Goal: Information Seeking & Learning: Learn about a topic

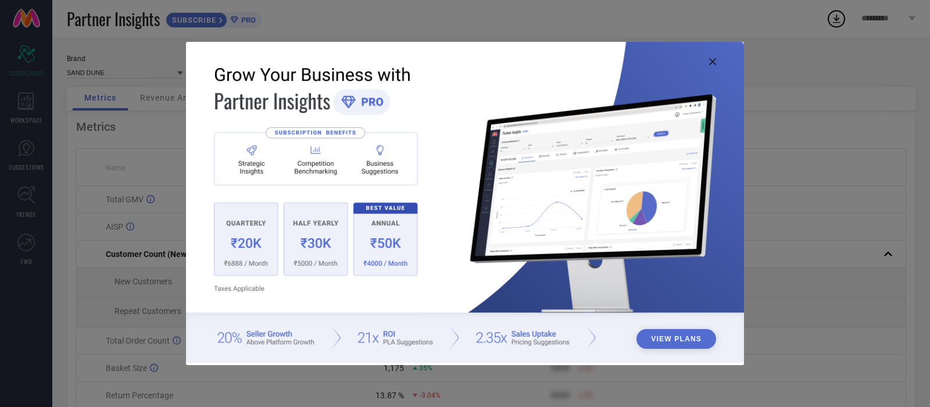
click at [714, 62] on icon at bounding box center [712, 61] width 7 height 7
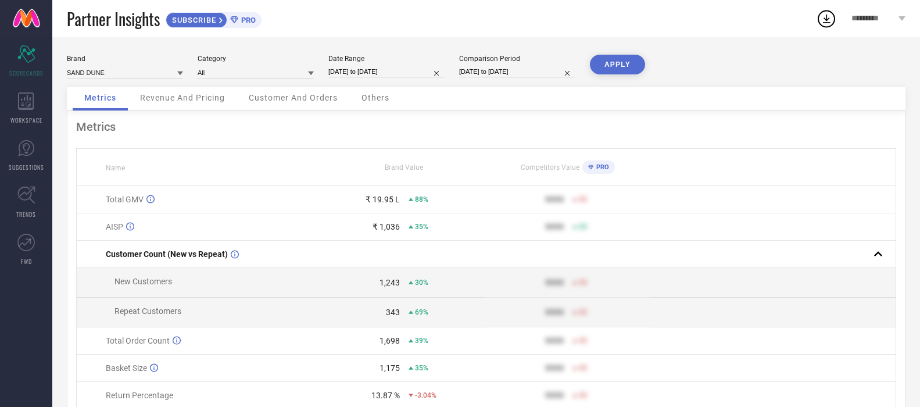
select select "7"
select select "2025"
select select "8"
select select "2025"
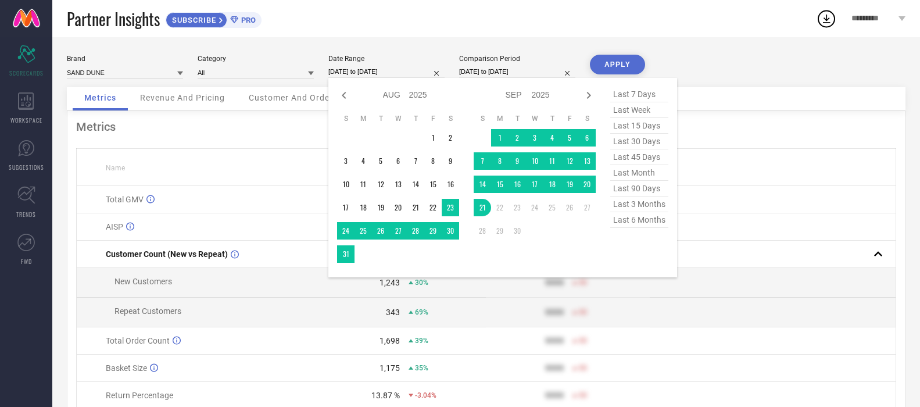
click at [389, 70] on input "[DATE] to [DATE]" at bounding box center [386, 72] width 116 height 12
click at [699, 54] on div "Brand SAND DUNE Category All Date Range 22-08-2025 to 21-09-2025 Jan Feb Mar Ap…" at bounding box center [486, 260] width 868 height 446
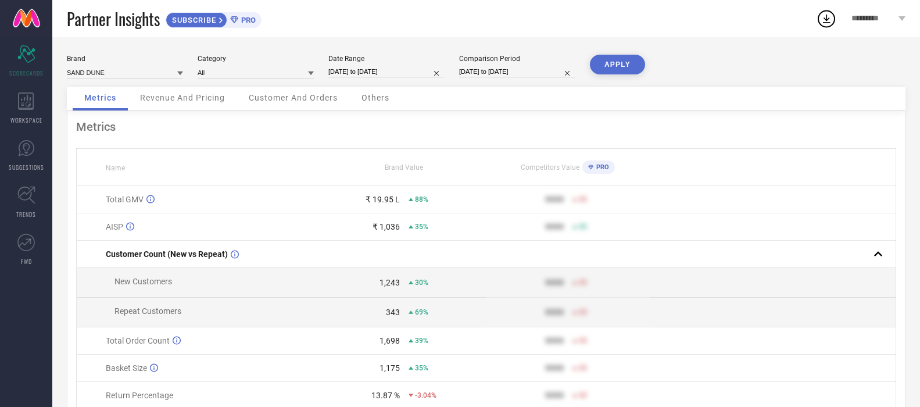
click at [602, 62] on button "APPLY" at bounding box center [617, 65] width 55 height 20
click at [419, 72] on input "[DATE] to [DATE]" at bounding box center [386, 72] width 116 height 12
select select "7"
select select "2025"
select select "8"
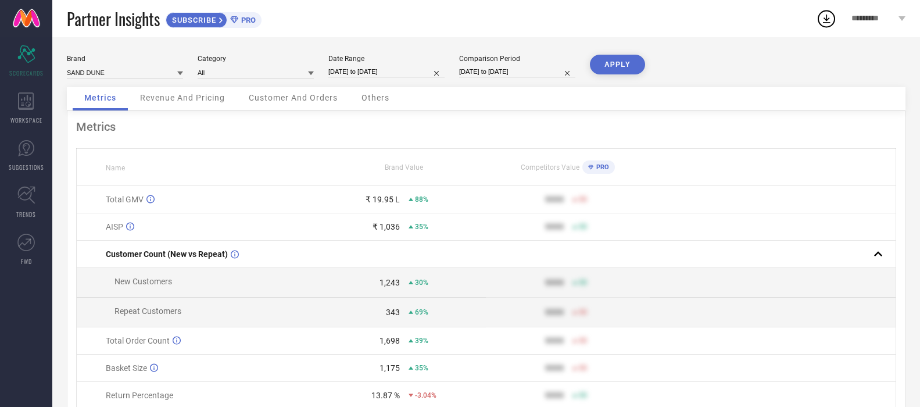
select select "2025"
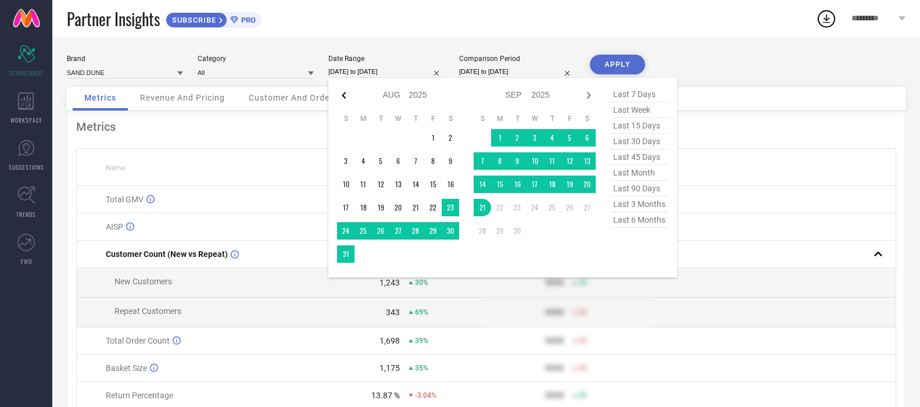
click at [339, 95] on icon at bounding box center [344, 95] width 14 height 14
select select "6"
select select "2025"
select select "7"
select select "2025"
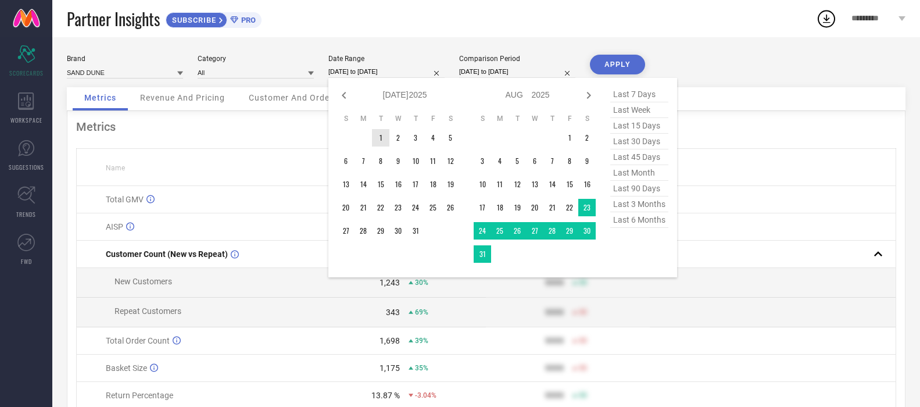
type input "After 01-07-2025"
click at [377, 137] on td "1" at bounding box center [380, 137] width 17 height 17
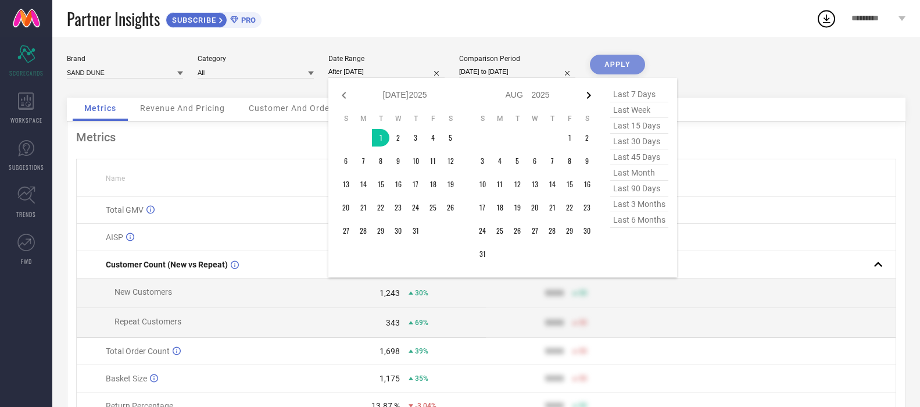
click at [589, 94] on icon at bounding box center [589, 95] width 4 height 7
select select "7"
select select "2025"
select select "8"
select select "2025"
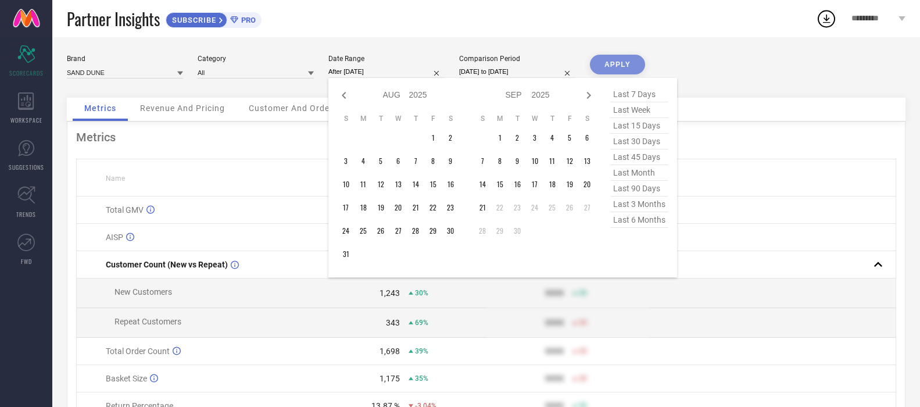
click at [639, 209] on span "last 3 months" at bounding box center [639, 204] width 58 height 16
type input "[DATE] to [DATE]"
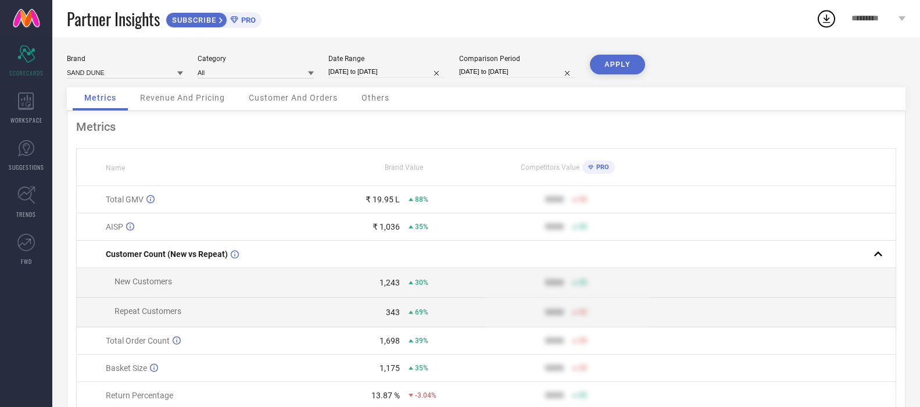
click at [608, 66] on button "APPLY" at bounding box center [617, 65] width 55 height 20
click at [189, 99] on span "Revenue And Pricing" at bounding box center [182, 97] width 85 height 9
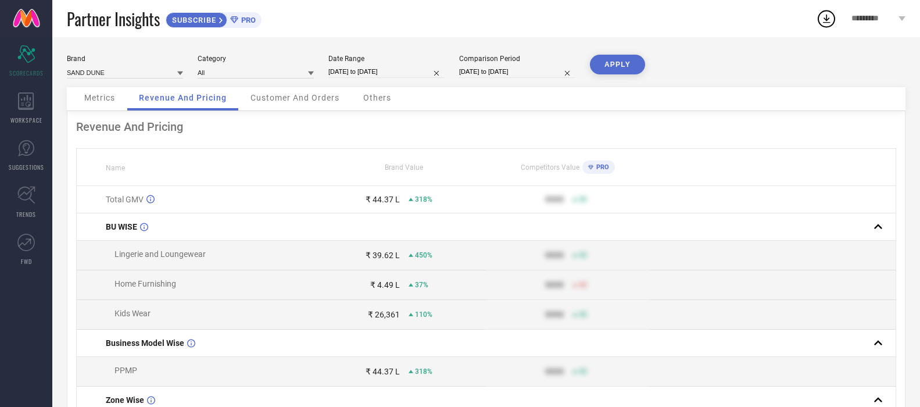
click at [278, 98] on span "Customer And Orders" at bounding box center [294, 97] width 89 height 9
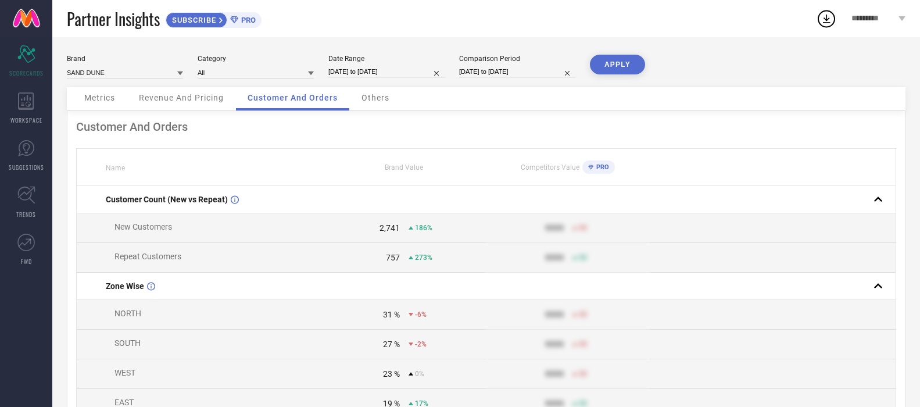
click at [373, 102] on span "Others" at bounding box center [375, 97] width 28 height 9
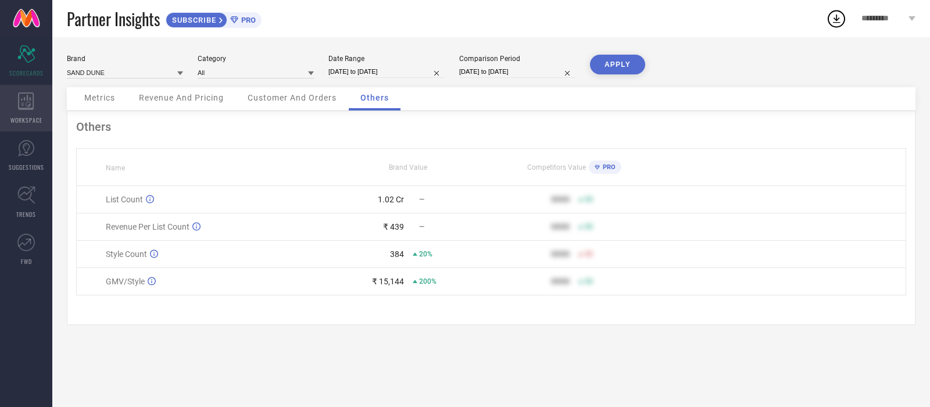
click at [31, 109] on icon at bounding box center [26, 100] width 16 height 17
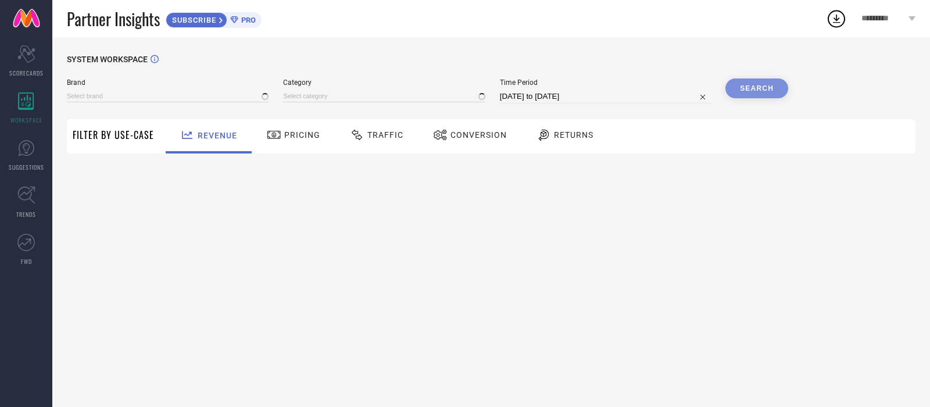
type input "SAND DUNE"
type input "All"
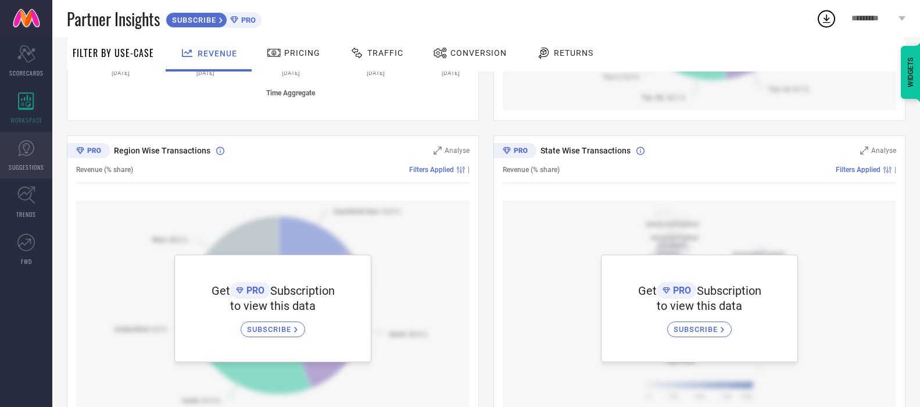
scroll to position [320, 0]
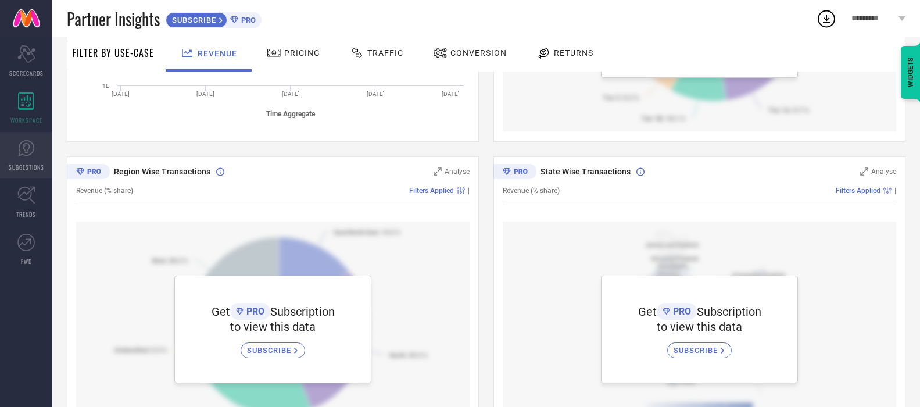
click at [22, 152] on icon at bounding box center [25, 147] width 17 height 17
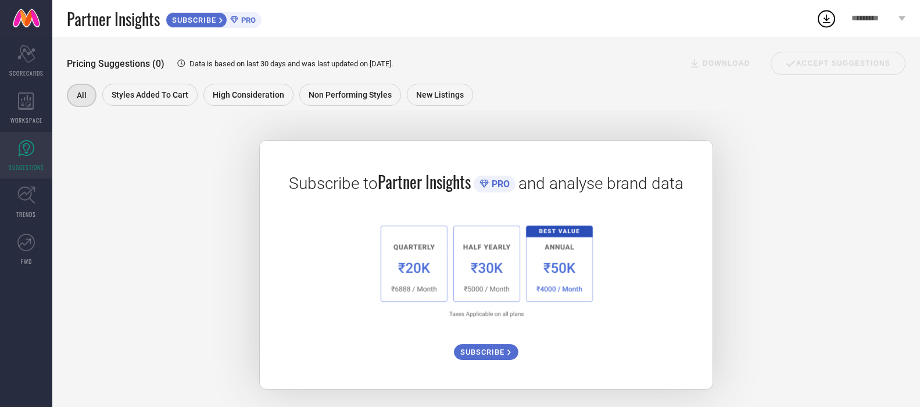
scroll to position [171, 0]
click at [26, 202] on icon at bounding box center [26, 195] width 18 height 18
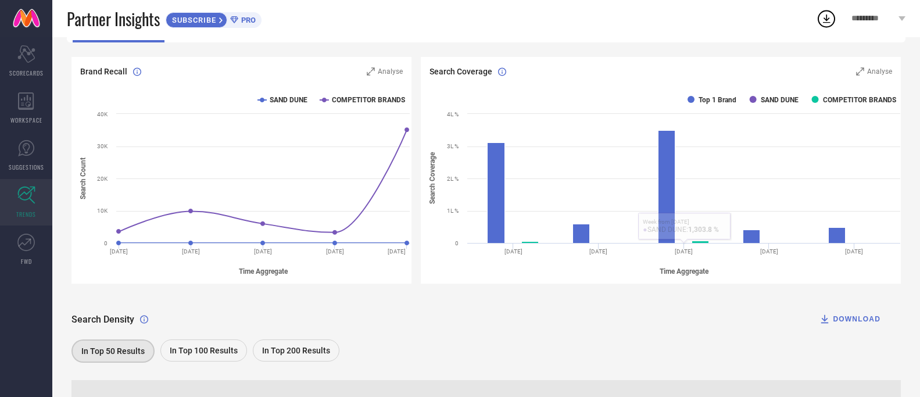
scroll to position [116, 0]
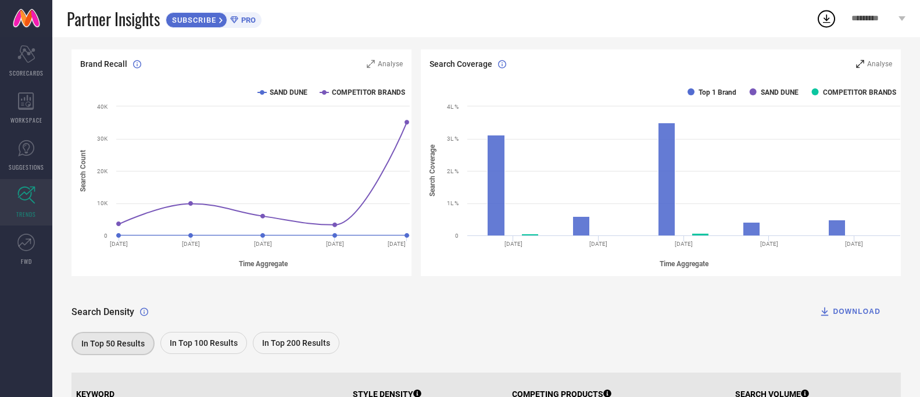
click at [878, 63] on span "Analyse" at bounding box center [879, 64] width 25 height 8
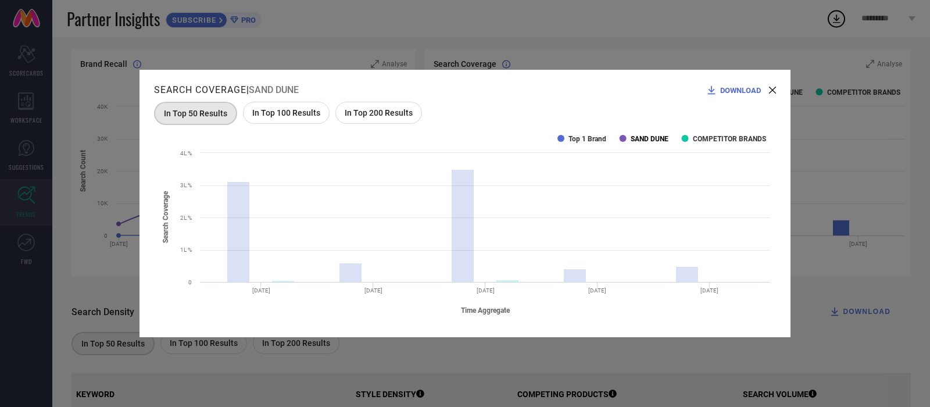
click at [641, 138] on text "SAND DUNE" at bounding box center [650, 139] width 38 height 8
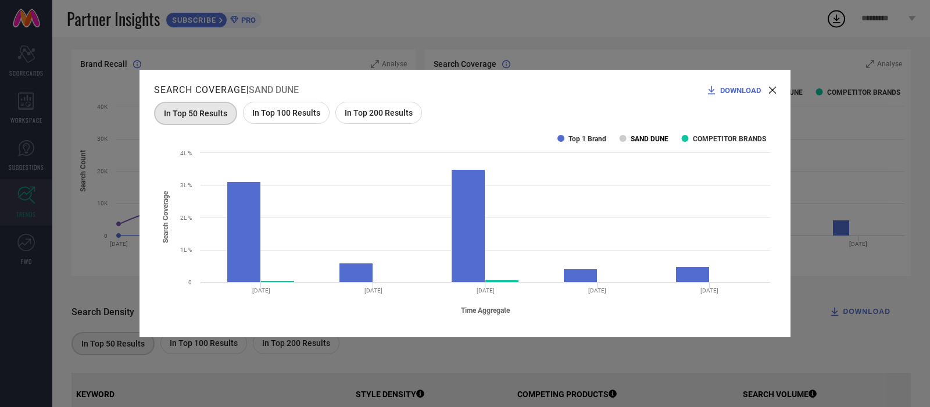
click at [647, 135] on text "SAND DUNE" at bounding box center [650, 139] width 38 height 8
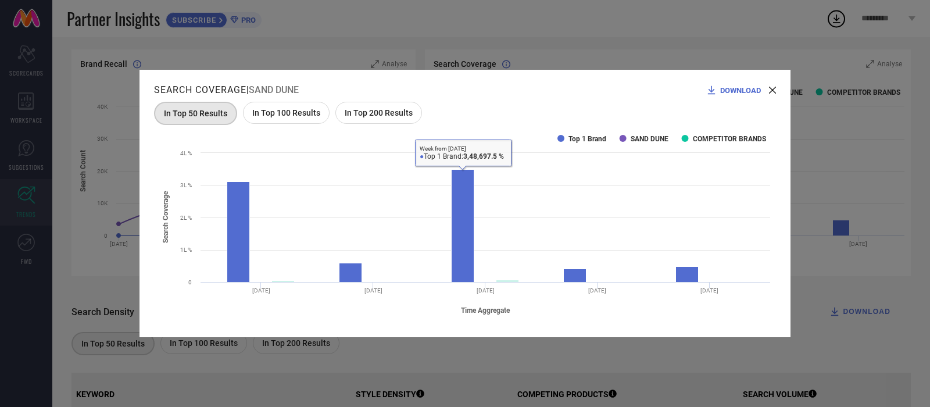
click at [583, 131] on rect at bounding box center [465, 224] width 622 height 198
click at [587, 136] on text "Top 1 Brand" at bounding box center [587, 139] width 38 height 8
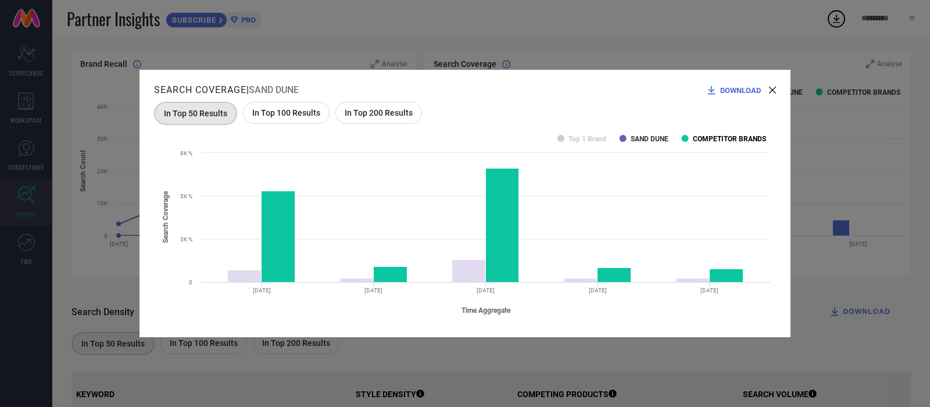
click at [723, 139] on text "COMPETITOR BRANDS" at bounding box center [729, 139] width 73 height 8
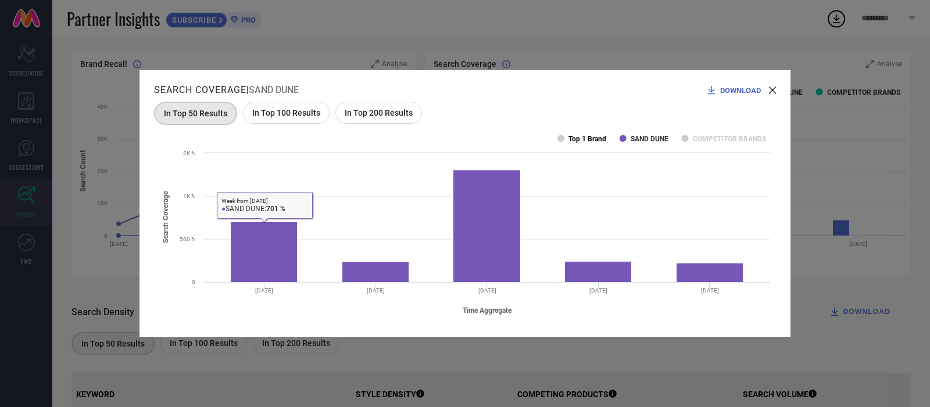
click at [563, 140] on rect at bounding box center [560, 138] width 7 height 7
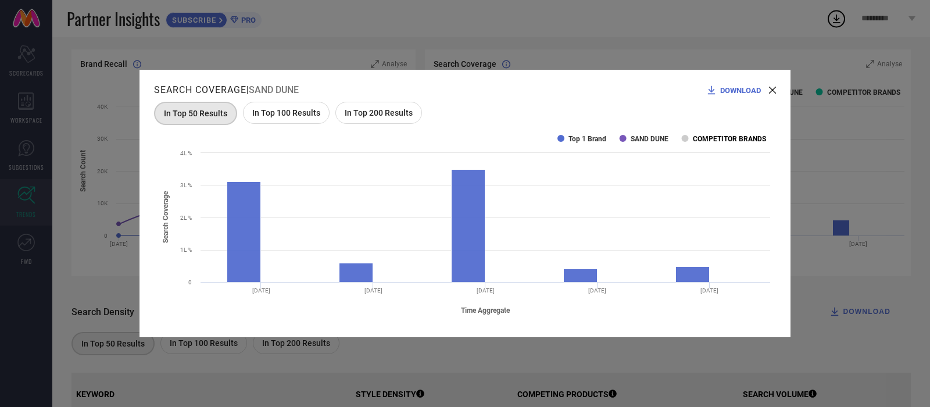
click at [726, 138] on text "COMPETITOR BRANDS" at bounding box center [729, 139] width 73 height 8
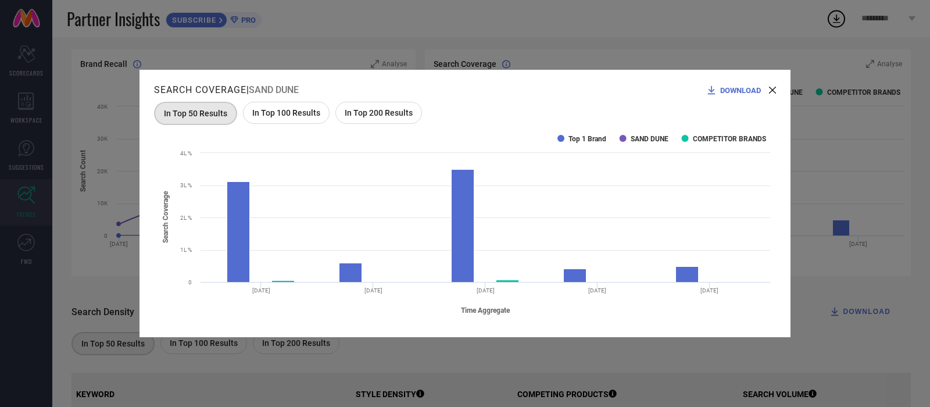
click at [371, 112] on span "In Top 200 Results" at bounding box center [379, 112] width 68 height 9
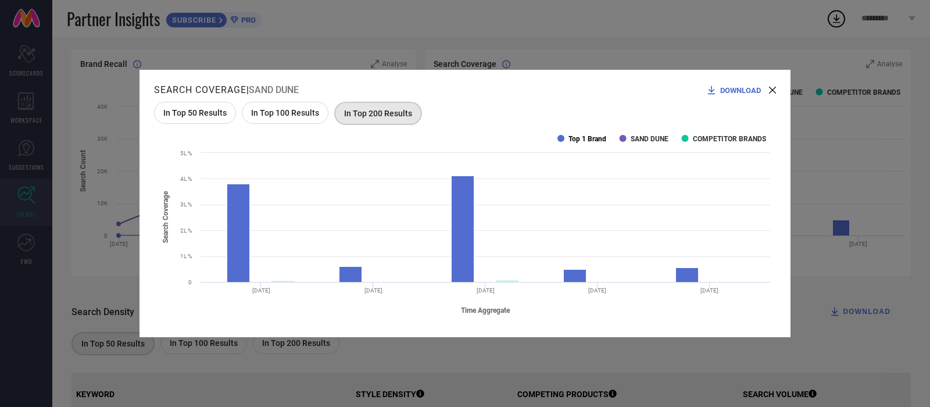
click at [589, 139] on text "Top 1 Brand" at bounding box center [587, 139] width 38 height 8
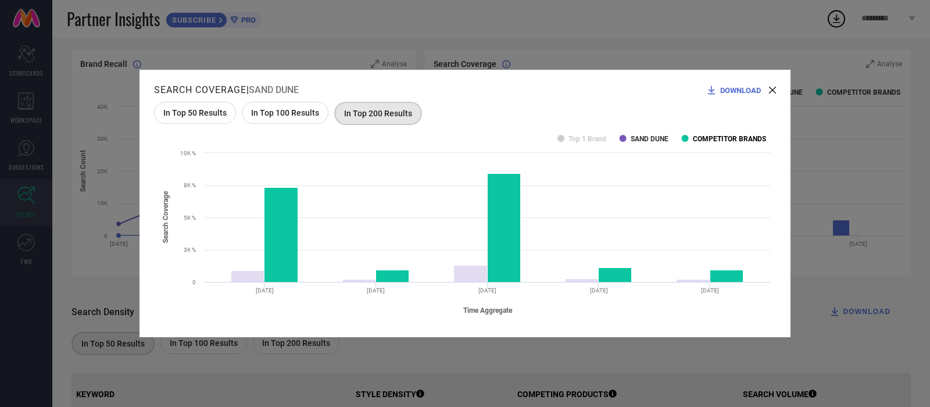
click at [718, 138] on text "COMPETITOR BRANDS" at bounding box center [729, 139] width 73 height 8
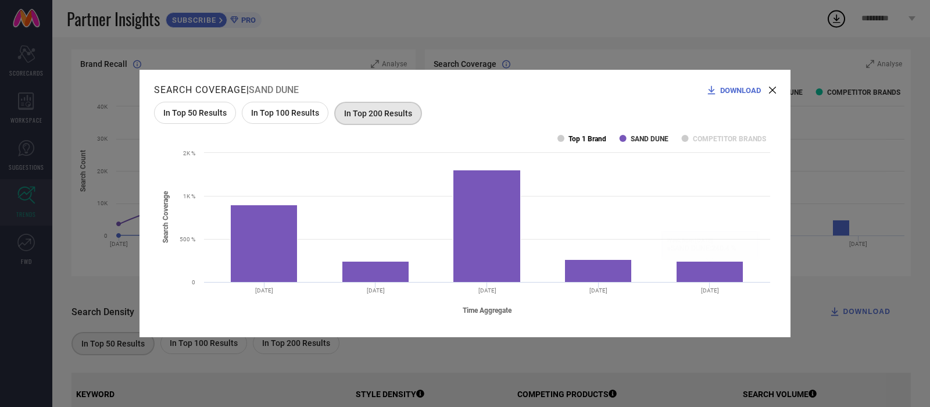
click at [590, 135] on text "Top 1 Brand" at bounding box center [587, 139] width 38 height 8
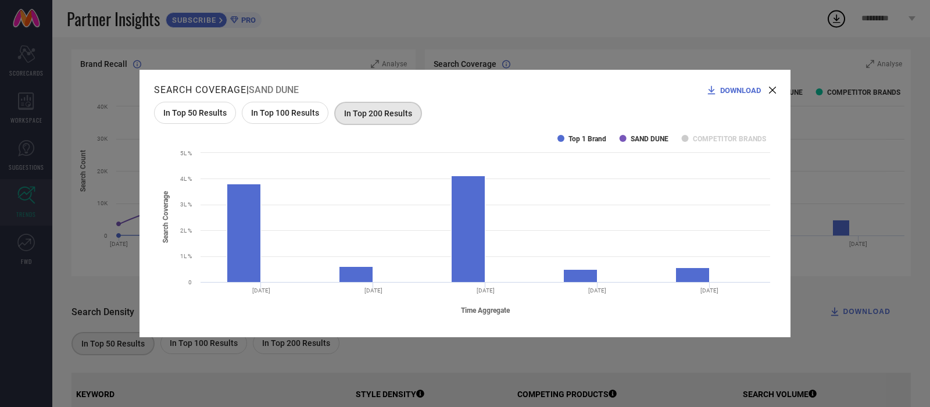
click at [590, 135] on text "Top 1 Brand" at bounding box center [587, 139] width 38 height 8
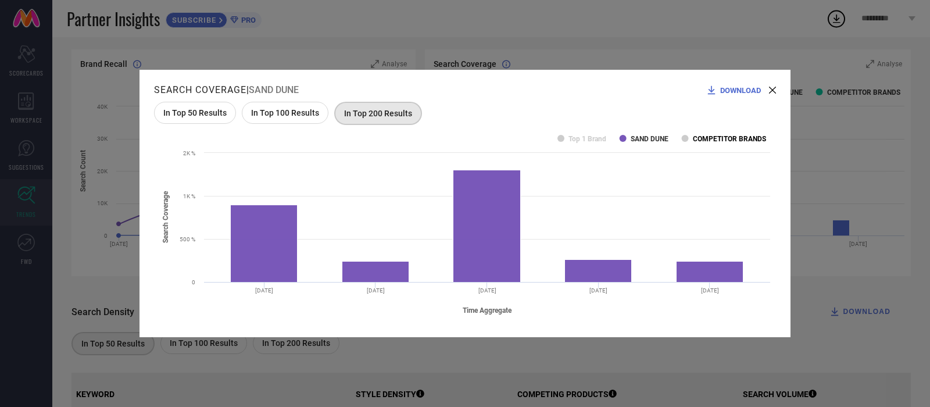
click at [701, 139] on text "COMPETITOR BRANDS" at bounding box center [729, 139] width 73 height 8
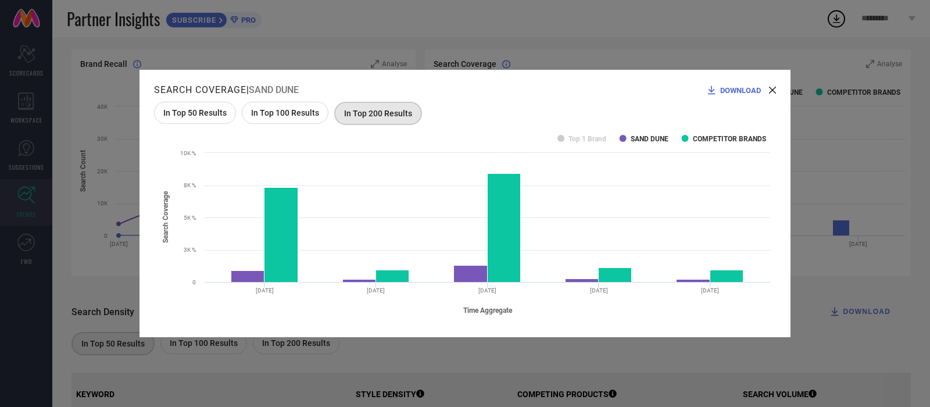
click at [768, 88] on div "DOWNLOAD" at bounding box center [741, 90] width 70 height 12
click at [774, 89] on icon at bounding box center [772, 90] width 7 height 7
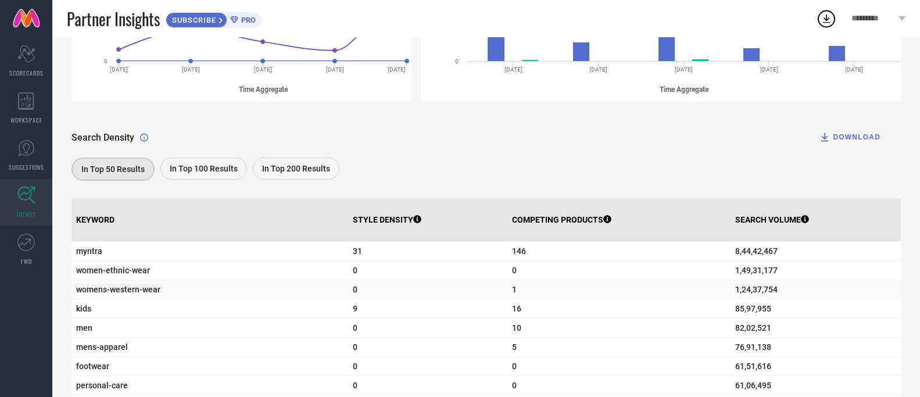
scroll to position [349, 0]
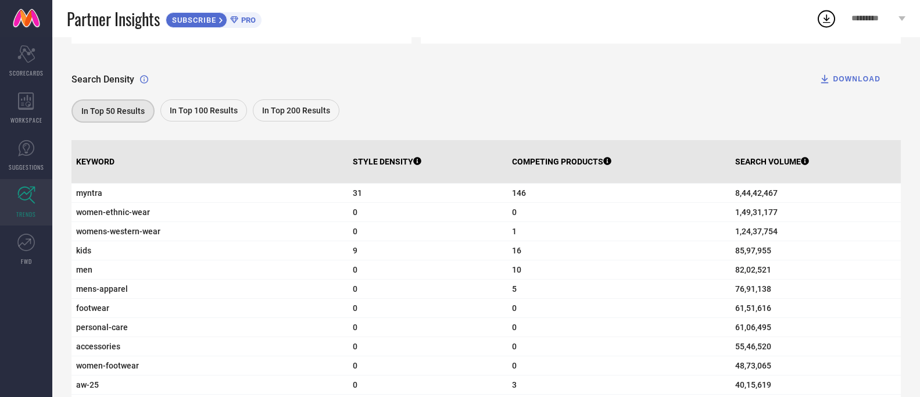
click at [298, 115] on span "In Top 200 Results" at bounding box center [296, 110] width 68 height 9
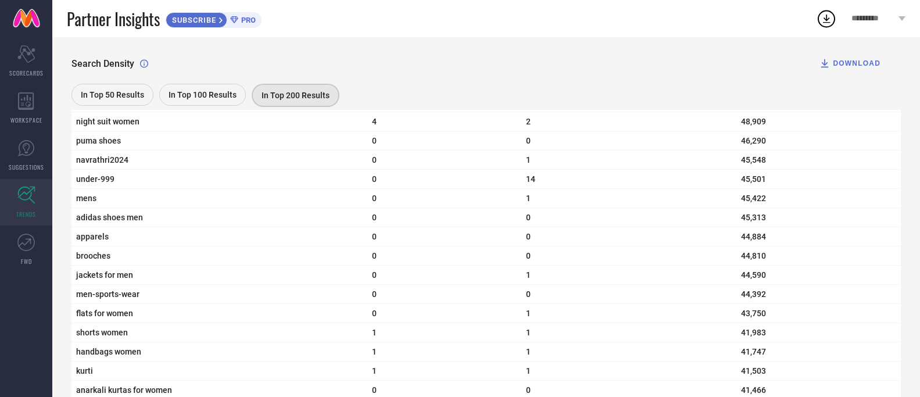
scroll to position [3665, 0]
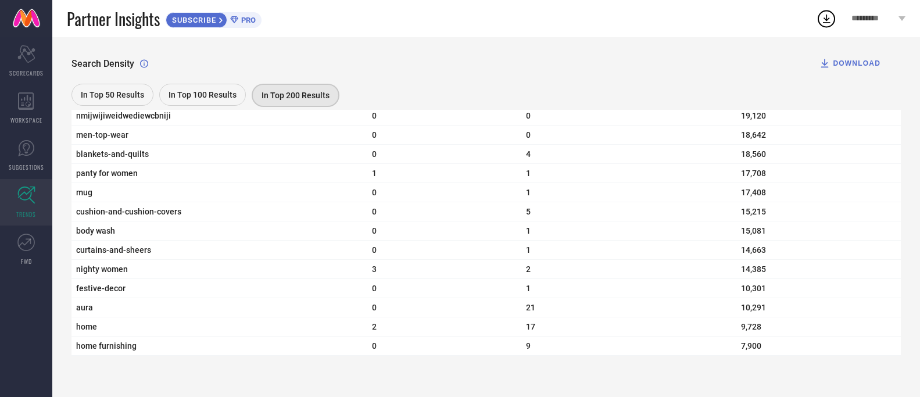
click at [124, 89] on div "In Top 50 Results" at bounding box center [112, 95] width 82 height 22
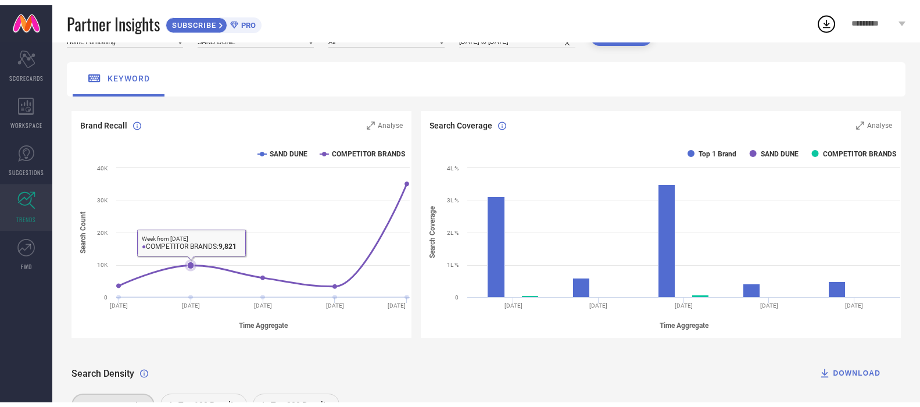
scroll to position [0, 0]
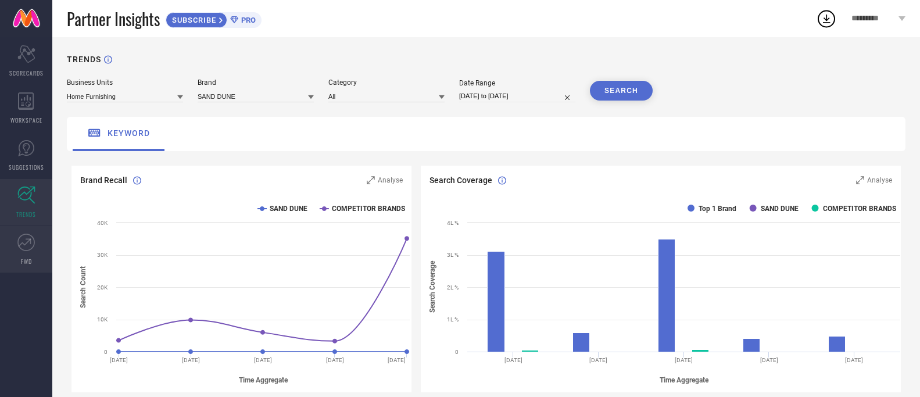
click at [32, 246] on icon at bounding box center [25, 242] width 17 height 17
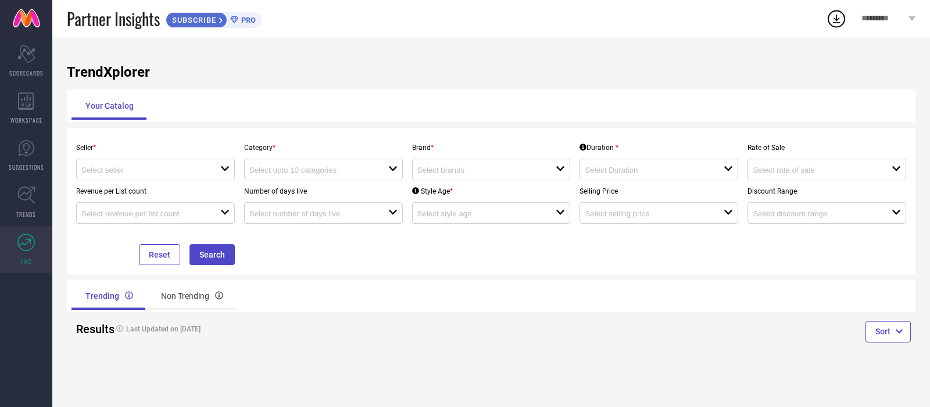
click at [166, 155] on div "Seller * open" at bounding box center [155, 159] width 168 height 44
click at [156, 165] on div at bounding box center [150, 169] width 139 height 11
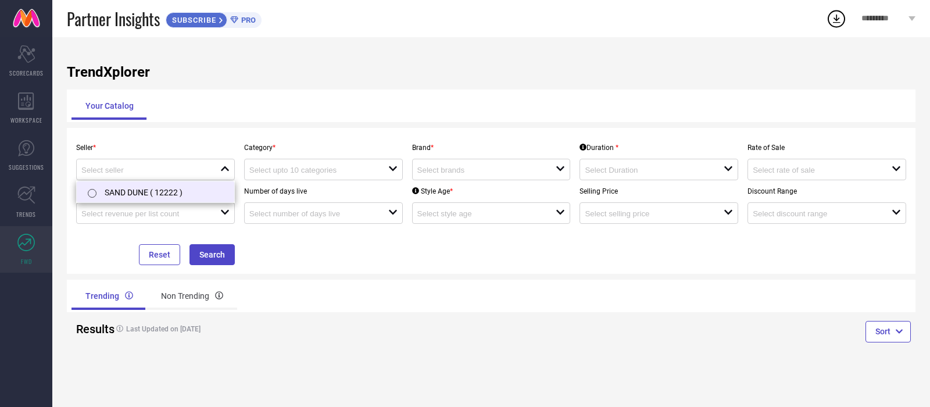
click at [105, 194] on li "SAND DUNE ( 12222 )" at bounding box center [155, 191] width 157 height 21
type input "SAND DUNE ( 12222 )"
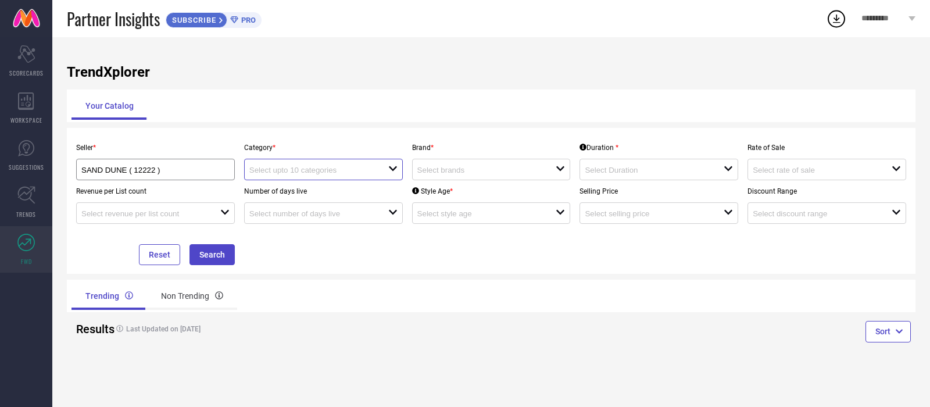
click at [306, 167] on input at bounding box center [311, 170] width 125 height 9
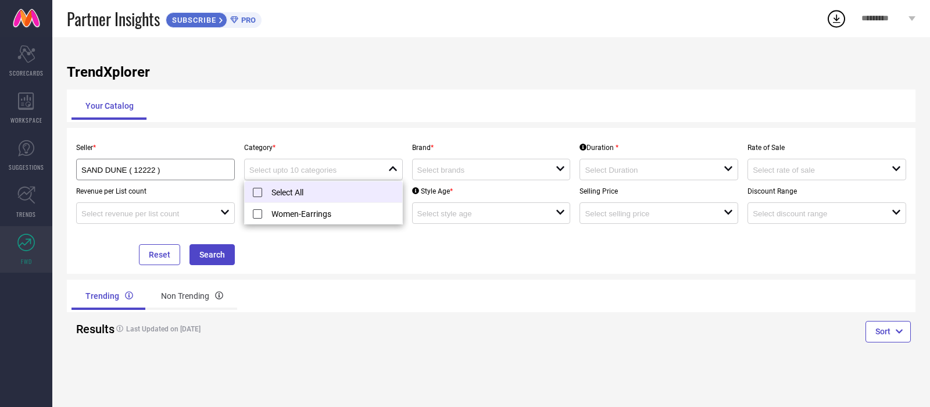
click at [290, 192] on li "Select All" at bounding box center [323, 192] width 157 height 22
type input "Women-Earrings"
click at [290, 192] on li "Select All" at bounding box center [323, 192] width 157 height 22
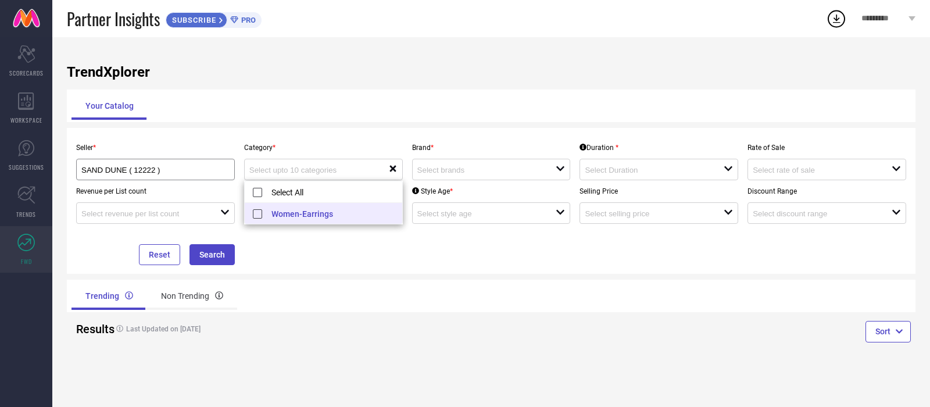
click at [350, 119] on div "Your Catalog" at bounding box center [490, 106] width 839 height 28
click at [310, 164] on div at bounding box center [318, 169] width 139 height 11
click at [281, 213] on li "Women-Earrings" at bounding box center [323, 213] width 157 height 21
type input "Women-Earrings"
click at [463, 161] on div "open" at bounding box center [491, 170] width 159 height 22
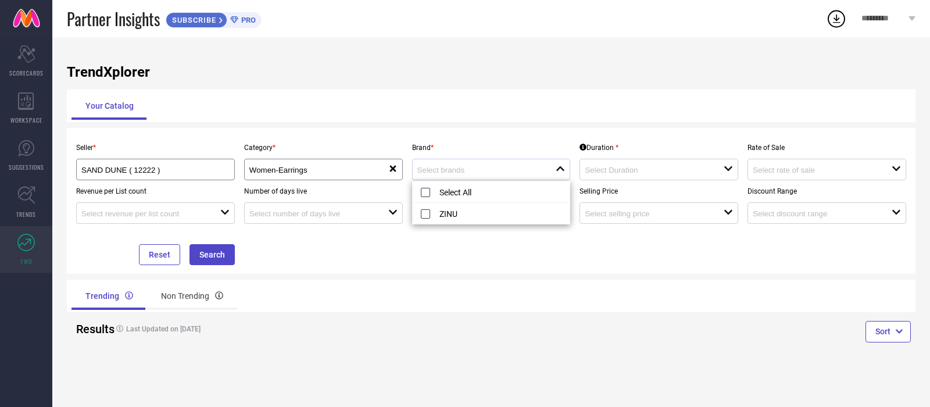
drag, startPoint x: 434, startPoint y: 218, endPoint x: 506, endPoint y: 178, distance: 83.0
click at [438, 214] on li "ZINU" at bounding box center [491, 213] width 157 height 21
type input "ZINU"
click at [619, 178] on div "open" at bounding box center [658, 170] width 159 height 22
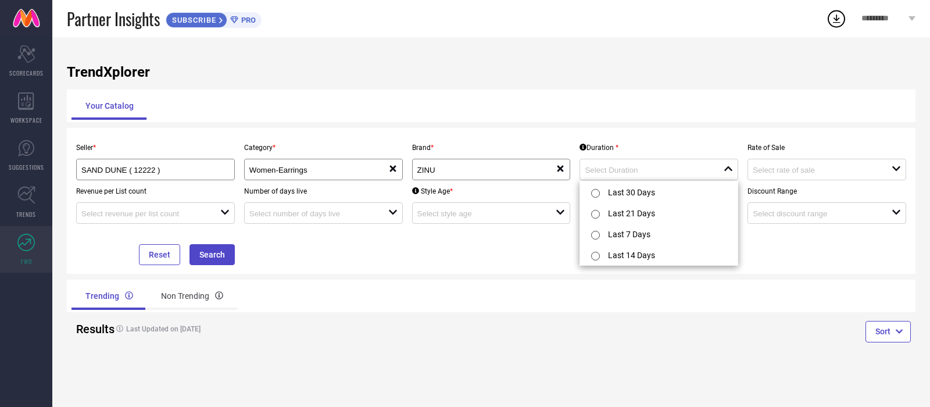
click at [601, 195] on div at bounding box center [597, 192] width 21 height 23
type input "Last 30 Days"
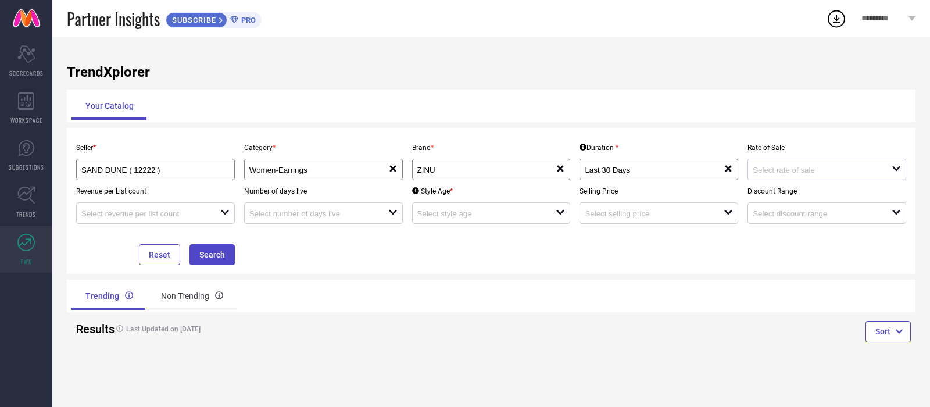
click at [811, 165] on div at bounding box center [822, 169] width 139 height 11
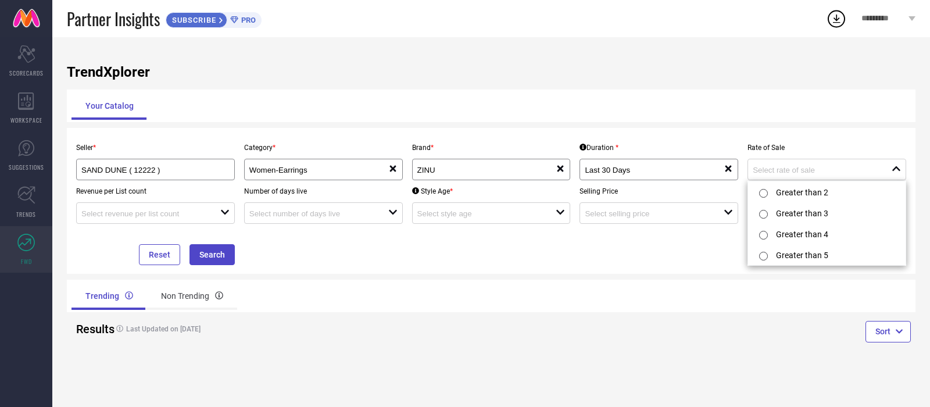
drag, startPoint x: 703, startPoint y: 323, endPoint x: 555, endPoint y: 303, distance: 149.5
click at [703, 323] on div "Sort" at bounding box center [703, 333] width 424 height 42
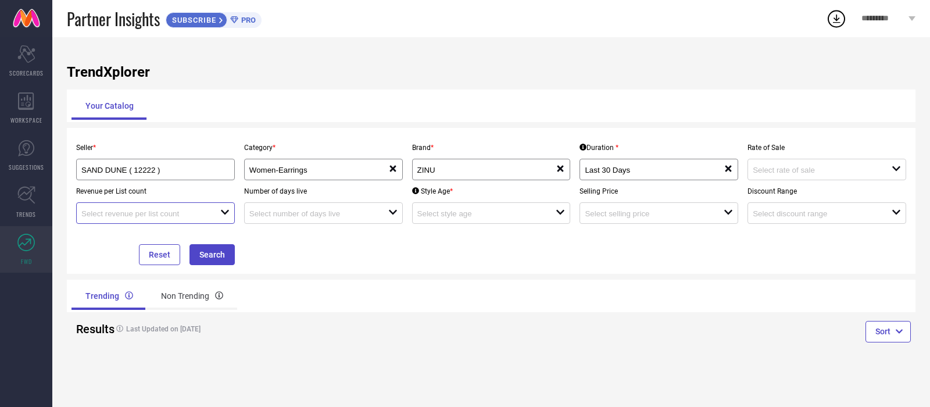
click at [121, 210] on input at bounding box center [143, 213] width 125 height 9
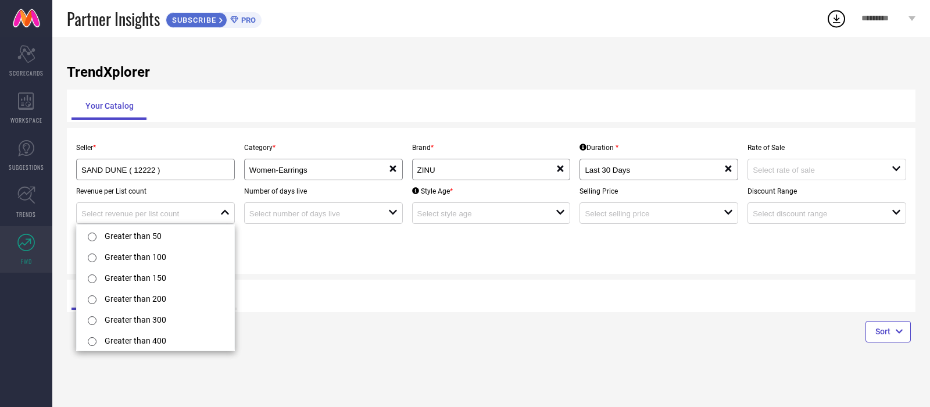
click at [391, 273] on div "Seller * SAND DUNE ( 12222 ) Category * Women-Earrings reset Brand * ZINU reset…" at bounding box center [491, 201] width 849 height 146
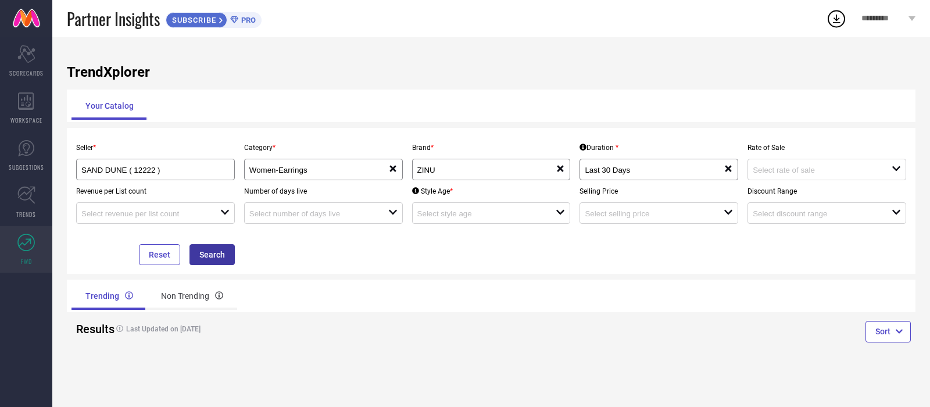
click at [220, 259] on button "Search" at bounding box center [211, 254] width 45 height 21
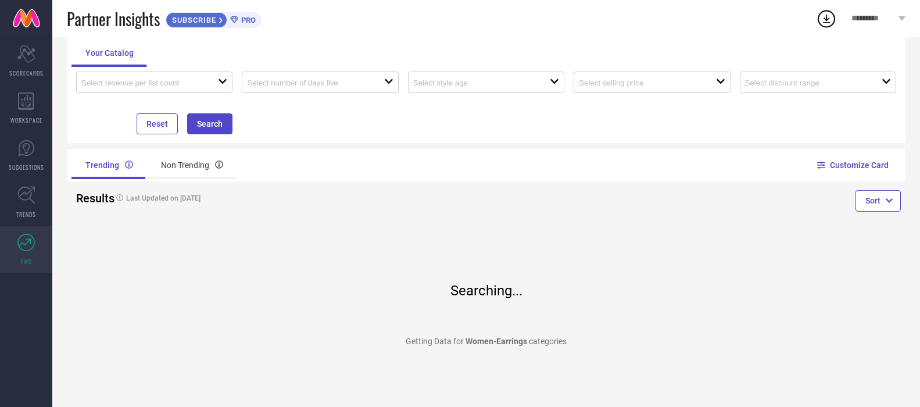
scroll to position [133, 0]
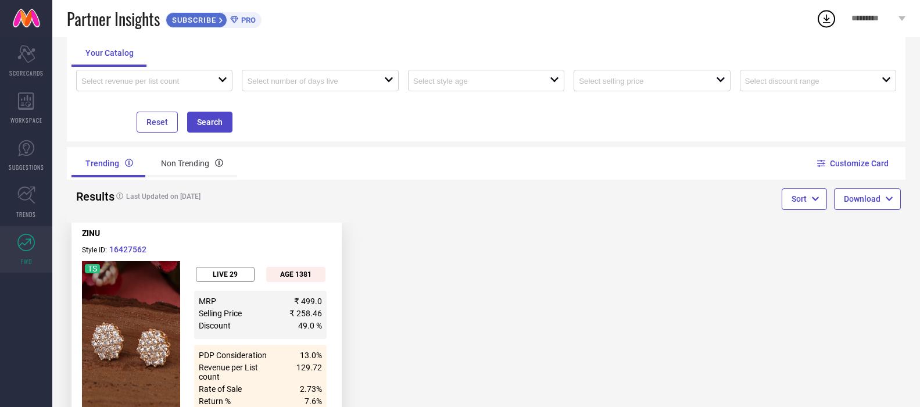
click at [496, 231] on div "ZINU Style ID: 16427562 TS LIVE 29 AGE 1381 MRP ₹ 499.0 Selling Price ₹ 258.46 …" at bounding box center [486, 328] width 839 height 210
click at [345, 224] on div "ZINU Style ID: 16427562 TS LIVE 29 AGE 1381 MRP ₹ 499.0 Selling Price ₹ 258.46 …" at bounding box center [207, 328] width 280 height 210
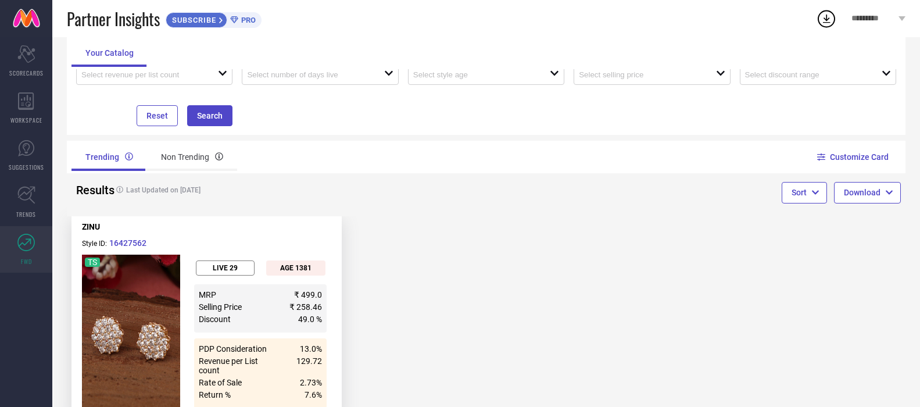
scroll to position [181, 0]
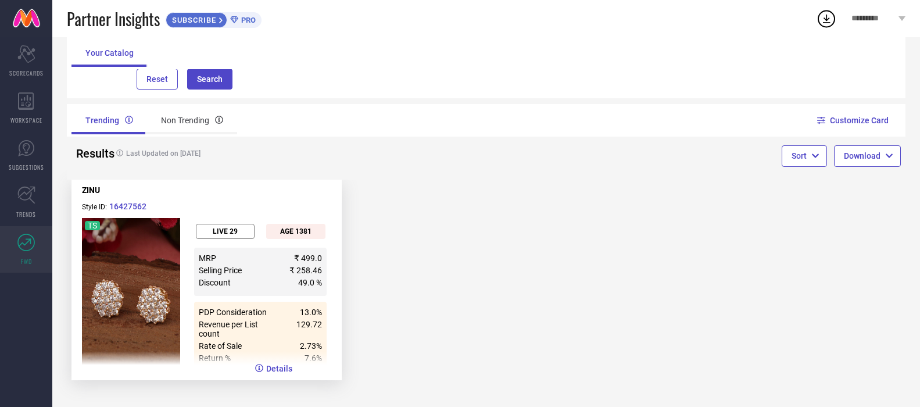
click at [275, 226] on div "AGE 1381" at bounding box center [295, 231] width 59 height 15
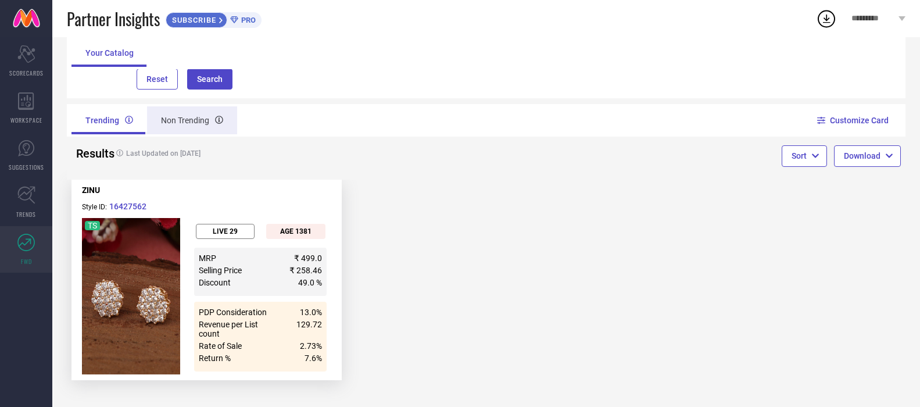
click at [185, 120] on div "Non Trending" at bounding box center [192, 120] width 90 height 28
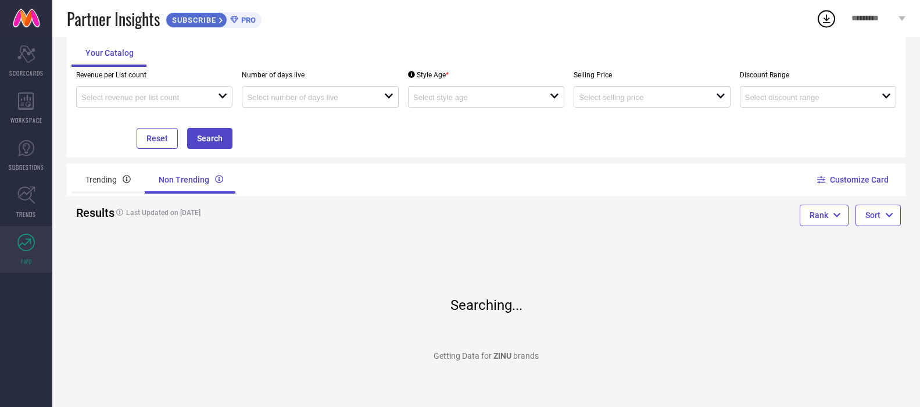
scroll to position [63, 0]
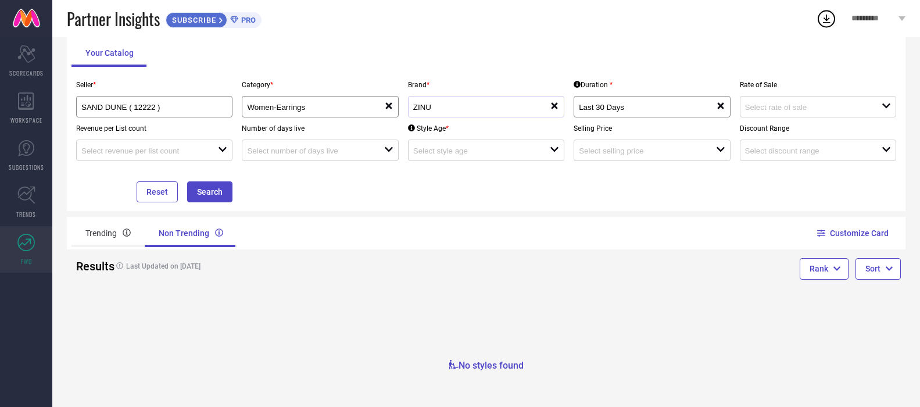
click at [454, 112] on div "ZINU" at bounding box center [481, 106] width 137 height 11
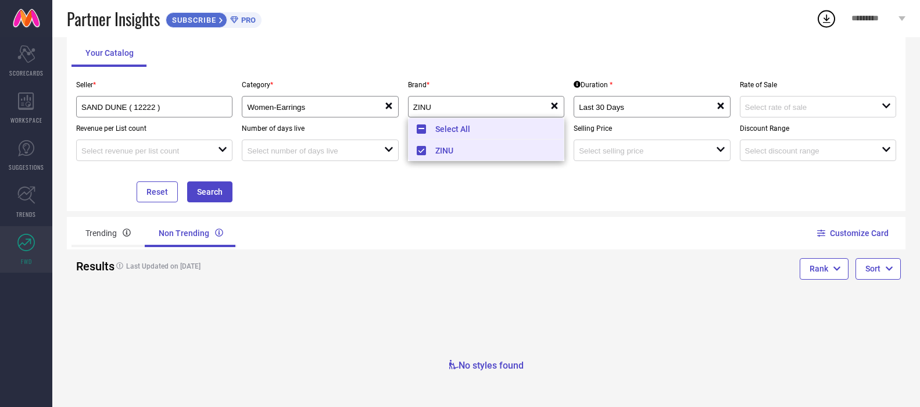
click at [446, 132] on li "Select All" at bounding box center [486, 129] width 155 height 22
click at [449, 130] on li "Select All" at bounding box center [486, 129] width 155 height 22
type input "ZINU"
click at [370, 103] on input "Women-Earrings" at bounding box center [308, 107] width 123 height 9
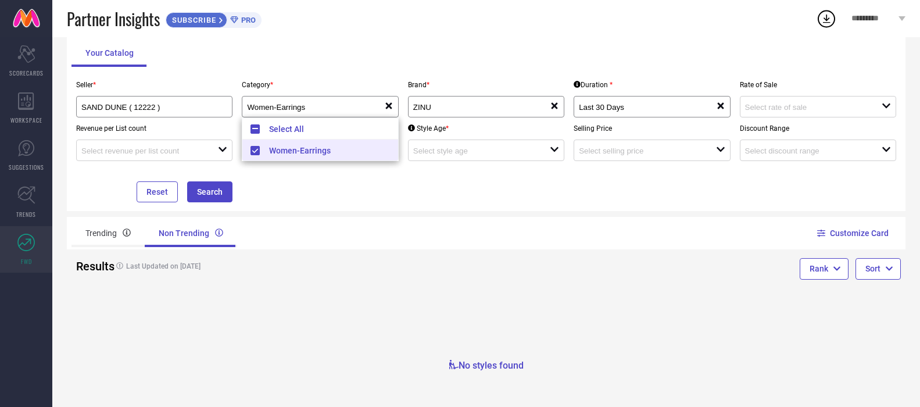
click at [571, 220] on div "Customize Card" at bounding box center [696, 233] width 420 height 33
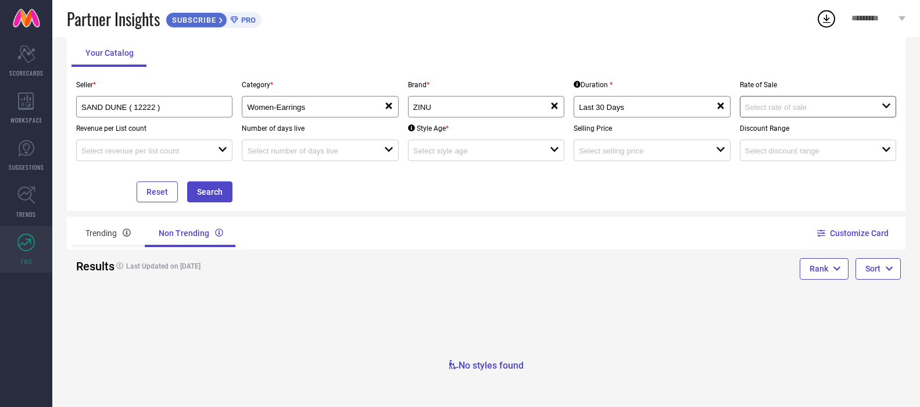
click at [767, 107] on input at bounding box center [806, 107] width 123 height 9
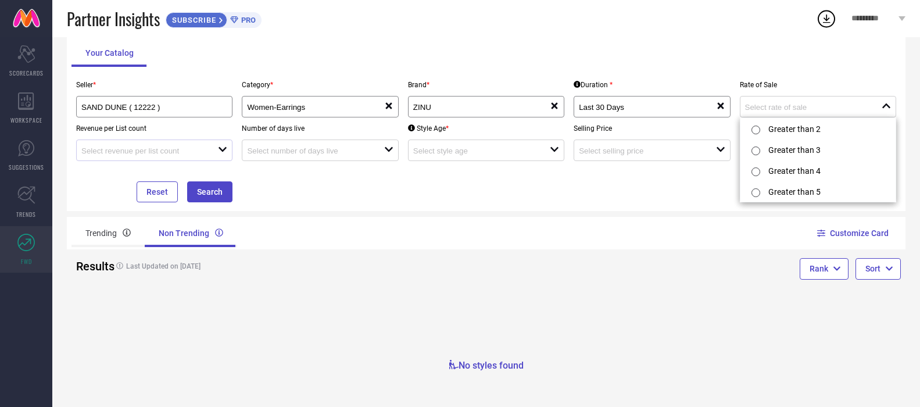
click at [194, 146] on div at bounding box center [149, 150] width 137 height 11
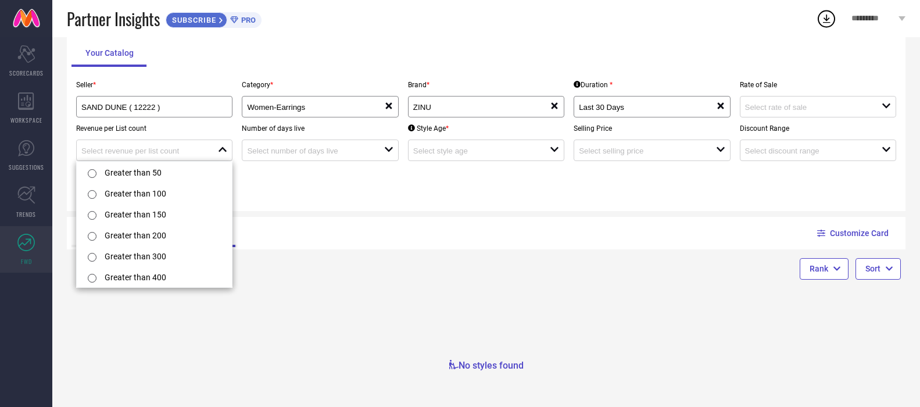
click at [318, 181] on div "Seller * SAND DUNE ( 12222 ) Category * Women-Earrings reset Brand * ZINU reset…" at bounding box center [485, 138] width 829 height 128
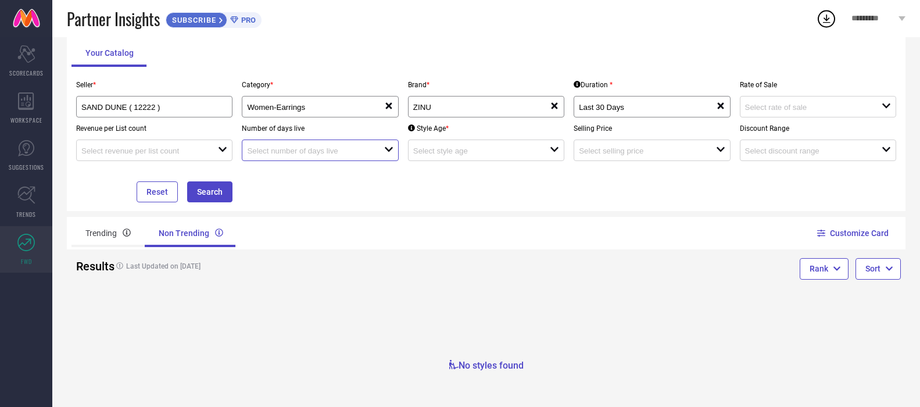
click at [333, 153] on input at bounding box center [308, 150] width 123 height 9
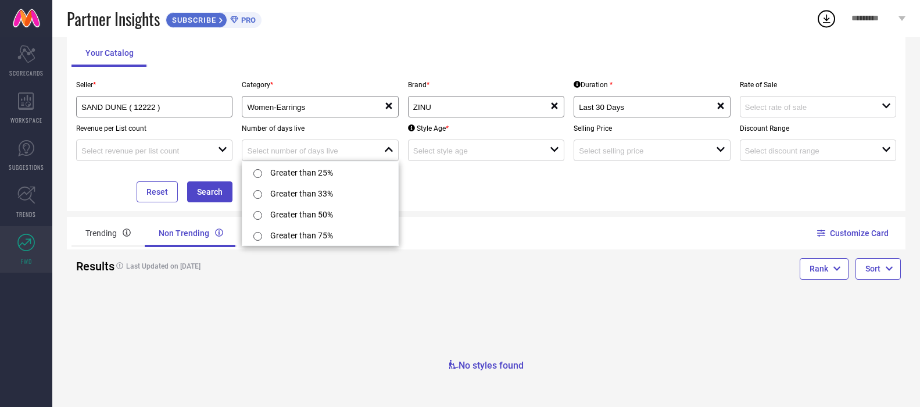
click at [545, 192] on div "Seller * SAND DUNE ( 12222 ) Category * Women-Earrings reset Brand * ZINU reset…" at bounding box center [485, 138] width 829 height 128
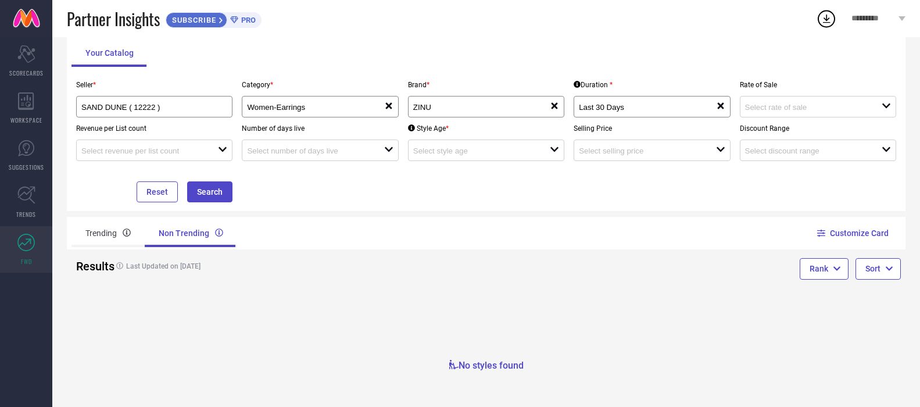
click at [495, 162] on div "Seller * SAND DUNE ( 12222 ) Category * Women-Earrings reset Brand * ZINU reset…" at bounding box center [485, 138] width 829 height 128
click at [491, 153] on input at bounding box center [474, 150] width 123 height 9
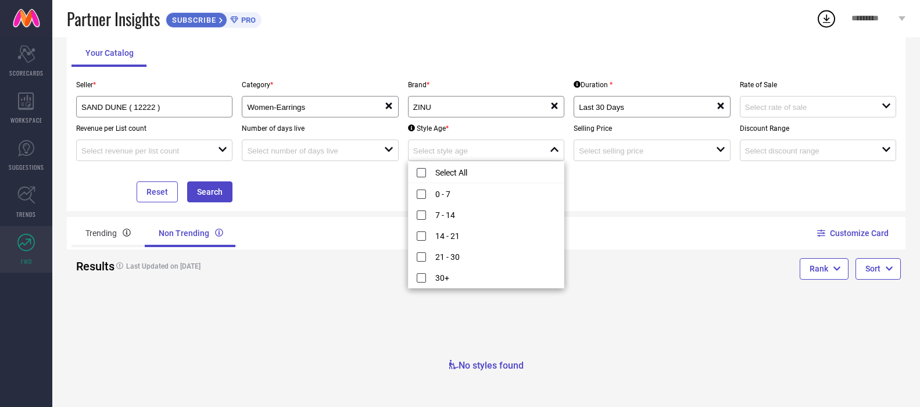
click at [646, 176] on div "Seller * SAND DUNE ( 12222 ) Category * Women-Earrings reset Brand * ZINU reset…" at bounding box center [485, 138] width 829 height 128
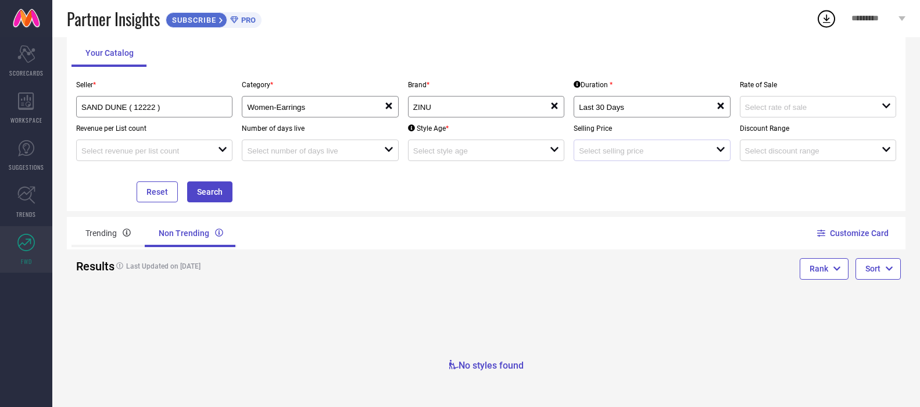
click at [642, 157] on div "open" at bounding box center [652, 150] width 156 height 22
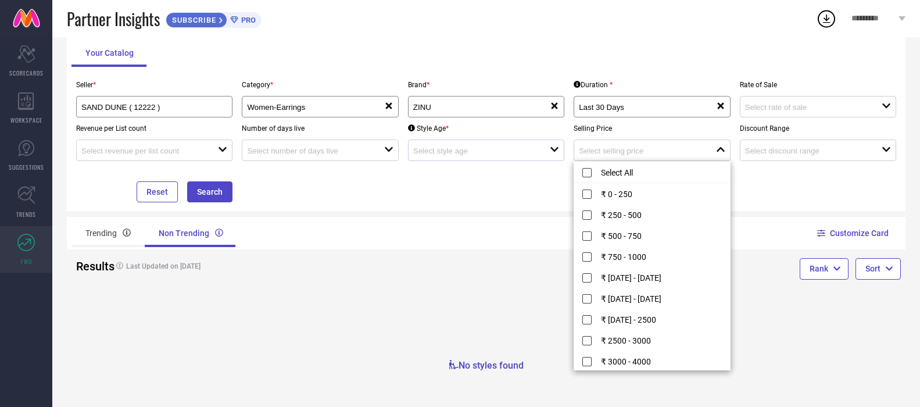
drag, startPoint x: 597, startPoint y: 171, endPoint x: 539, endPoint y: 160, distance: 59.1
click at [596, 171] on li "Select All" at bounding box center [651, 173] width 155 height 22
type input "₹ 0 - 250, + 11 more"
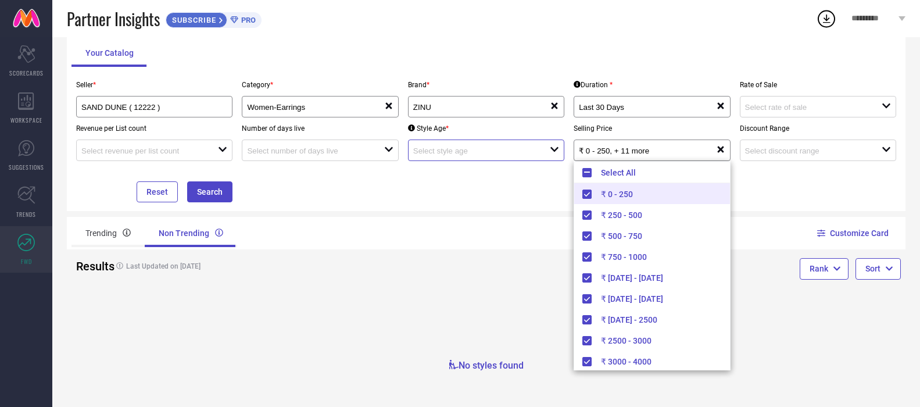
drag, startPoint x: 462, startPoint y: 152, endPoint x: 427, endPoint y: 153, distance: 34.9
click at [460, 152] on input at bounding box center [474, 150] width 123 height 9
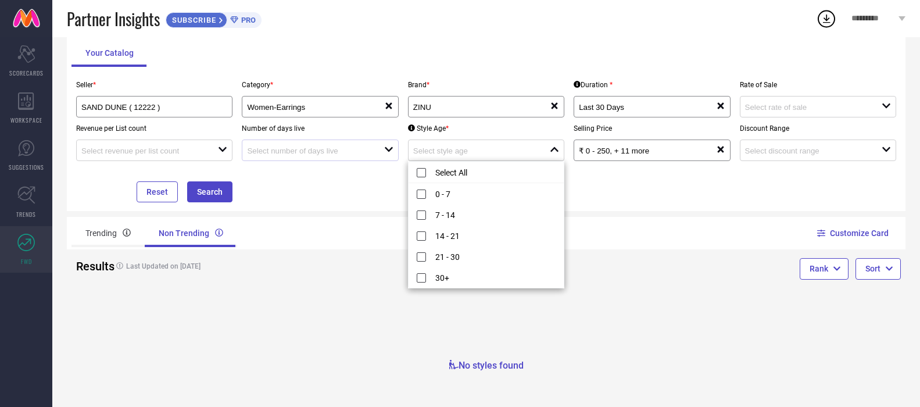
drag, startPoint x: 428, startPoint y: 173, endPoint x: 293, endPoint y: 146, distance: 137.5
click at [426, 173] on li "Select All" at bounding box center [486, 173] width 155 height 22
type input "0 - 7, + 4 more"
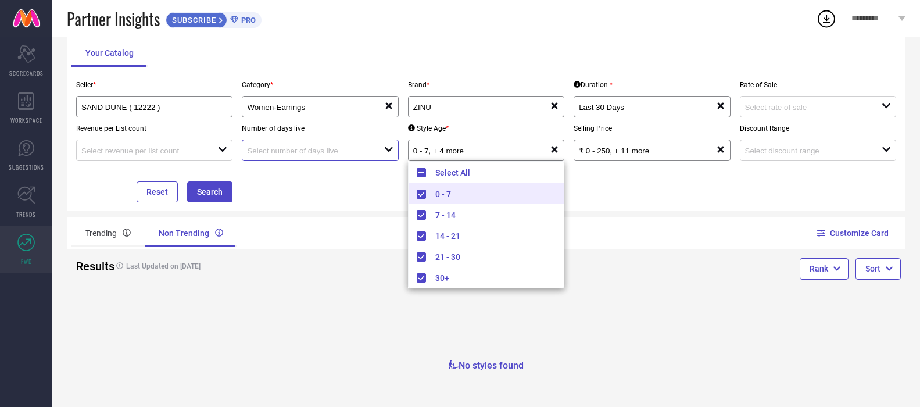
click at [291, 146] on input at bounding box center [308, 150] width 123 height 9
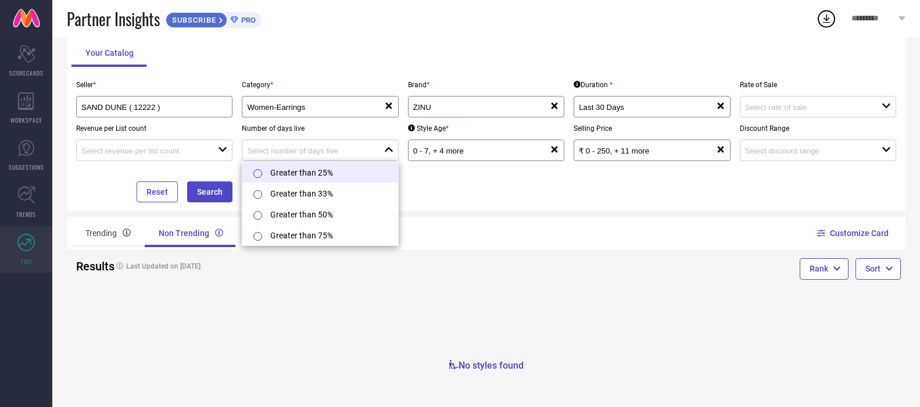
click at [266, 171] on div at bounding box center [259, 172] width 21 height 23
type input "Greater than 25%"
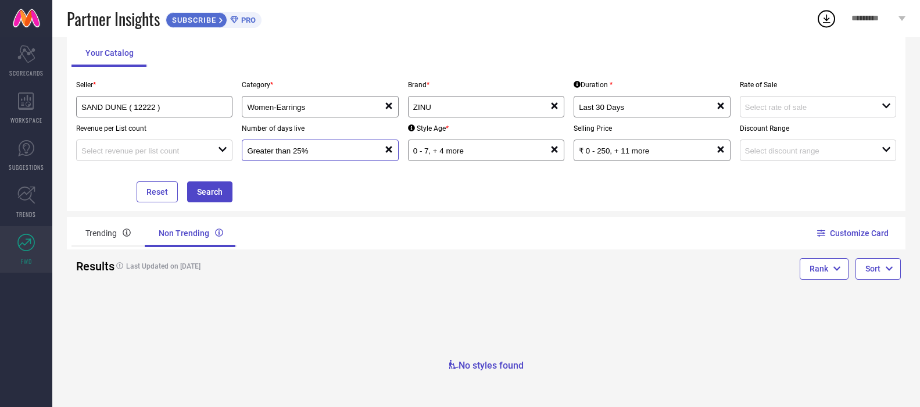
drag, startPoint x: 310, startPoint y: 149, endPoint x: 303, endPoint y: 159, distance: 11.3
click at [309, 149] on input "Greater than 25%" at bounding box center [308, 150] width 123 height 9
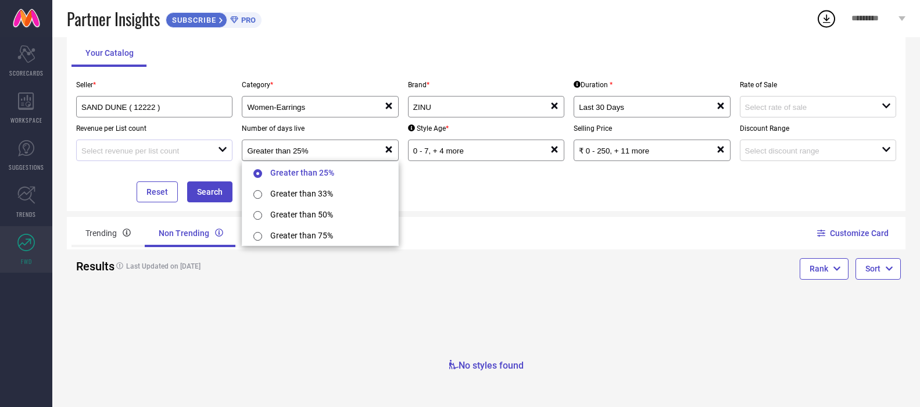
drag, startPoint x: 279, startPoint y: 170, endPoint x: 182, endPoint y: 142, distance: 101.0
click at [277, 170] on li "Greater than 25%" at bounding box center [319, 172] width 155 height 21
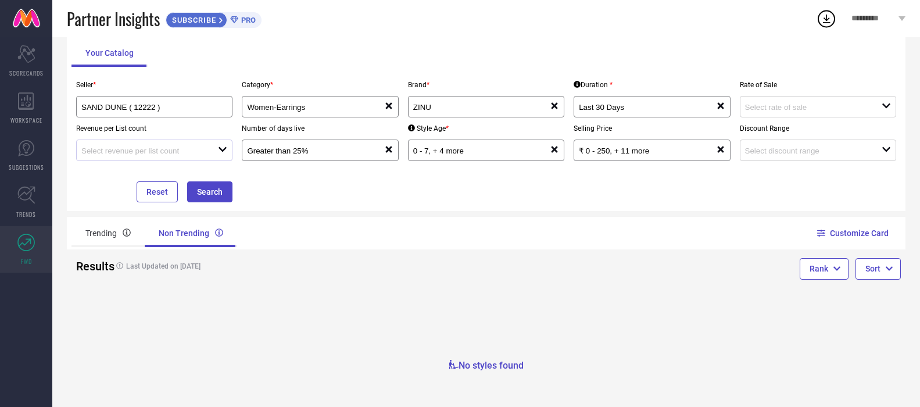
click at [182, 142] on div "open" at bounding box center [154, 150] width 156 height 22
click at [755, 153] on input at bounding box center [806, 150] width 123 height 9
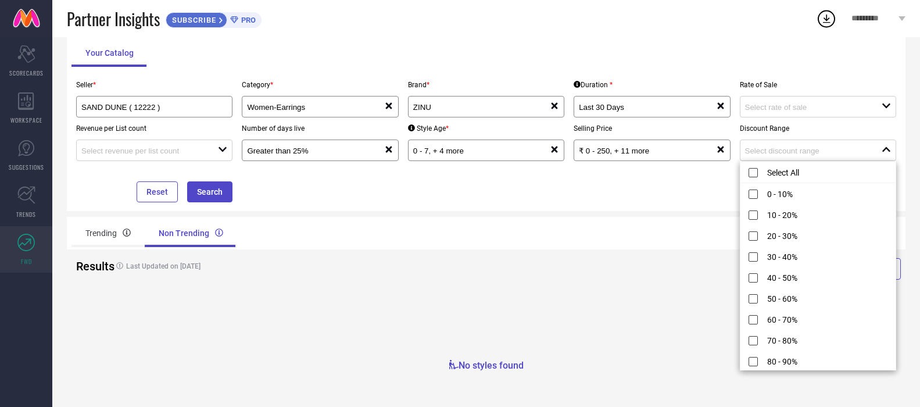
drag, startPoint x: 759, startPoint y: 173, endPoint x: 664, endPoint y: 191, distance: 97.1
click at [758, 173] on li "Select All" at bounding box center [817, 173] width 155 height 22
type input "0 - 10%, + 10 more"
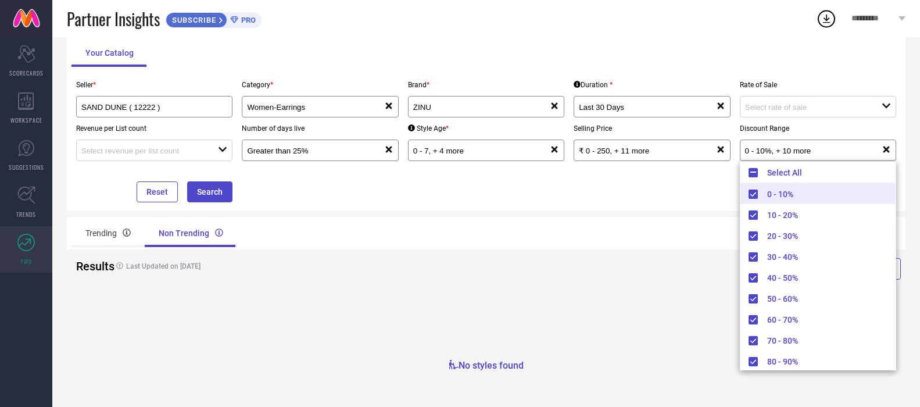
drag, startPoint x: 610, startPoint y: 201, endPoint x: 489, endPoint y: 211, distance: 121.3
click at [607, 201] on div "Seller * SAND DUNE ( 12222 ) Category * Women-Earrings reset Brand * ZINU reset…" at bounding box center [485, 138] width 829 height 128
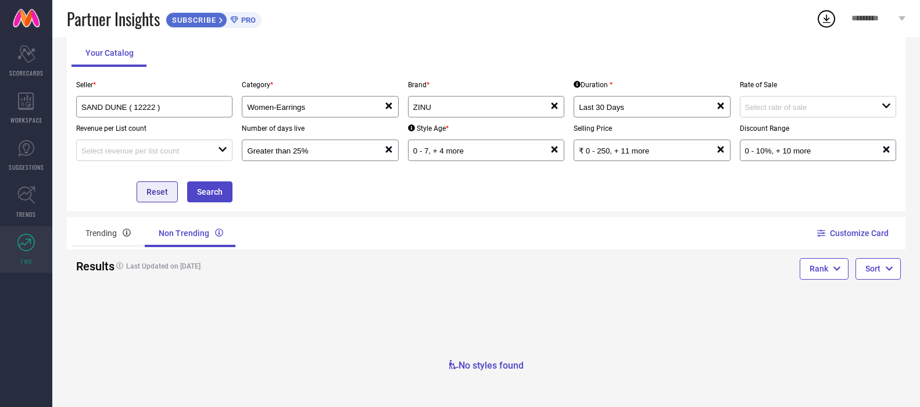
click at [162, 193] on button "Reset" at bounding box center [157, 191] width 41 height 21
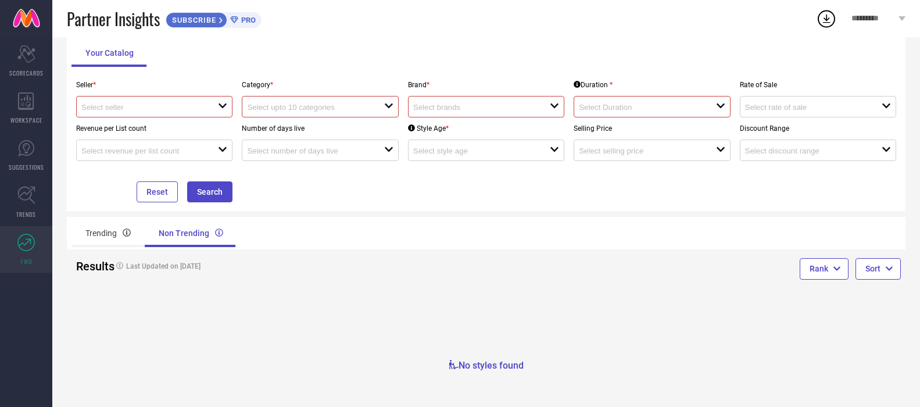
click at [184, 102] on div at bounding box center [149, 106] width 137 height 11
click at [123, 130] on li "SAND DUNE ( 12222 )" at bounding box center [154, 128] width 155 height 21
type input "SAND DUNE ( 12222 )"
click at [321, 108] on input at bounding box center [308, 107] width 123 height 9
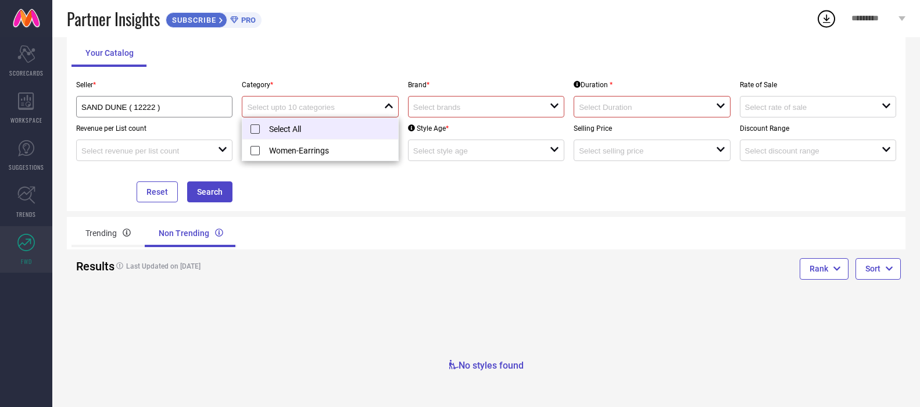
click at [277, 133] on li "Select All" at bounding box center [319, 129] width 155 height 22
type input "Women-Earrings"
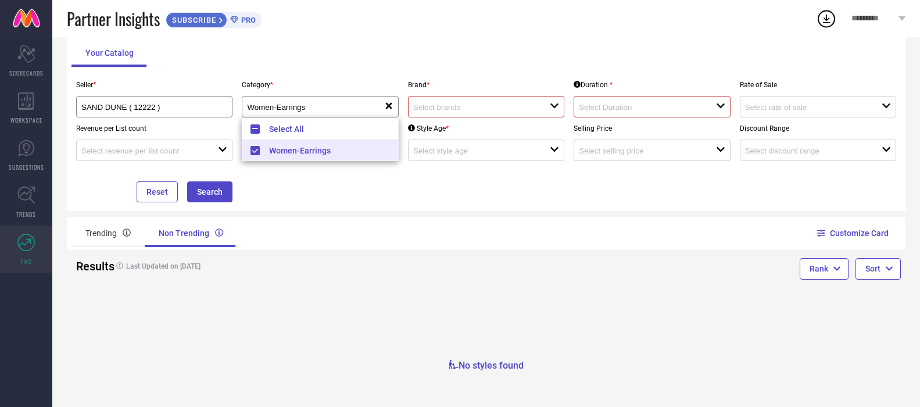
click at [511, 106] on input at bounding box center [474, 107] width 123 height 9
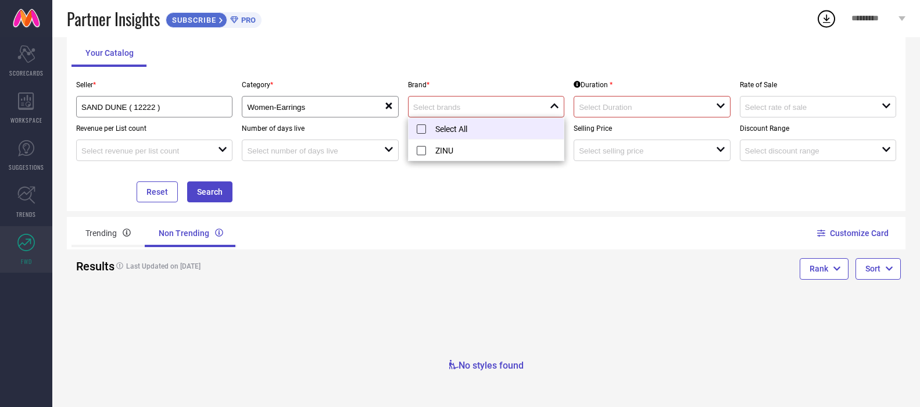
click at [439, 131] on li "Select All" at bounding box center [486, 129] width 155 height 22
type input "ZINU"
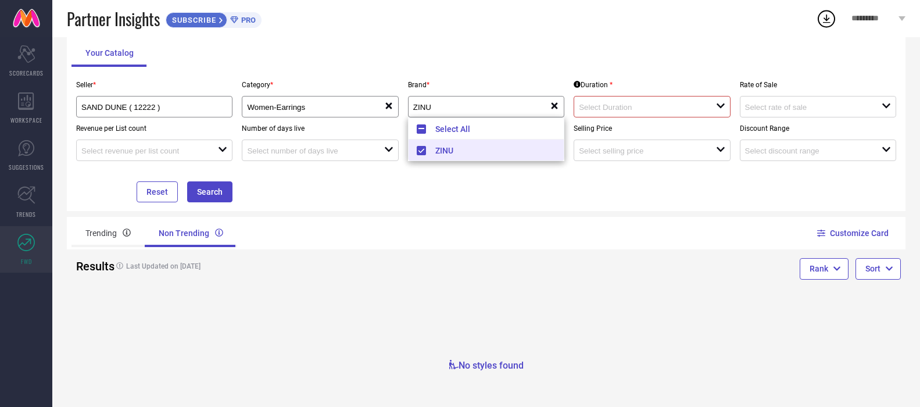
click at [617, 108] on input at bounding box center [640, 107] width 123 height 9
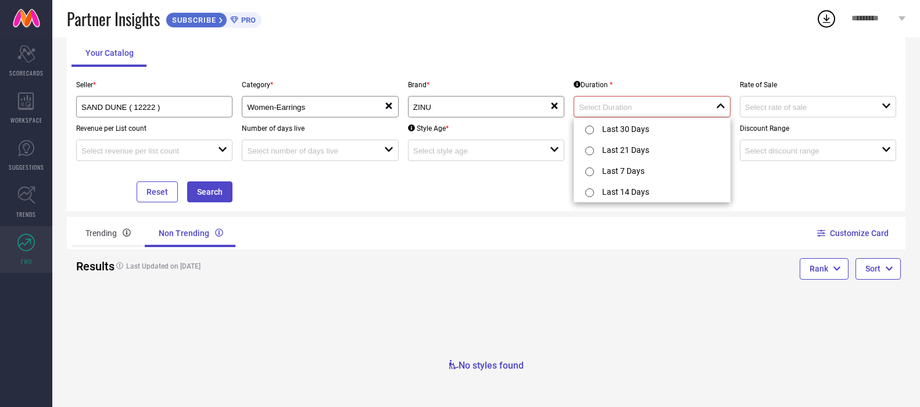
click at [779, 189] on div "Seller * SAND DUNE ( 12222 ) Category * Women-Earrings reset Brand * ZINU reset…" at bounding box center [485, 138] width 829 height 128
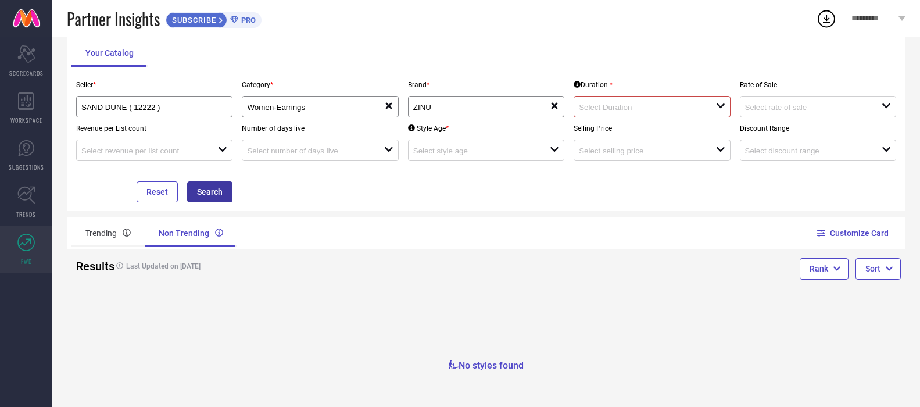
click at [228, 194] on button "Search" at bounding box center [209, 191] width 45 height 21
drag, startPoint x: 102, startPoint y: 232, endPoint x: 116, endPoint y: 220, distance: 19.0
click at [103, 231] on div "Trending" at bounding box center [107, 233] width 73 height 28
click at [216, 192] on button "Search" at bounding box center [209, 191] width 45 height 21
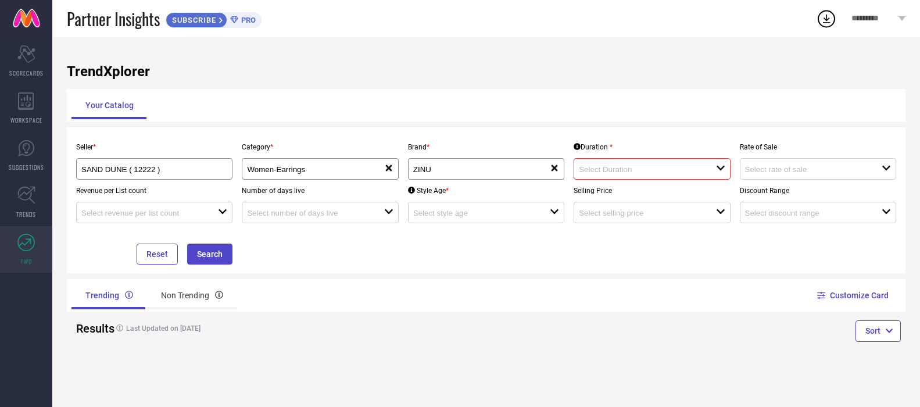
scroll to position [0, 0]
click at [98, 212] on input at bounding box center [142, 213] width 123 height 9
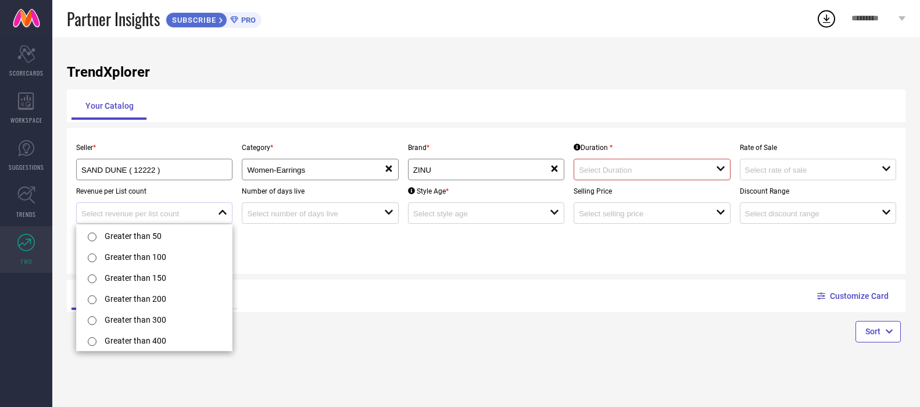
click at [109, 208] on div at bounding box center [149, 212] width 137 height 11
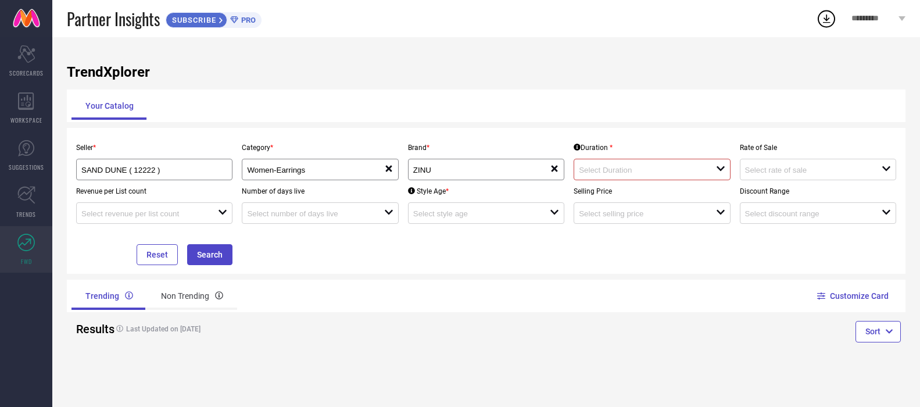
click at [384, 254] on div "Seller * SAND DUNE ( 12222 ) Category * Women-Earrings reset Brand * ZINU reset…" at bounding box center [485, 201] width 829 height 128
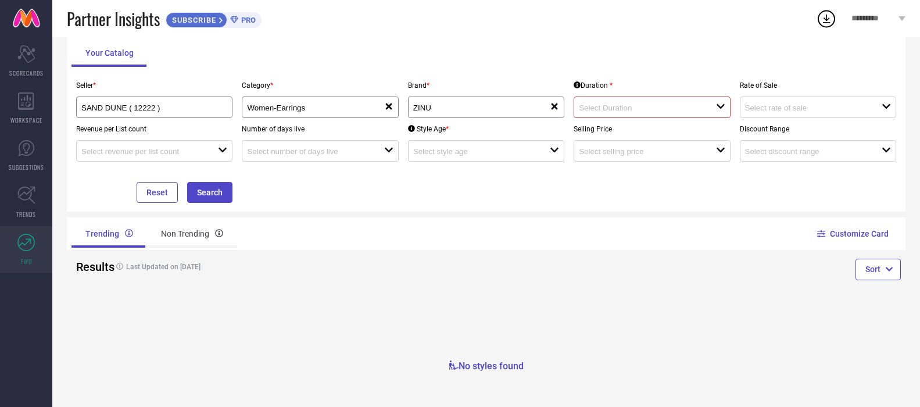
scroll to position [63, 0]
click at [159, 192] on button "Reset" at bounding box center [157, 191] width 41 height 21
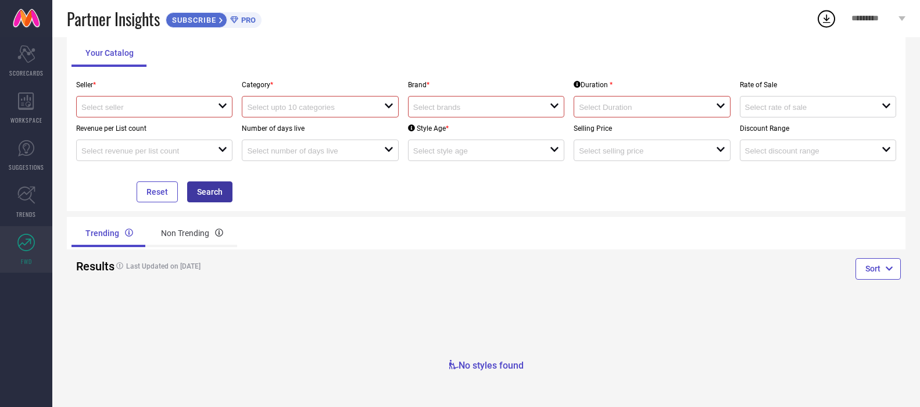
click at [214, 201] on button "Search" at bounding box center [209, 191] width 45 height 21
drag, startPoint x: 176, startPoint y: 109, endPoint x: 171, endPoint y: 113, distance: 6.2
click at [175, 109] on input at bounding box center [142, 107] width 123 height 9
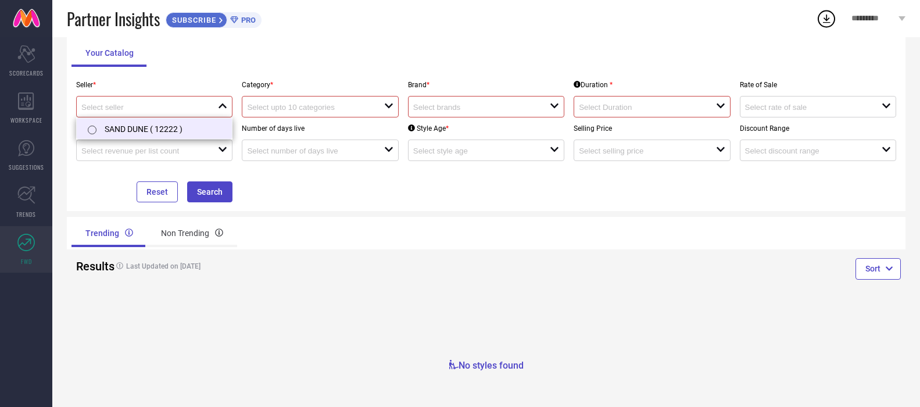
click at [138, 130] on li "SAND DUNE ( 12222 )" at bounding box center [154, 128] width 155 height 21
type input "SAND DUNE ( 12222 )"
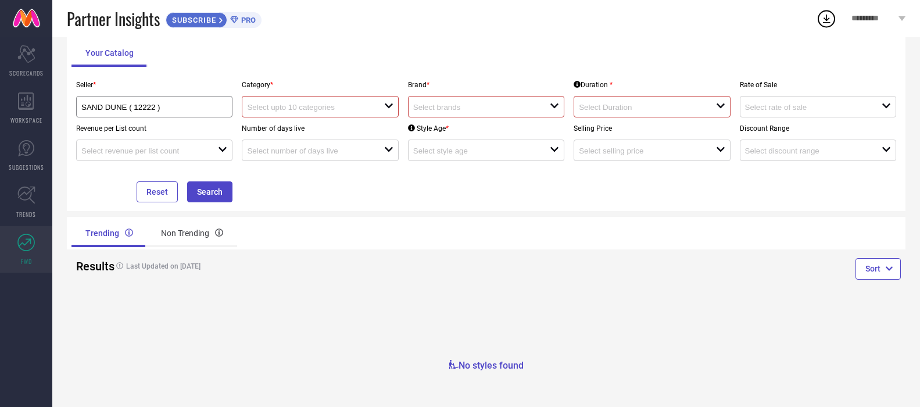
click at [318, 109] on input at bounding box center [308, 107] width 123 height 9
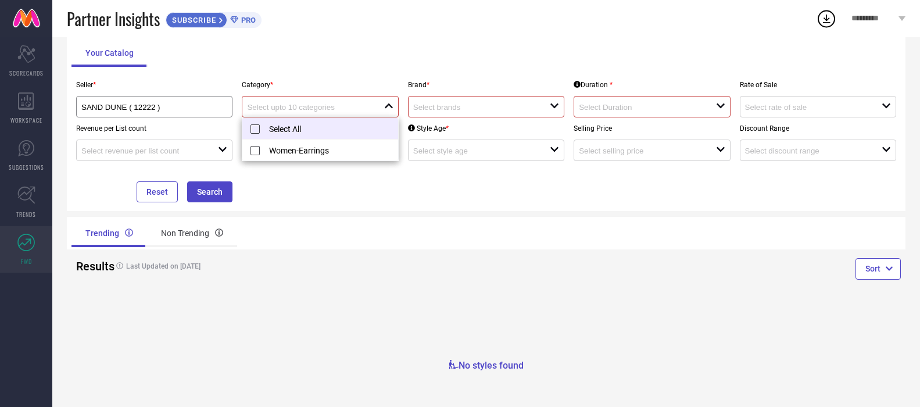
click at [299, 128] on li "Select All" at bounding box center [319, 129] width 155 height 22
type input "Women-Earrings"
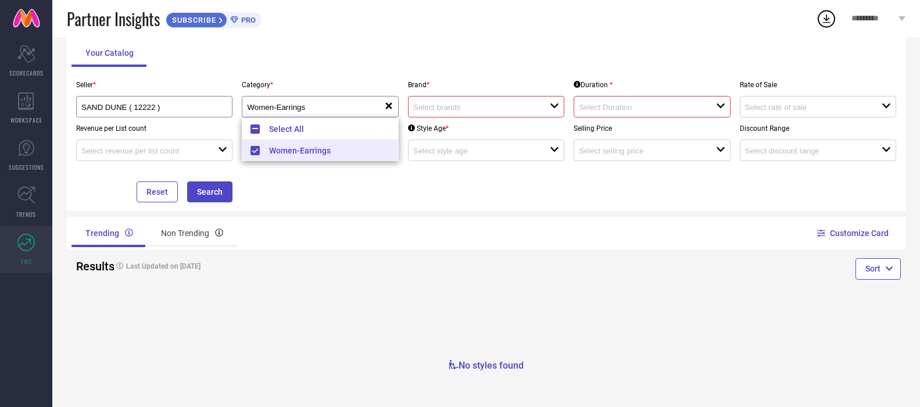
drag, startPoint x: 460, startPoint y: 99, endPoint x: 460, endPoint y: 110, distance: 10.5
click at [460, 103] on div "open" at bounding box center [486, 107] width 156 height 22
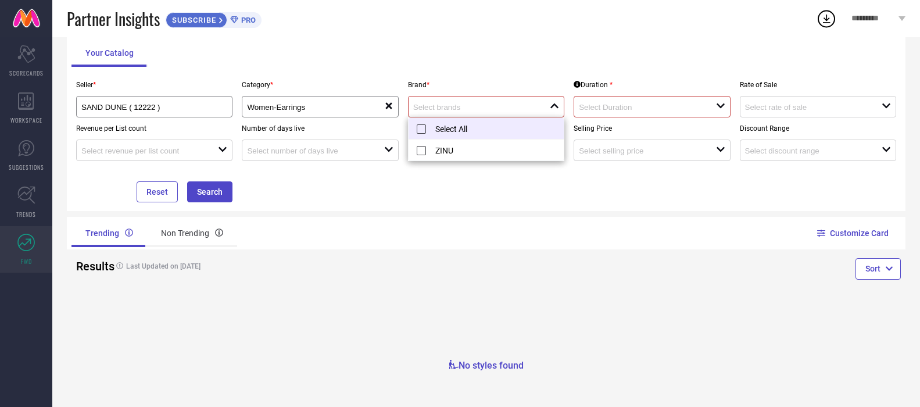
click at [421, 133] on li "Select All" at bounding box center [486, 129] width 155 height 22
type input "ZINU"
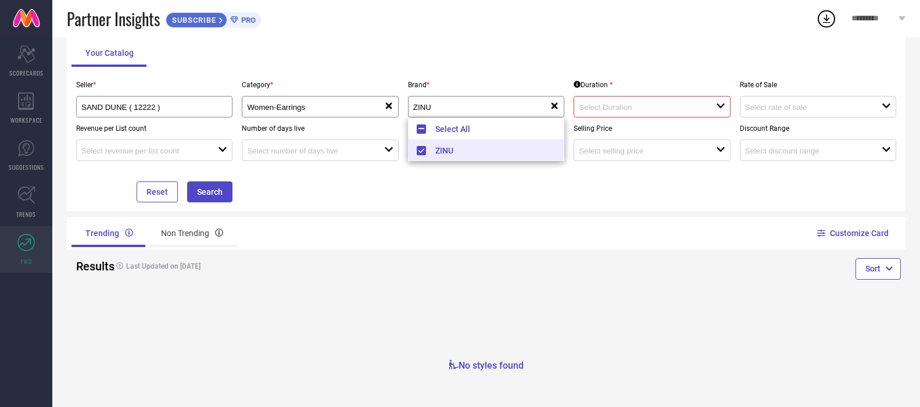
click at [611, 108] on input at bounding box center [640, 107] width 123 height 9
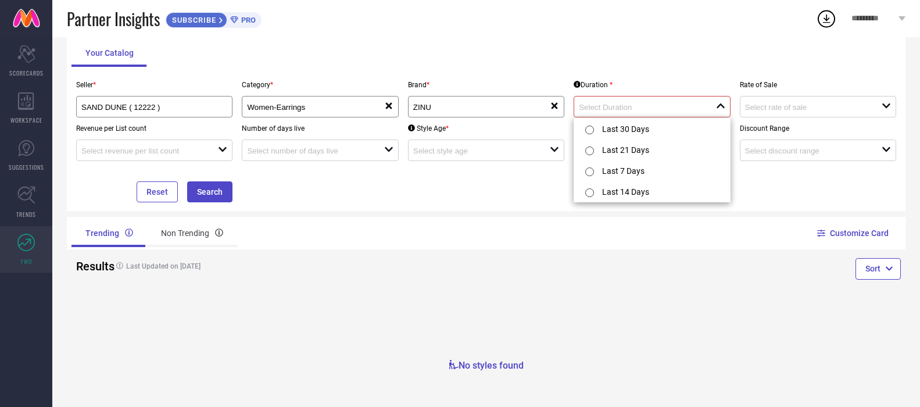
drag, startPoint x: 806, startPoint y: 207, endPoint x: 772, endPoint y: 190, distance: 38.2
click at [805, 207] on div "Seller * SAND DUNE ( 12222 ) Category * Women-Earrings reset Brand * ZINU reset…" at bounding box center [486, 138] width 839 height 146
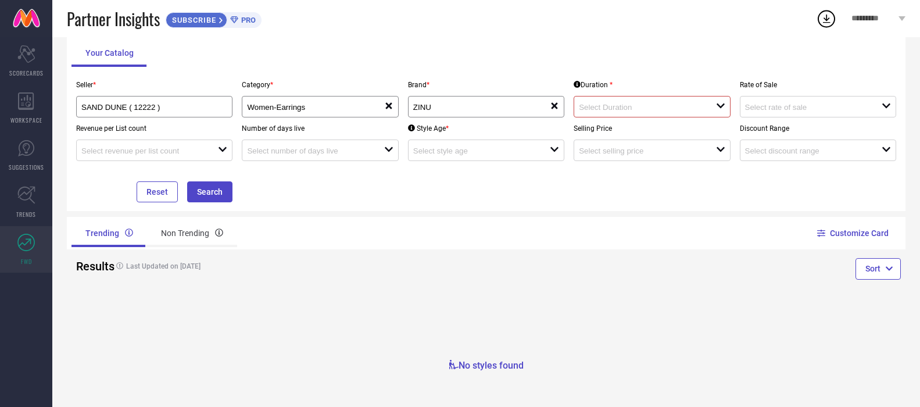
click at [663, 109] on input at bounding box center [640, 107] width 123 height 9
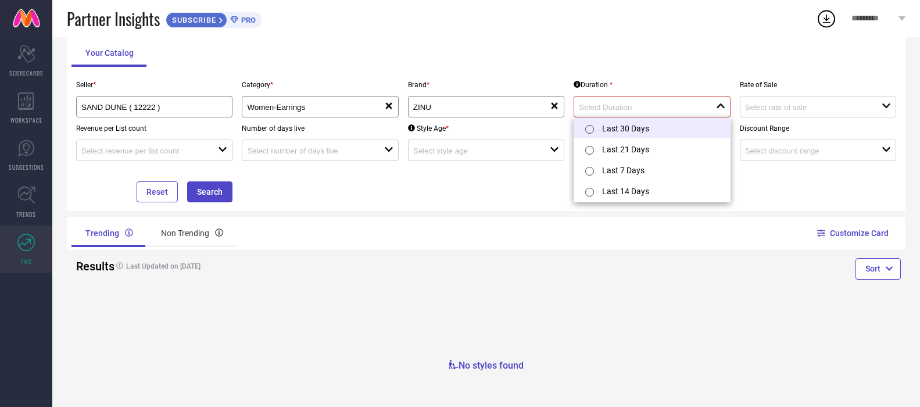
scroll to position [0, 0]
click at [620, 130] on li "Last 30 Days" at bounding box center [651, 128] width 155 height 21
type input "Last 30 Days"
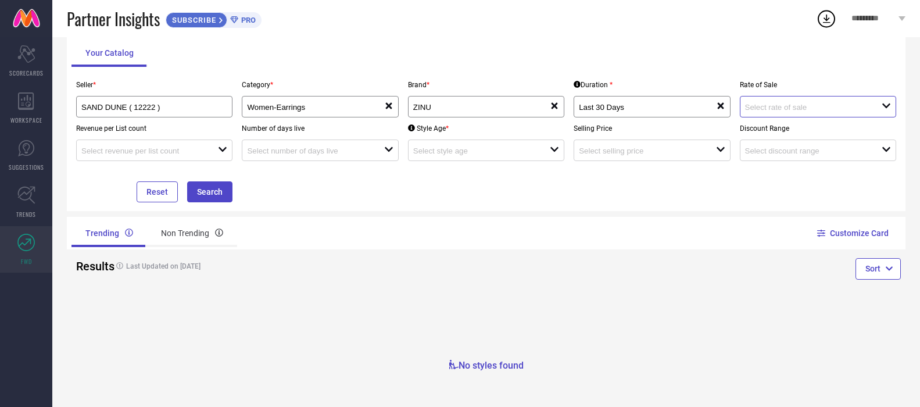
click at [765, 109] on input at bounding box center [806, 107] width 123 height 9
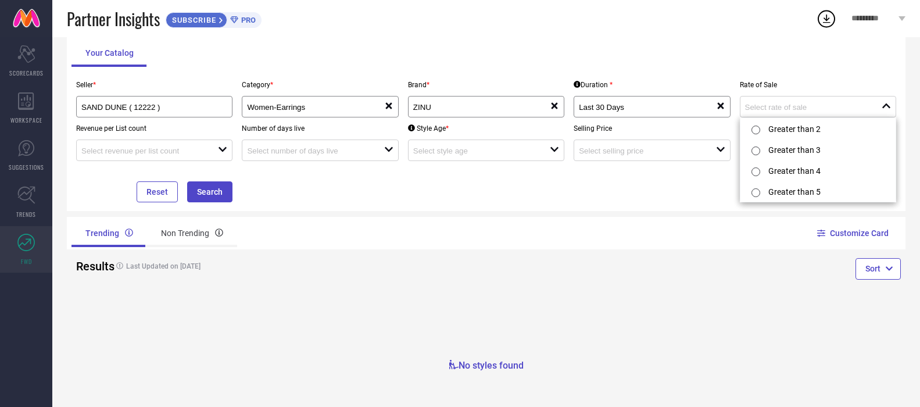
drag, startPoint x: 658, startPoint y: 213, endPoint x: 475, endPoint y: 207, distance: 182.6
click at [657, 213] on div "TrendXplorer Your Catalog Seller * SAND DUNE ( 12222 ) Category * Women-Earring…" at bounding box center [486, 190] width 868 height 432
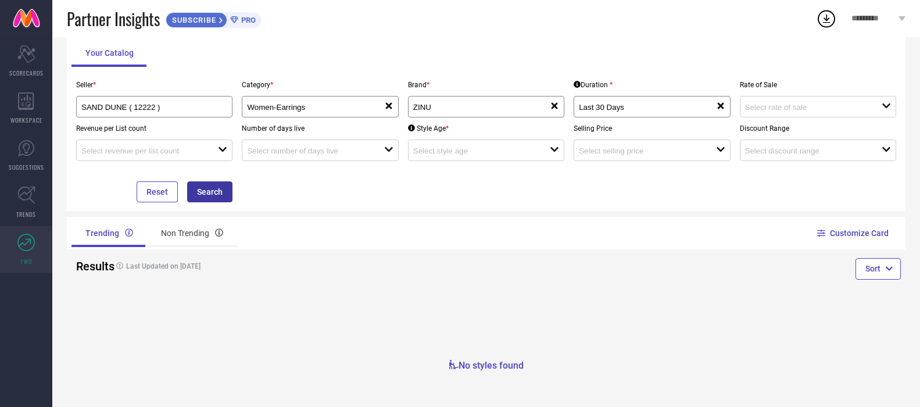
click at [228, 183] on button "Search" at bounding box center [209, 191] width 45 height 21
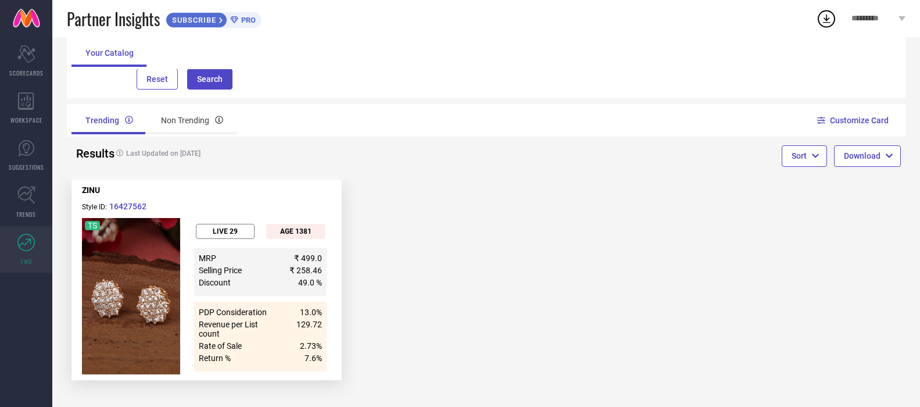
scroll to position [181, 0]
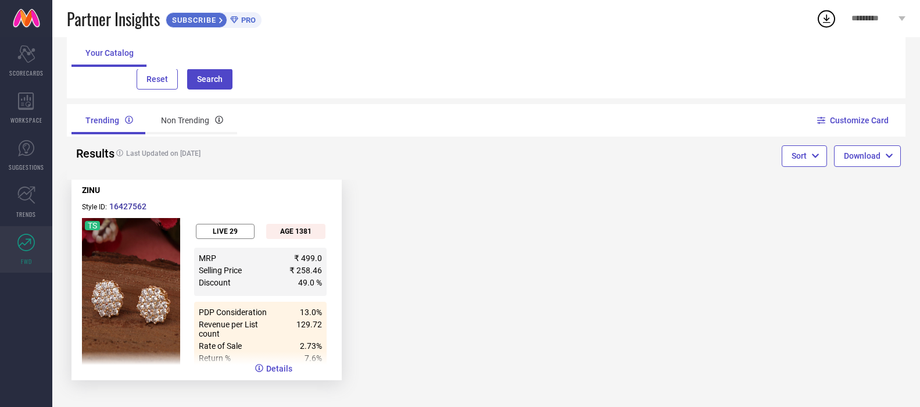
click at [134, 201] on button "16427562" at bounding box center [128, 207] width 38 height 12
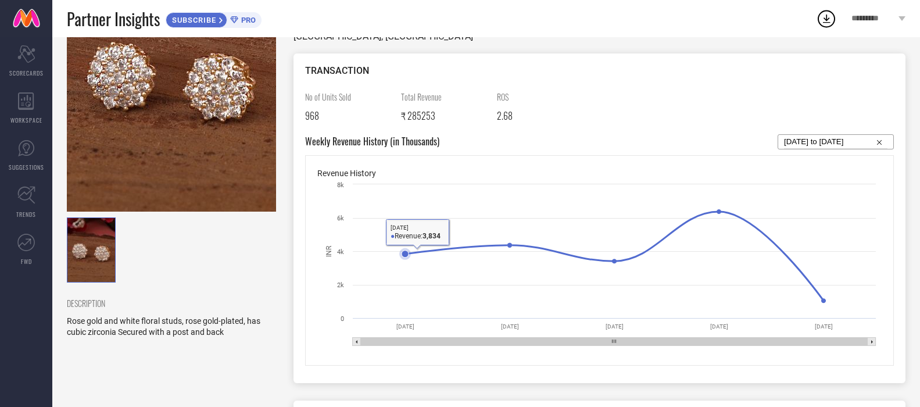
scroll to position [35, 0]
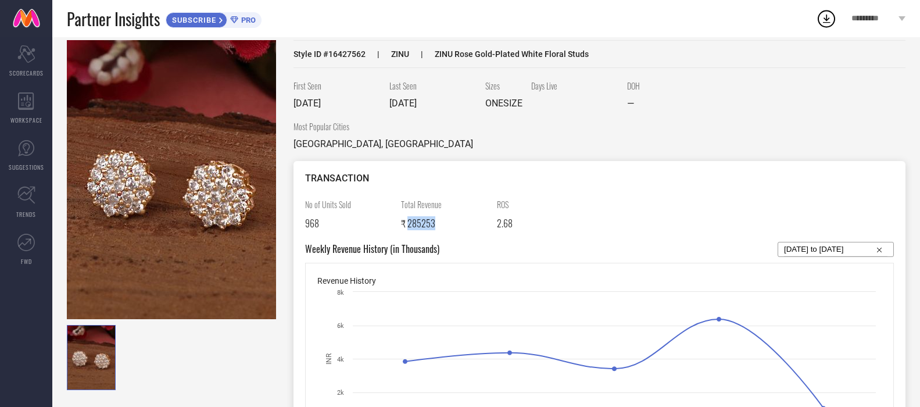
drag, startPoint x: 407, startPoint y: 225, endPoint x: 440, endPoint y: 229, distance: 33.3
click at [440, 229] on div "₹ 285253" at bounding box center [444, 223] width 87 height 14
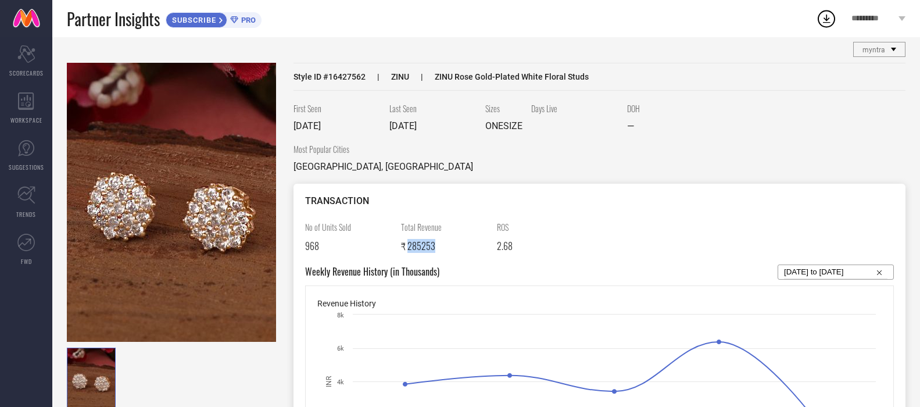
scroll to position [0, 0]
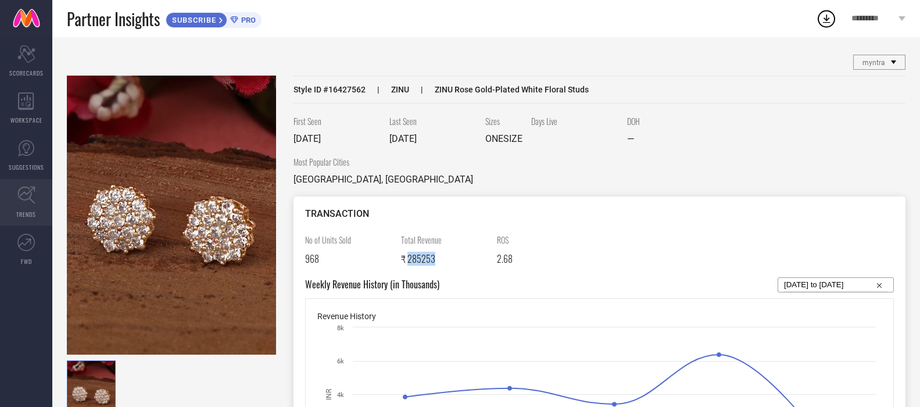
click at [18, 206] on link "TRENDS" at bounding box center [26, 202] width 52 height 46
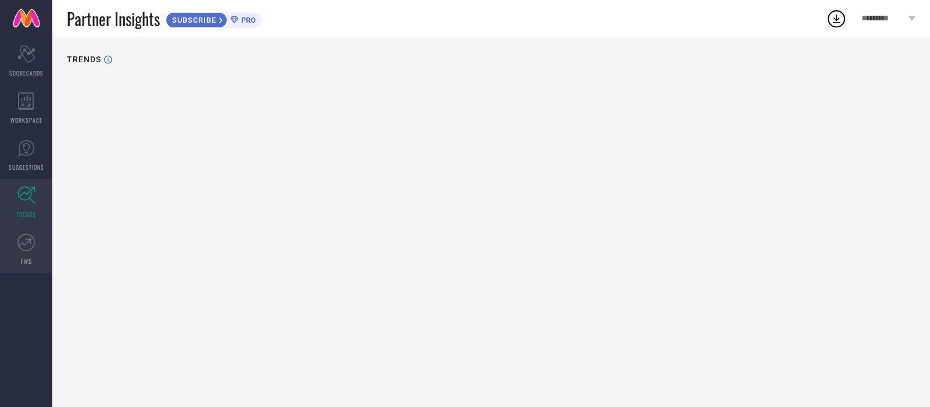
click at [22, 245] on icon at bounding box center [25, 242] width 17 height 17
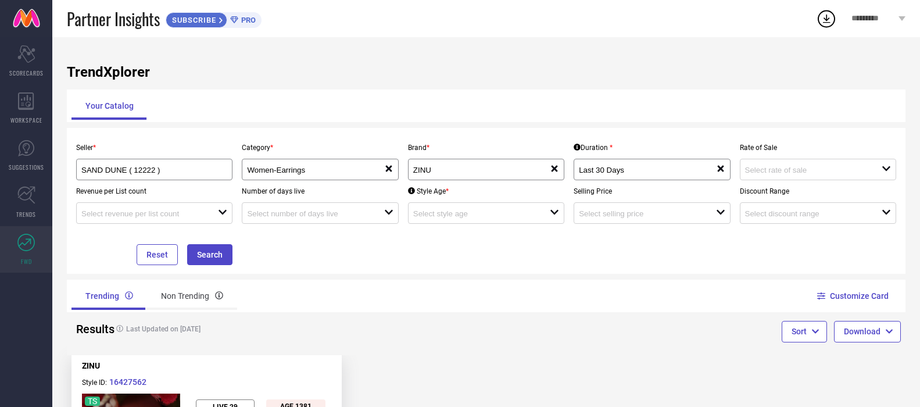
click at [252, 19] on span "PRO" at bounding box center [246, 20] width 17 height 9
click at [28, 203] on icon at bounding box center [26, 195] width 18 height 18
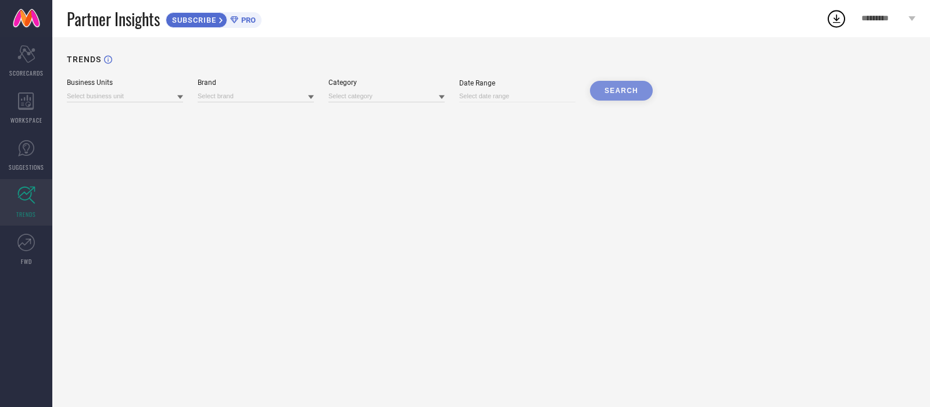
type input "Home Furnishing"
type input "[DATE] to [DATE]"
type input "SAND DUNE"
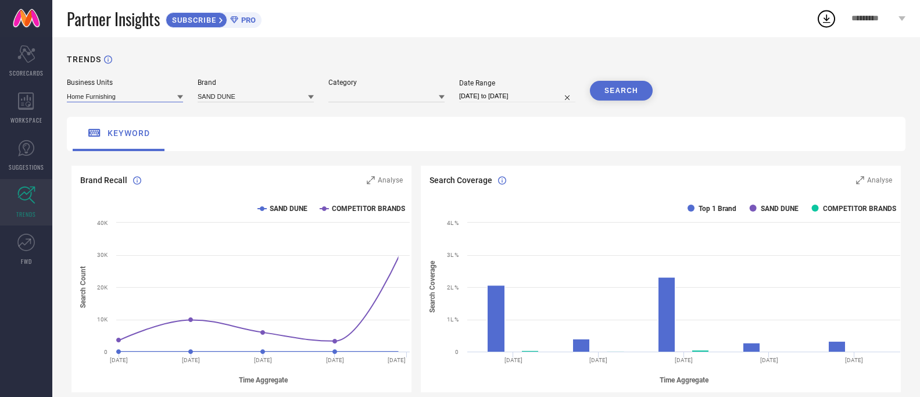
click at [172, 94] on input at bounding box center [125, 96] width 116 height 12
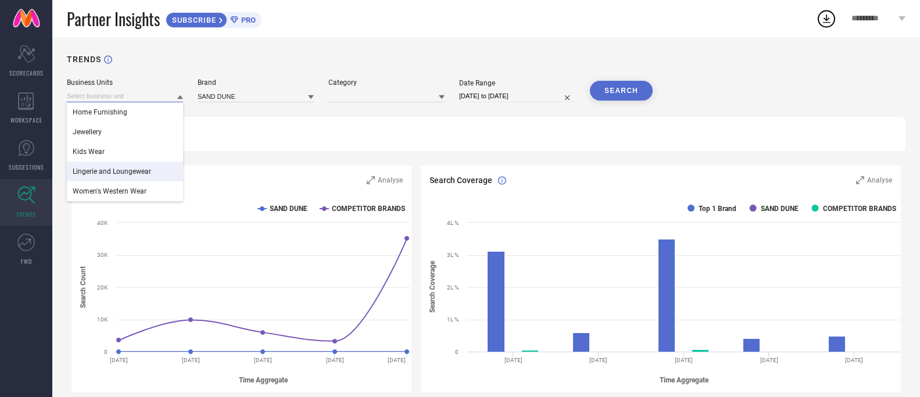
scroll to position [58, 0]
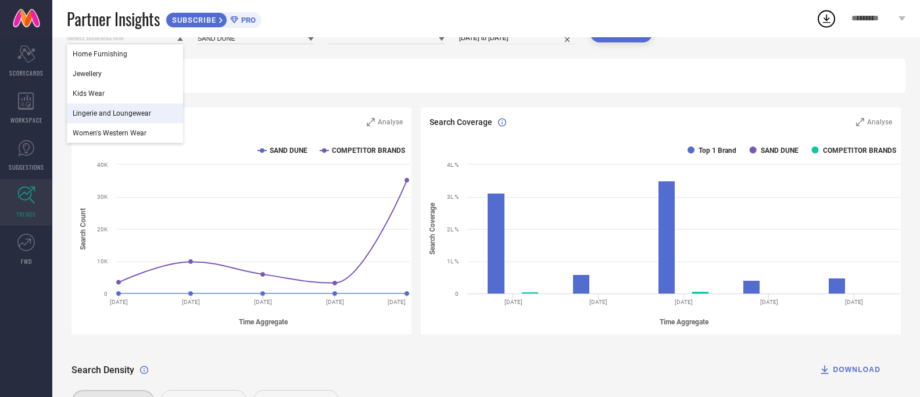
click at [137, 111] on span "Lingerie and Loungewear" at bounding box center [112, 113] width 78 height 8
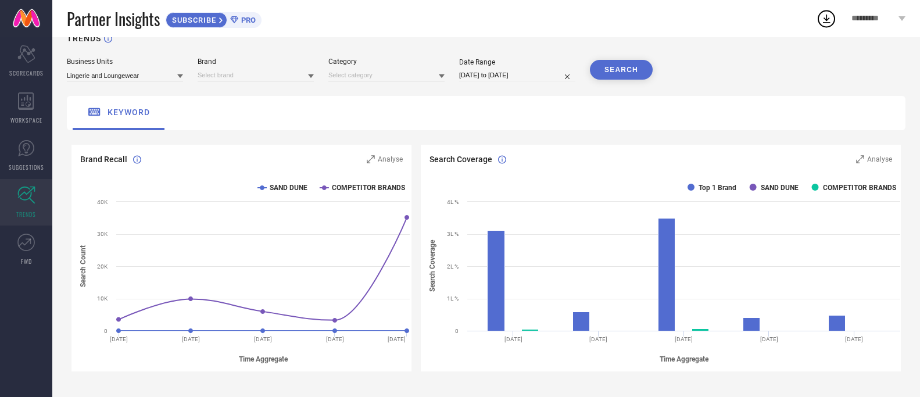
scroll to position [0, 0]
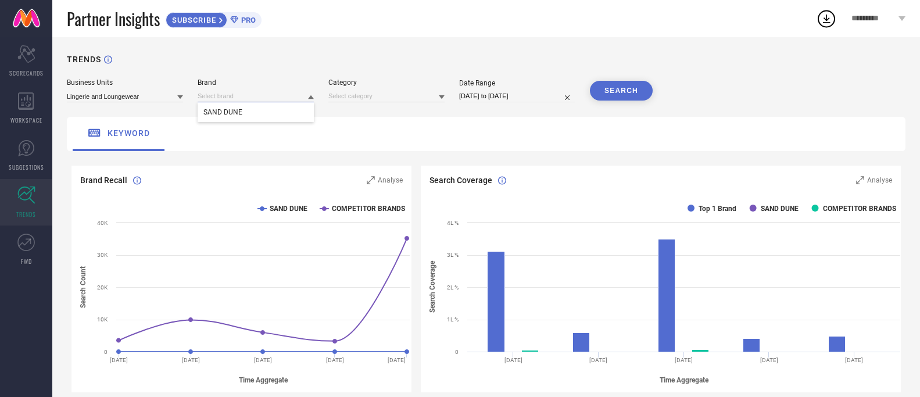
drag, startPoint x: 270, startPoint y: 95, endPoint x: 255, endPoint y: 103, distance: 17.2
click at [268, 95] on input at bounding box center [256, 96] width 116 height 12
click at [235, 114] on span "SAND DUNE" at bounding box center [222, 112] width 39 height 8
click at [366, 98] on input at bounding box center [386, 96] width 116 height 12
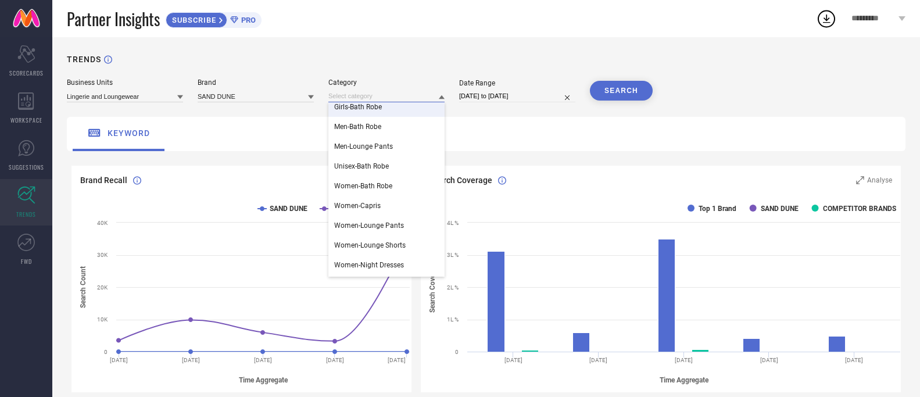
scroll to position [58, 0]
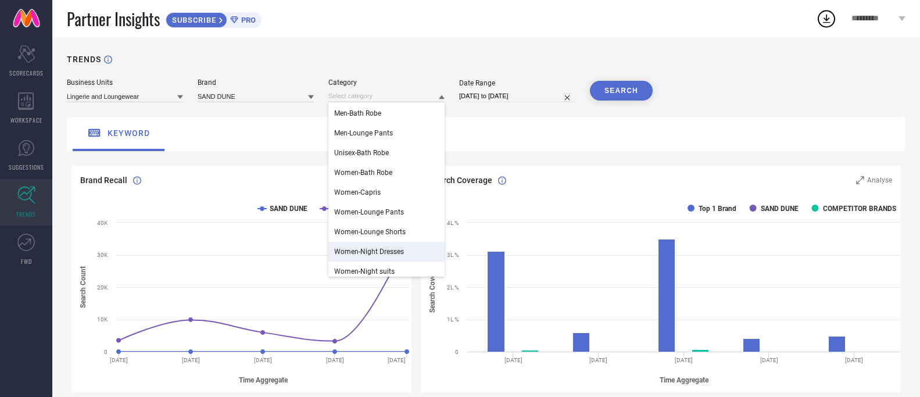
click at [380, 249] on span "Women-Night Dresses" at bounding box center [369, 252] width 70 height 8
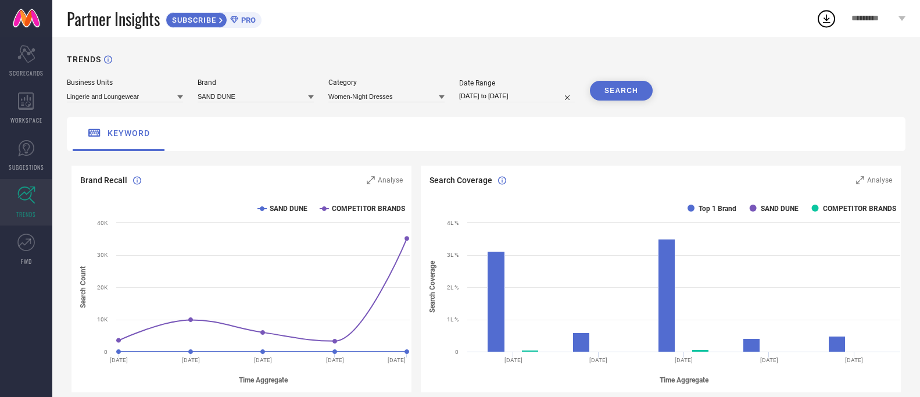
click at [521, 95] on input "[DATE] to [DATE]" at bounding box center [517, 96] width 116 height 12
select select "7"
select select "2025"
select select "8"
select select "2025"
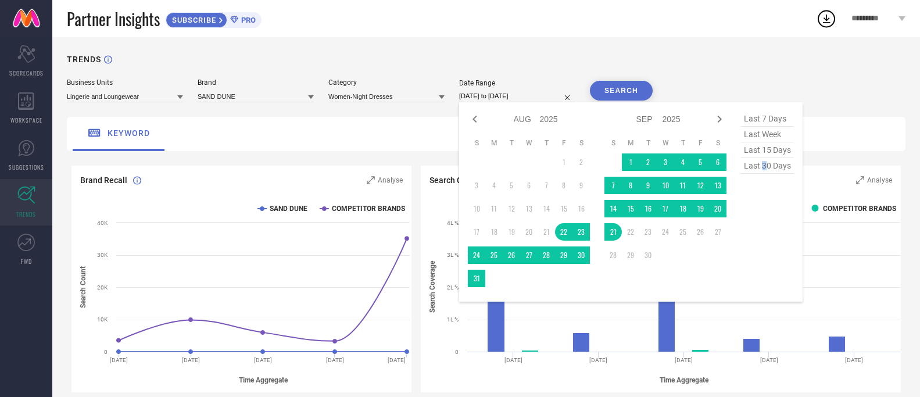
drag, startPoint x: 764, startPoint y: 168, endPoint x: 671, endPoint y: 135, distance: 99.3
click at [764, 168] on span "last 30 days" at bounding box center [767, 166] width 53 height 16
type input "[DATE] to [DATE]"
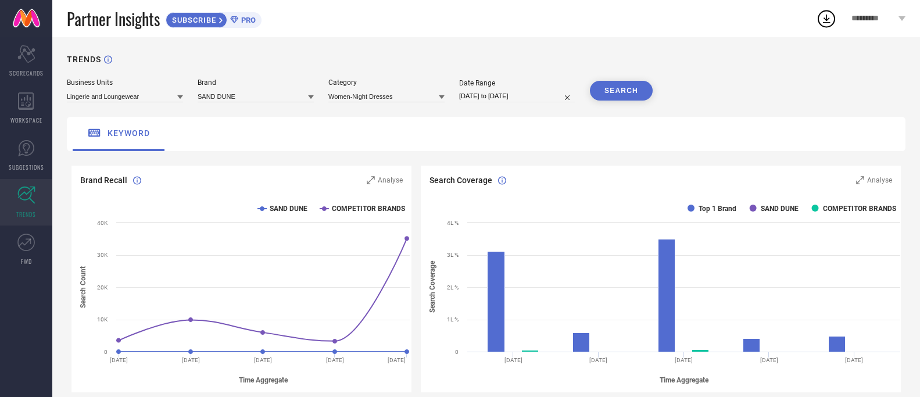
click at [623, 92] on button "SEARCH" at bounding box center [621, 91] width 63 height 20
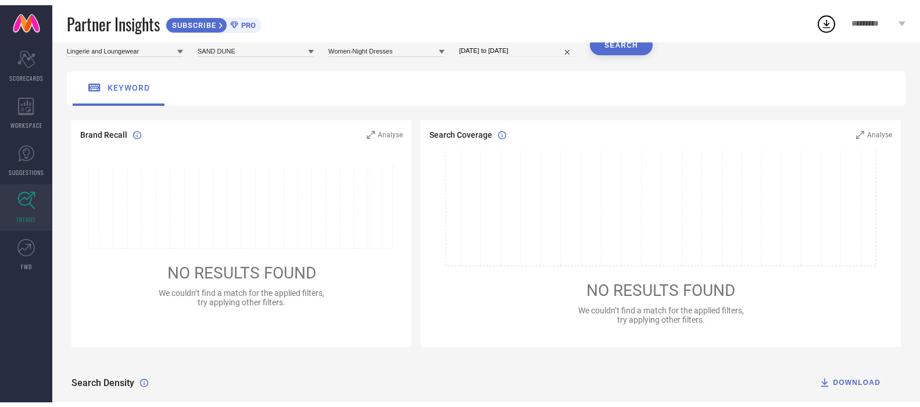
scroll to position [0, 0]
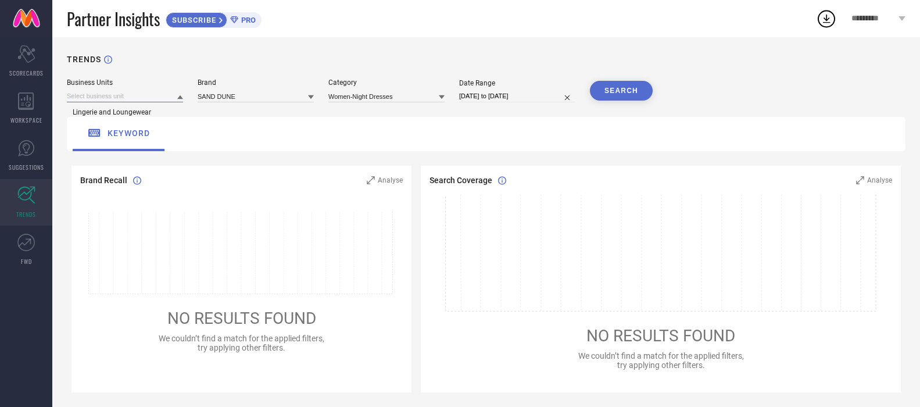
click at [157, 101] on input at bounding box center [125, 96] width 116 height 12
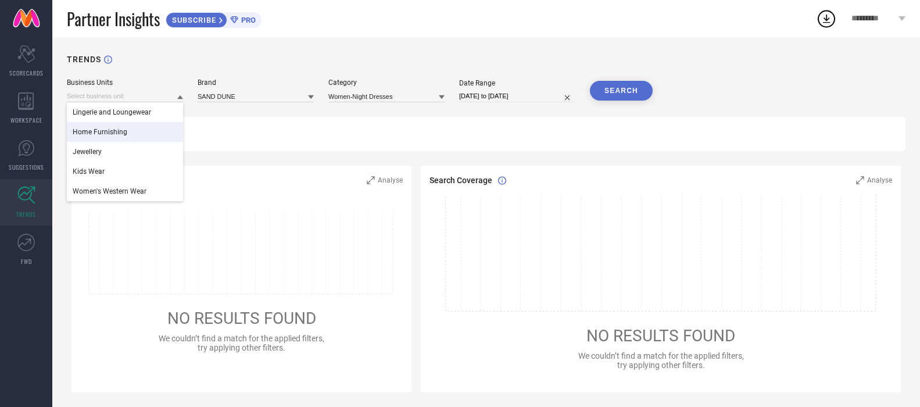
click at [229, 136] on div "keyword" at bounding box center [486, 134] width 839 height 34
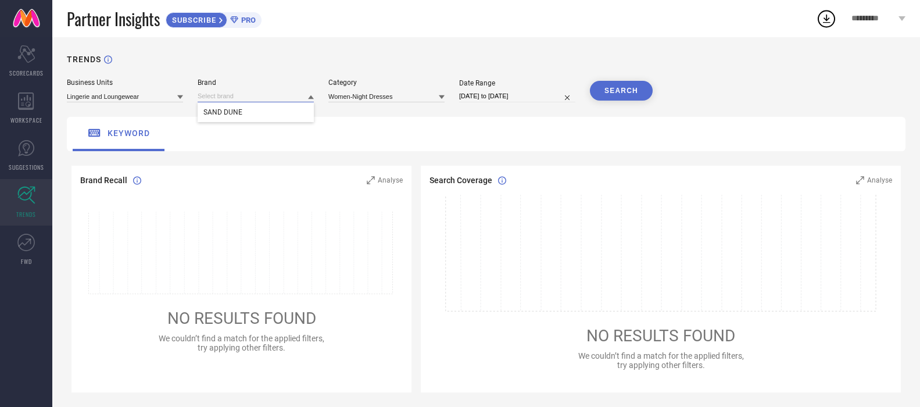
click at [238, 101] on input at bounding box center [256, 96] width 116 height 12
click at [224, 113] on span "SAND DUNE" at bounding box center [222, 112] width 39 height 8
click at [363, 94] on input at bounding box center [386, 96] width 116 height 12
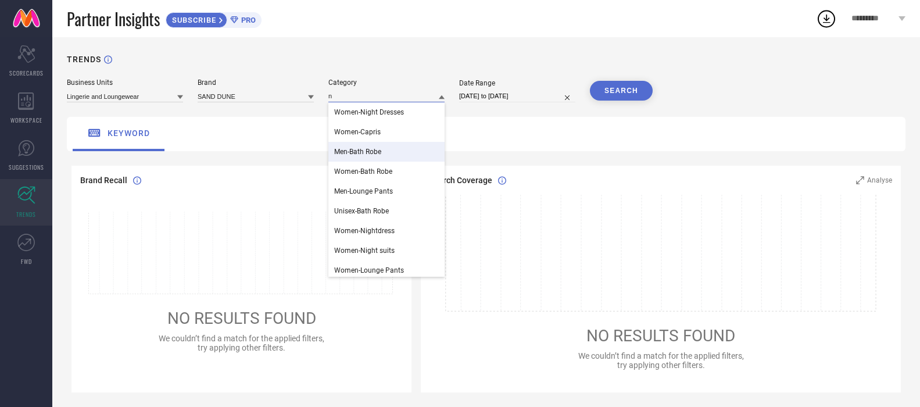
type input "n"
click at [372, 231] on span "Women-Nightdress" at bounding box center [364, 231] width 60 height 8
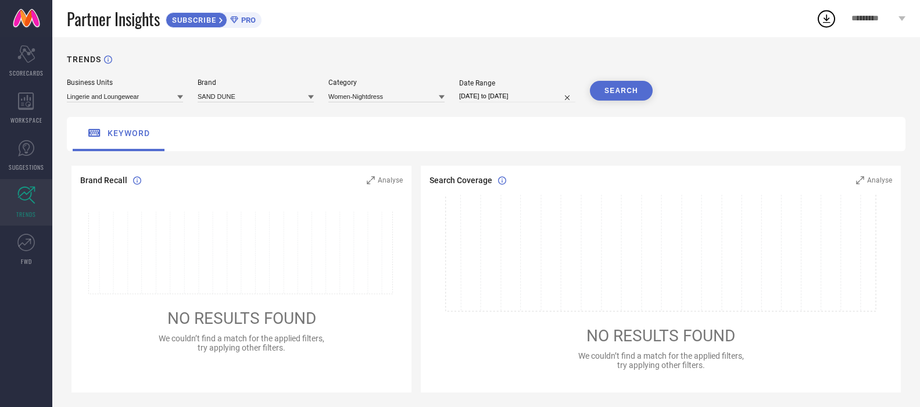
click at [629, 99] on button "SEARCH" at bounding box center [621, 91] width 63 height 20
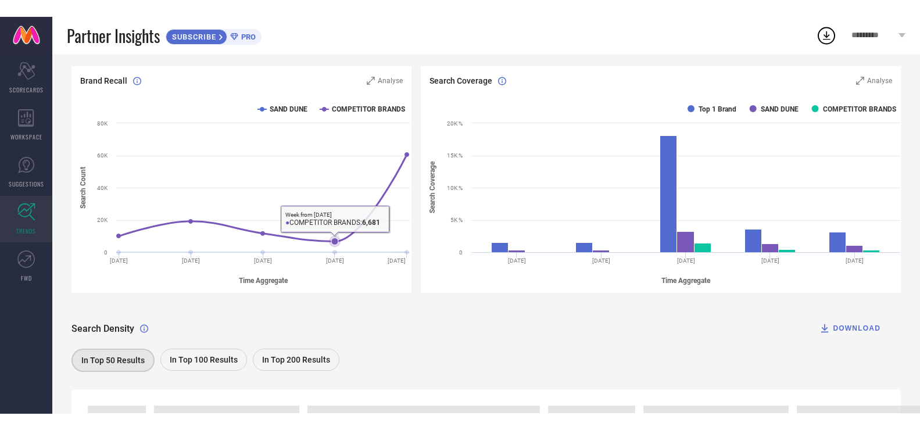
scroll to position [58, 0]
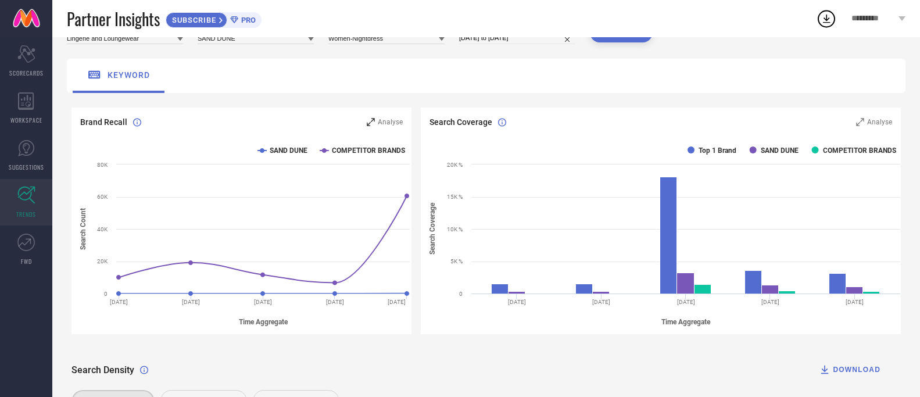
click at [374, 121] on icon at bounding box center [371, 122] width 8 height 8
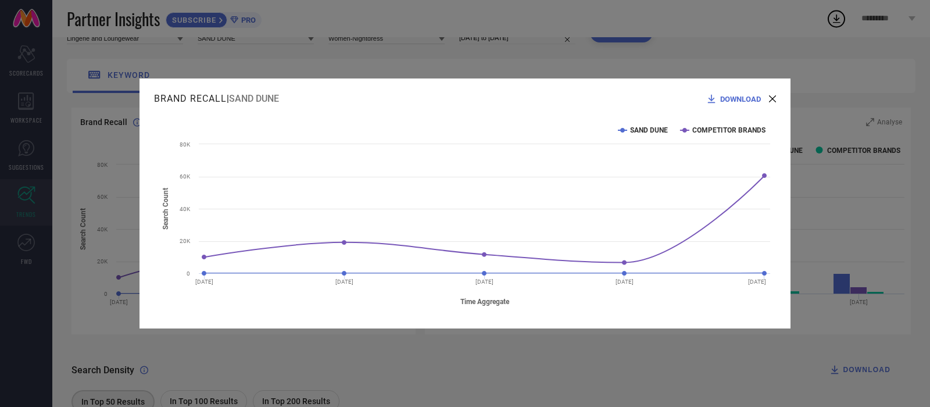
drag, startPoint x: 725, startPoint y: 99, endPoint x: 240, endPoint y: 391, distance: 565.9
click at [724, 99] on span "DOWNLOAD" at bounding box center [740, 99] width 41 height 9
drag, startPoint x: 766, startPoint y: 100, endPoint x: 679, endPoint y: 188, distance: 124.1
click at [766, 100] on div "DOWNLOAD" at bounding box center [736, 99] width 61 height 12
click at [772, 100] on icon at bounding box center [772, 98] width 7 height 7
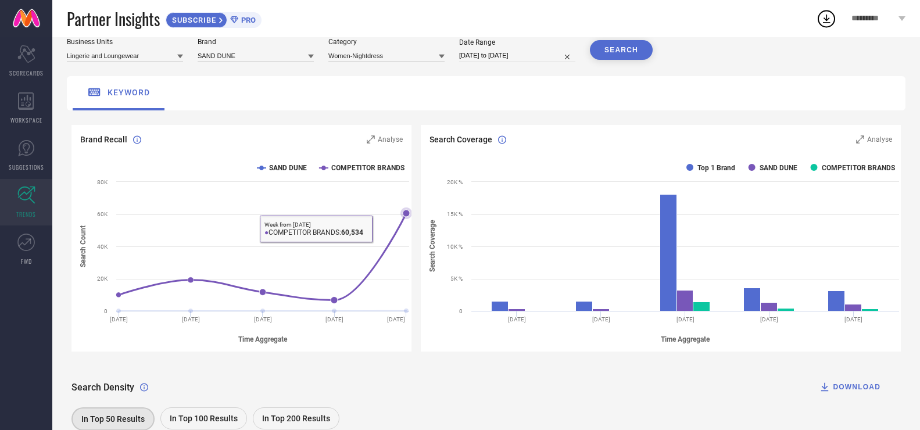
scroll to position [0, 0]
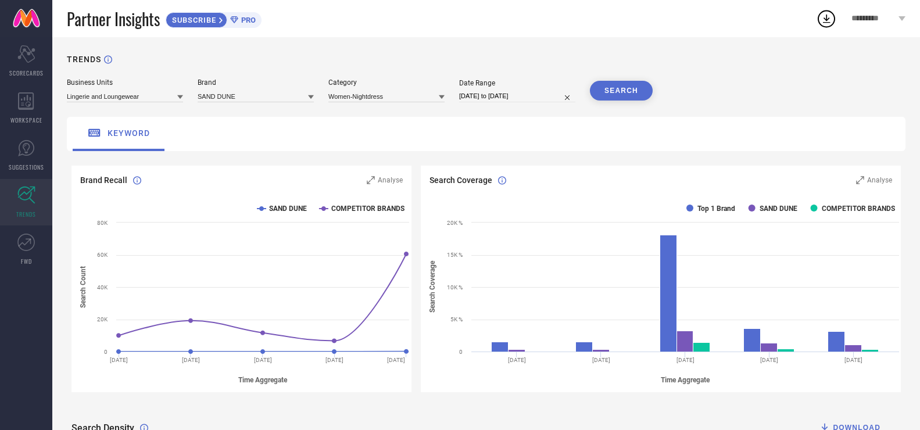
click at [901, 22] on div "*********" at bounding box center [878, 18] width 83 height 37
click at [676, 70] on div "TRENDS" at bounding box center [486, 67] width 839 height 24
click at [496, 100] on input "[DATE] to [DATE]" at bounding box center [517, 96] width 116 height 12
select select "7"
select select "2025"
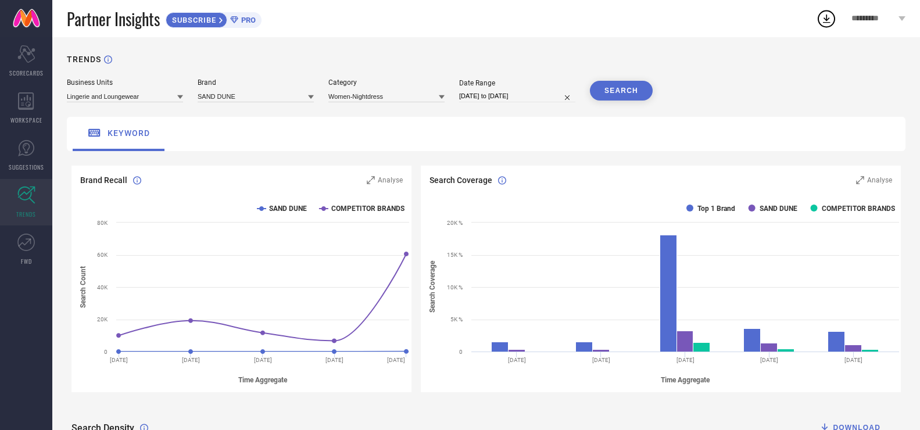
select select "8"
select select "2025"
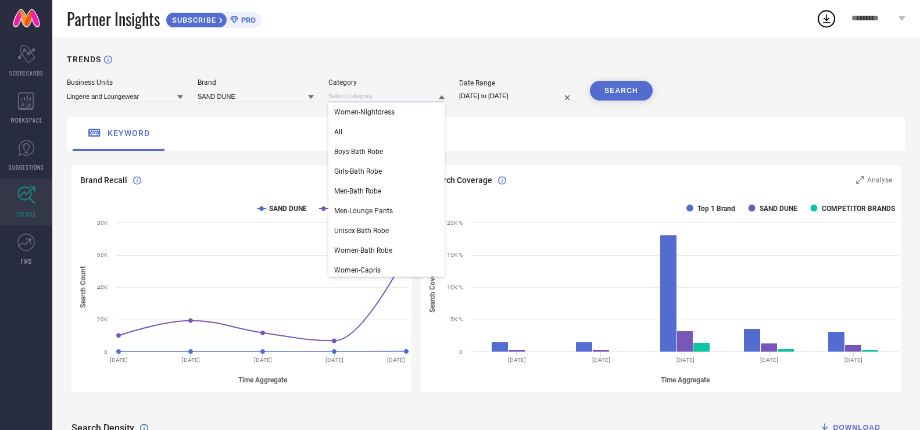
drag, startPoint x: 432, startPoint y: 94, endPoint x: 441, endPoint y: 102, distance: 12.4
click at [441, 102] on div at bounding box center [386, 96] width 116 height 12
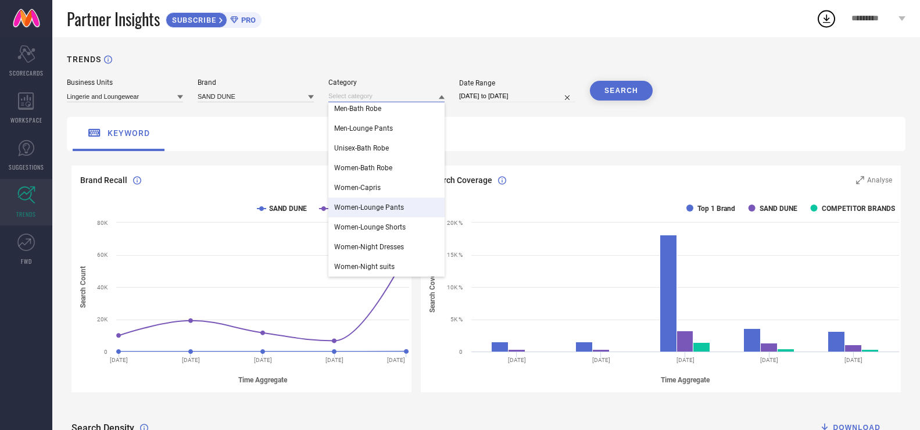
scroll to position [58, 0]
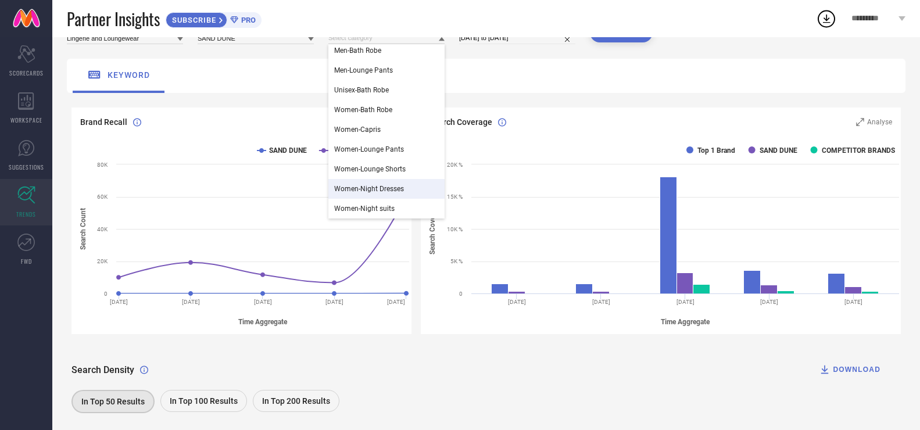
click at [398, 191] on span "Women-Night Dresses" at bounding box center [369, 189] width 70 height 8
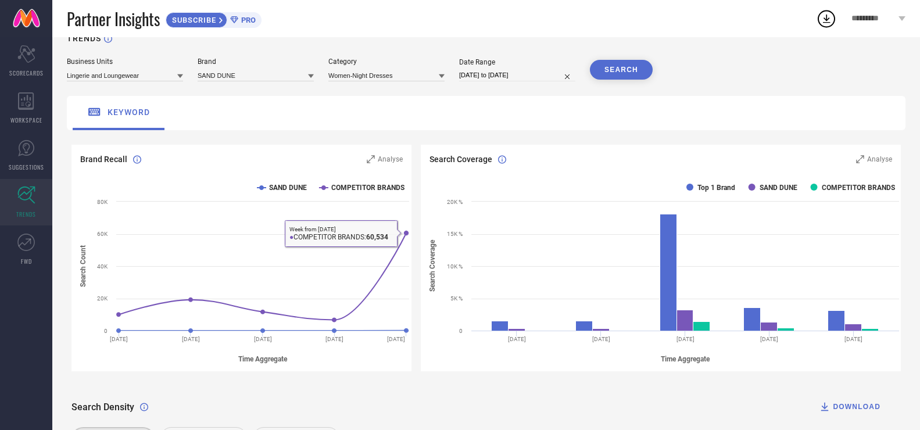
scroll to position [0, 0]
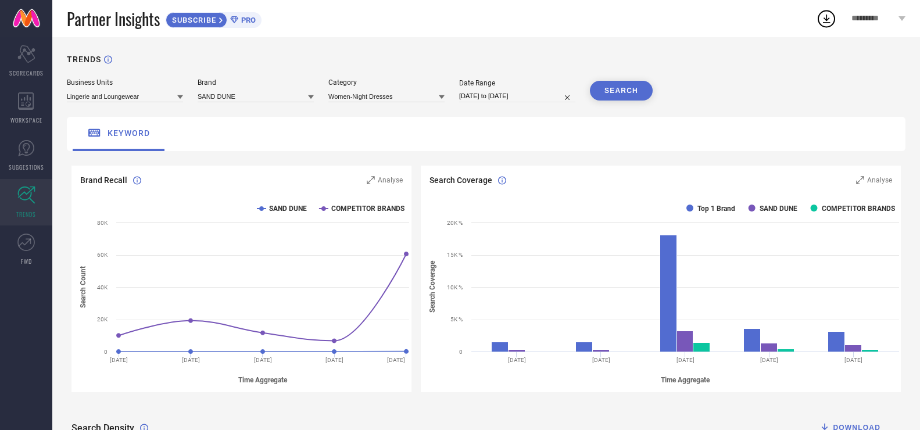
click at [622, 91] on button "SEARCH" at bounding box center [621, 91] width 63 height 20
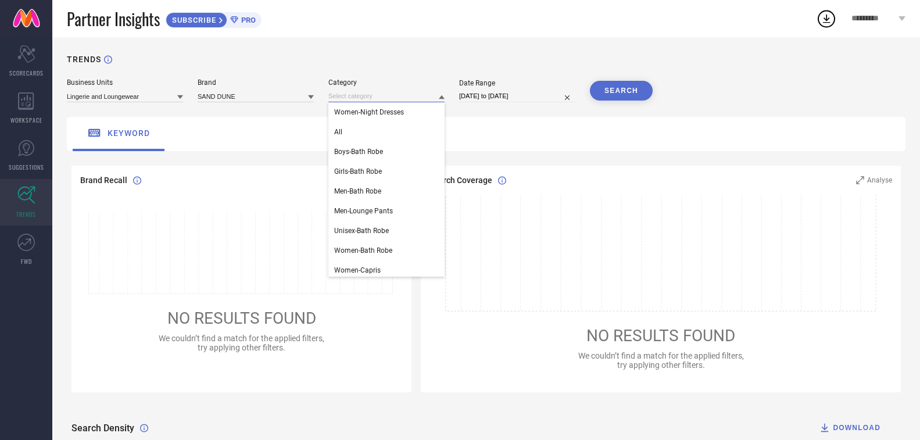
click at [393, 98] on input at bounding box center [386, 96] width 116 height 12
click at [382, 246] on div "Women-Bath Robe" at bounding box center [386, 251] width 116 height 20
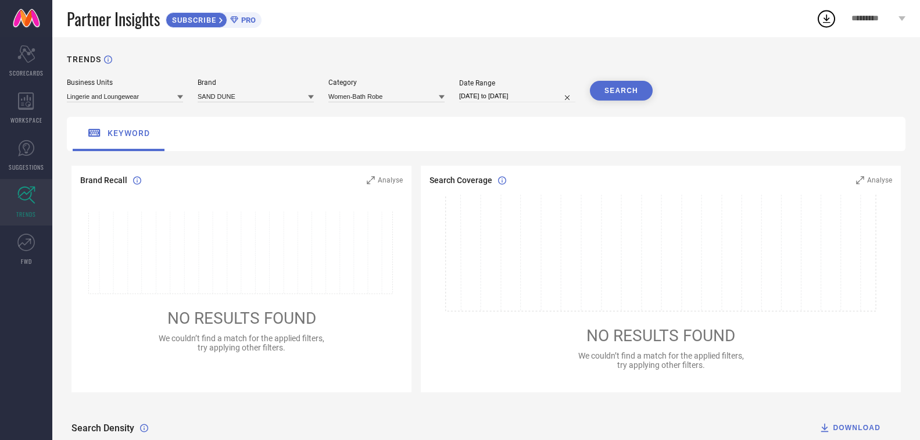
click at [618, 91] on button "SEARCH" at bounding box center [621, 91] width 63 height 20
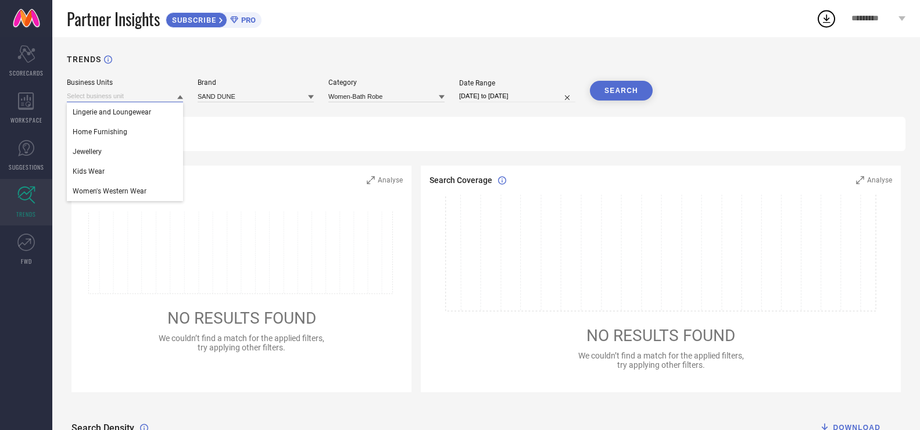
click at [123, 95] on input at bounding box center [125, 96] width 116 height 12
click at [109, 128] on span "Home Furnishing" at bounding box center [100, 132] width 55 height 8
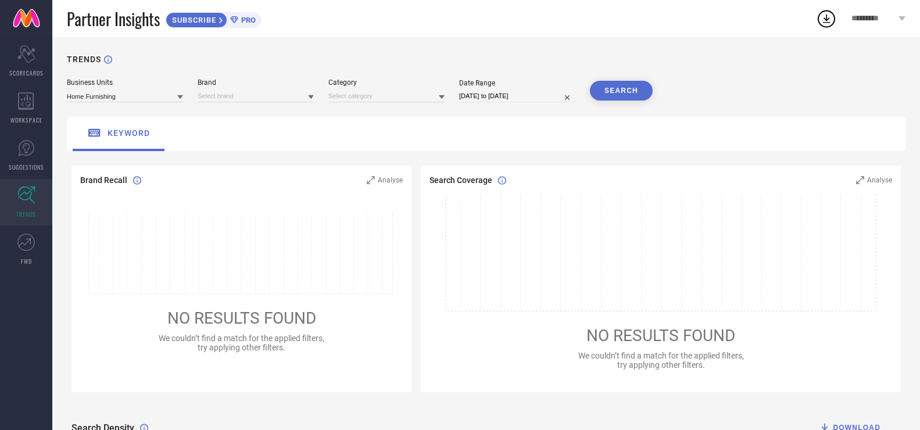
click at [634, 91] on button "SEARCH" at bounding box center [621, 91] width 63 height 20
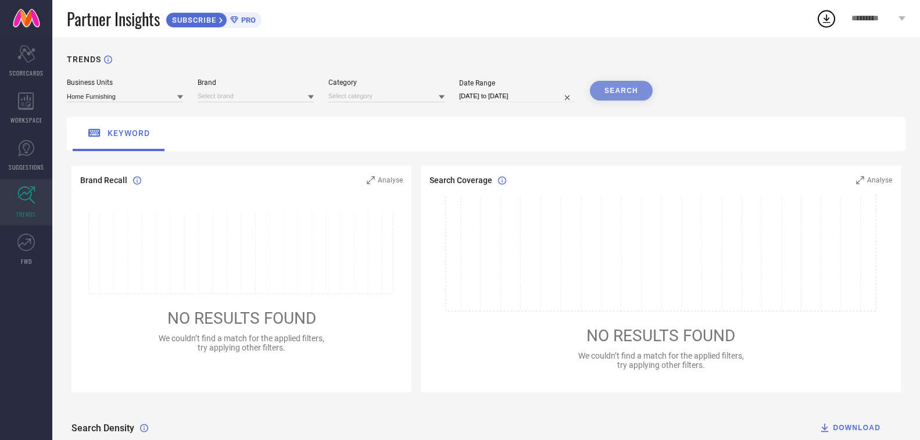
click at [292, 89] on div "Brand" at bounding box center [256, 90] width 116 height 24
click at [272, 96] on input at bounding box center [256, 96] width 116 height 12
click at [119, 96] on input at bounding box center [125, 96] width 116 height 12
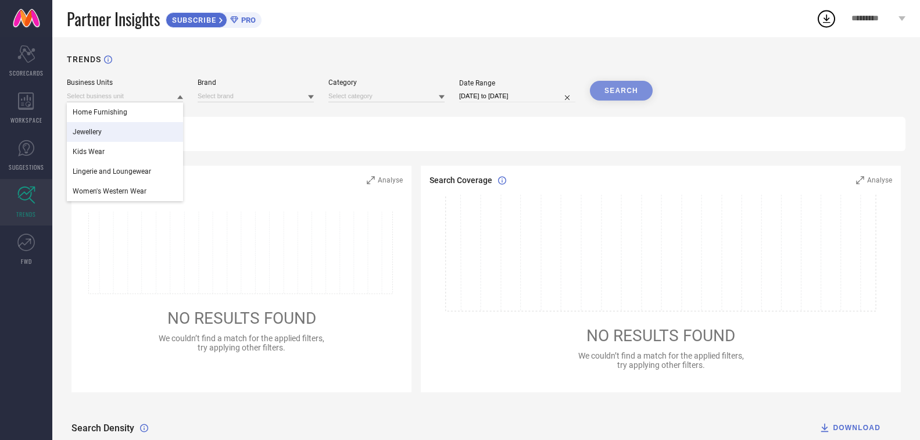
click at [83, 130] on span "Jewellery" at bounding box center [87, 132] width 29 height 8
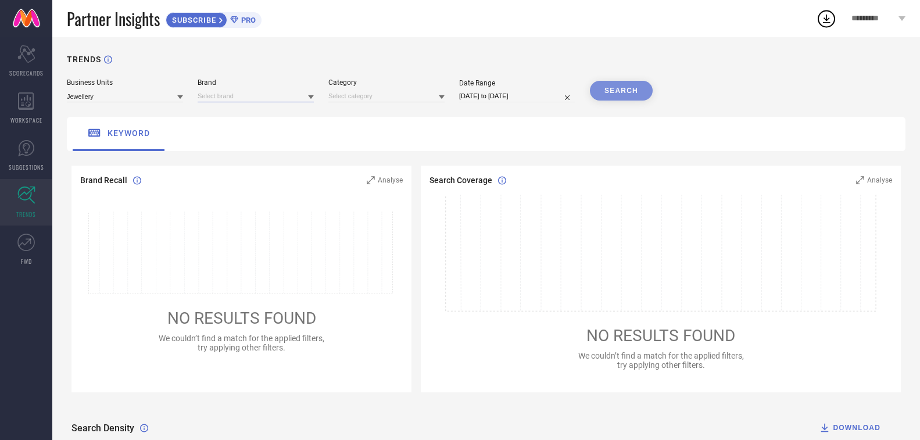
click at [220, 94] on input at bounding box center [256, 96] width 116 height 12
click at [216, 109] on div "ZINU" at bounding box center [256, 112] width 116 height 20
click at [366, 105] on div "TRENDS Business Units Jewellery Brand ZINU Category Date Range [DATE] to [DATE]…" at bounding box center [486, 289] width 868 height 504
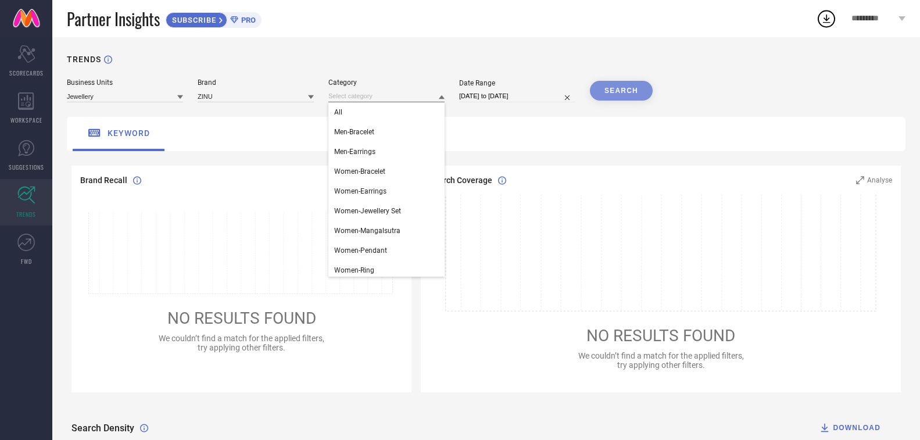
click at [367, 97] on input at bounding box center [386, 96] width 116 height 12
click at [343, 111] on div "All" at bounding box center [386, 112] width 116 height 20
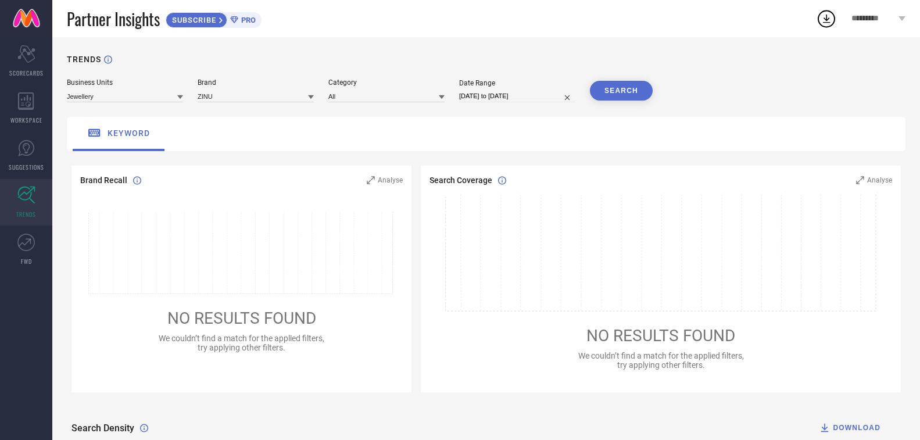
click at [484, 96] on input "[DATE] to [DATE]" at bounding box center [517, 96] width 116 height 12
select select "7"
select select "2025"
select select "8"
select select "2025"
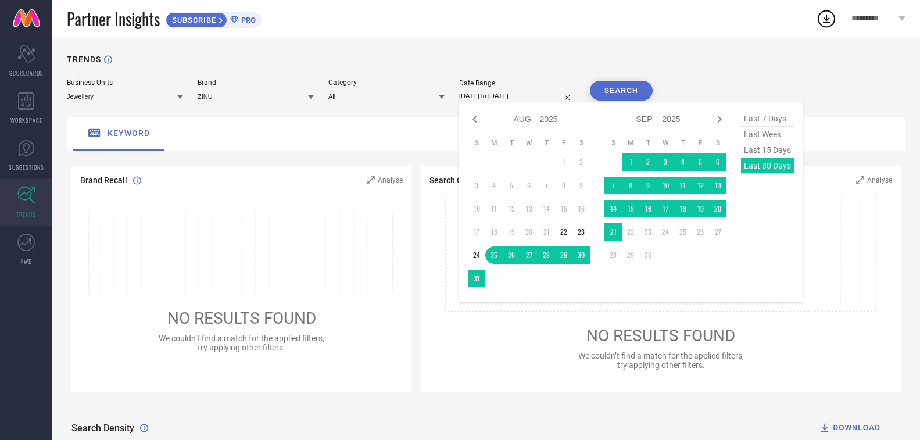
click at [766, 168] on div "last 7 days last week last 15 days last 30 days" at bounding box center [767, 202] width 53 height 182
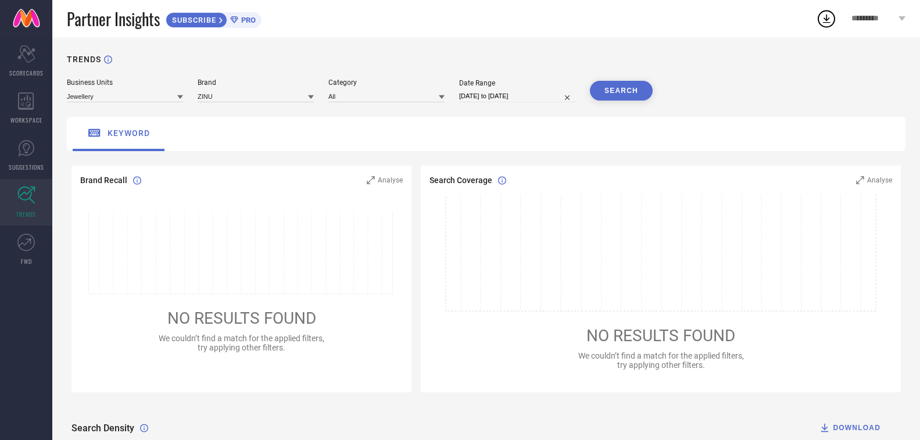
click at [632, 100] on button "SEARCH" at bounding box center [621, 91] width 63 height 20
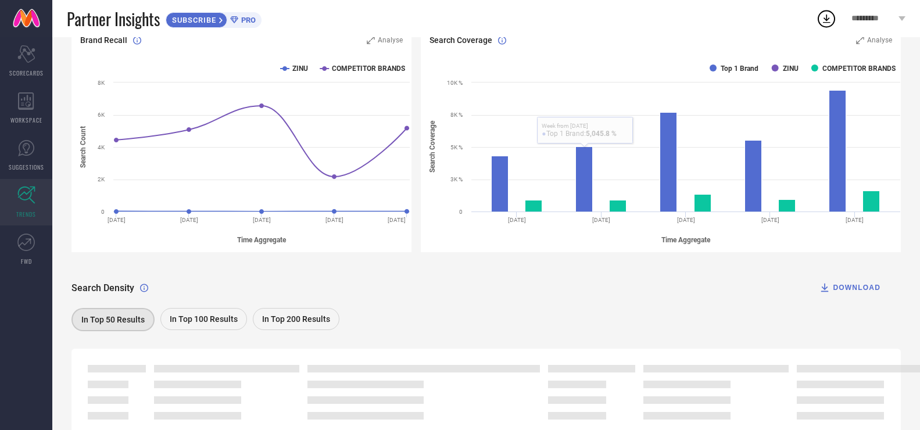
scroll to position [194, 0]
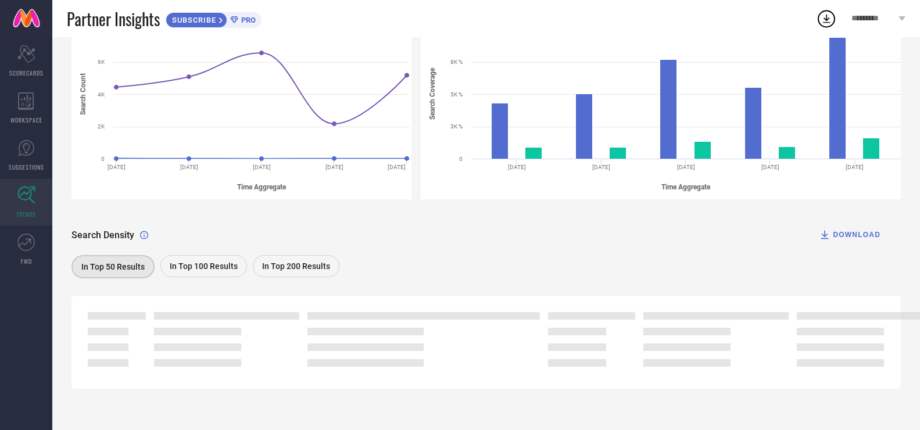
click at [213, 270] on span "In Top 100 Results" at bounding box center [204, 266] width 68 height 9
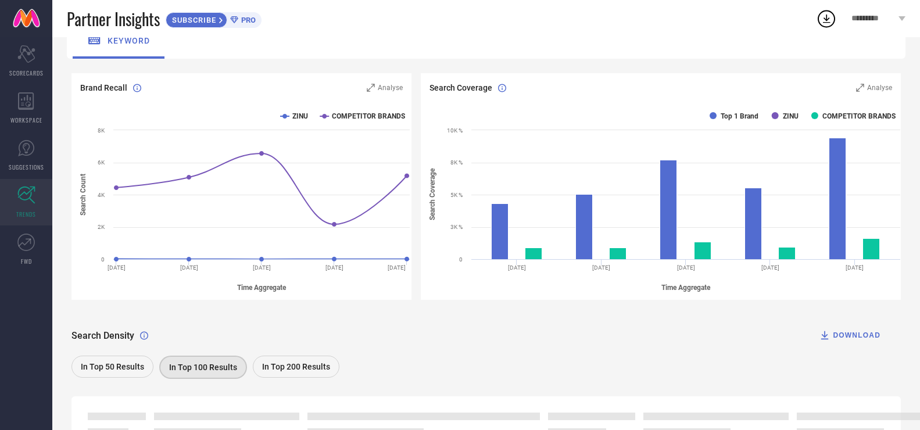
scroll to position [0, 0]
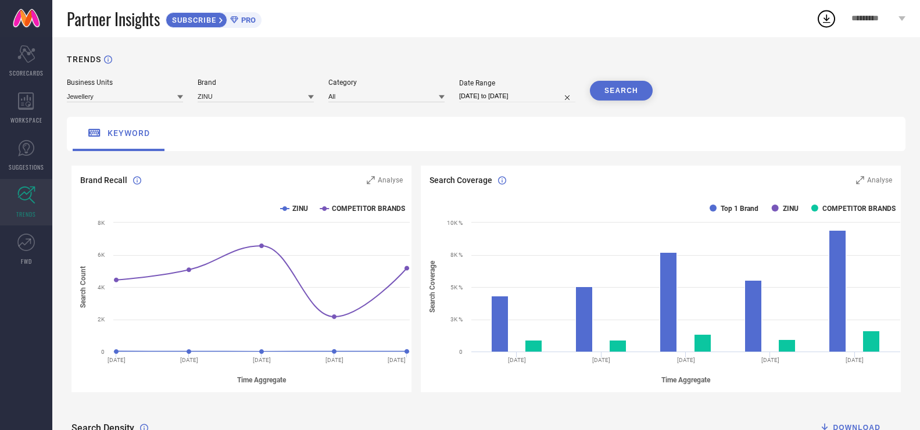
click at [181, 99] on icon at bounding box center [180, 97] width 6 height 6
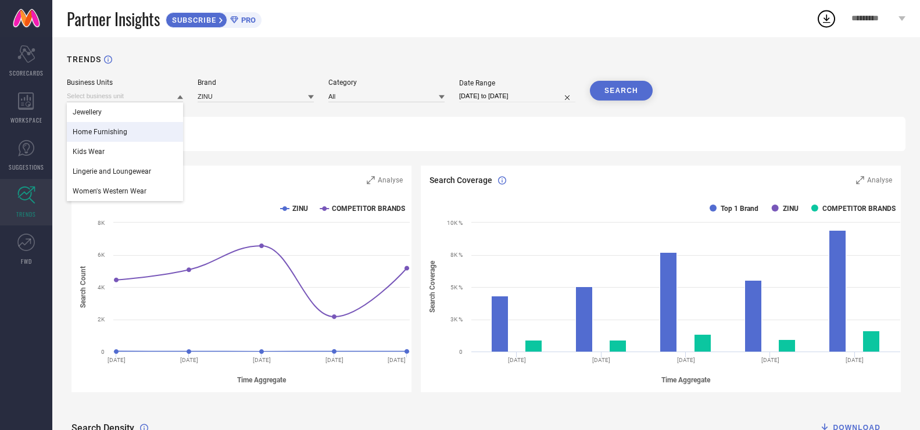
click at [94, 130] on span "Home Furnishing" at bounding box center [100, 132] width 55 height 8
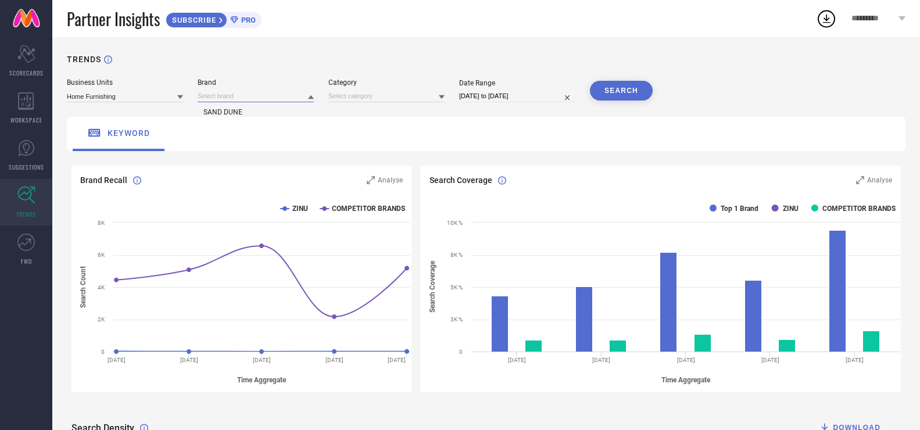
click at [214, 102] on input at bounding box center [256, 96] width 116 height 12
drag, startPoint x: 224, startPoint y: 116, endPoint x: 341, endPoint y: 102, distance: 117.6
click at [228, 114] on span "SAND DUNE" at bounding box center [222, 112] width 39 height 8
click at [356, 101] on input at bounding box center [386, 96] width 116 height 12
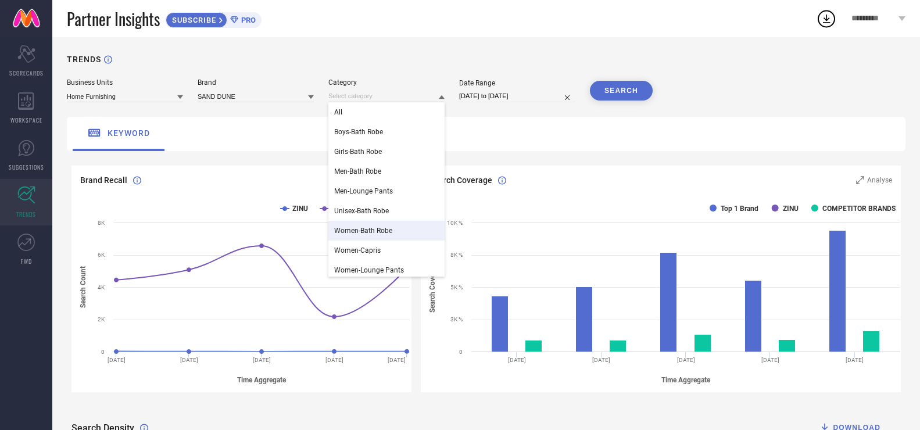
click at [383, 235] on span "Women-Bath Robe" at bounding box center [363, 231] width 58 height 8
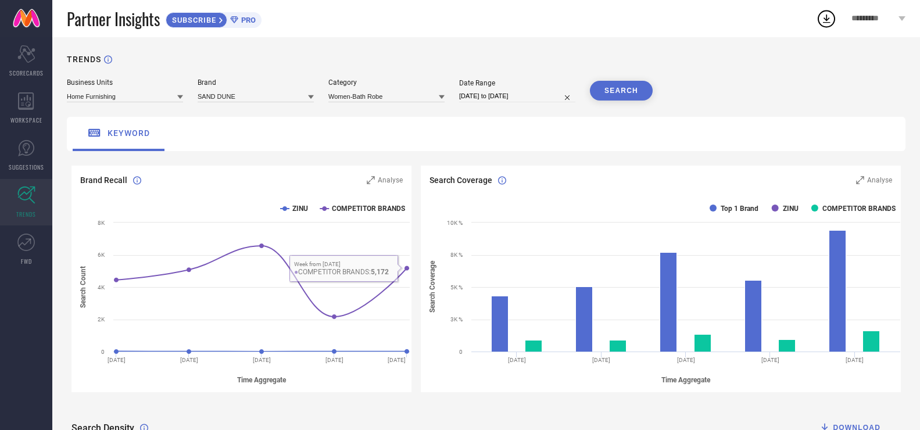
click at [620, 92] on button "SEARCH" at bounding box center [621, 91] width 63 height 20
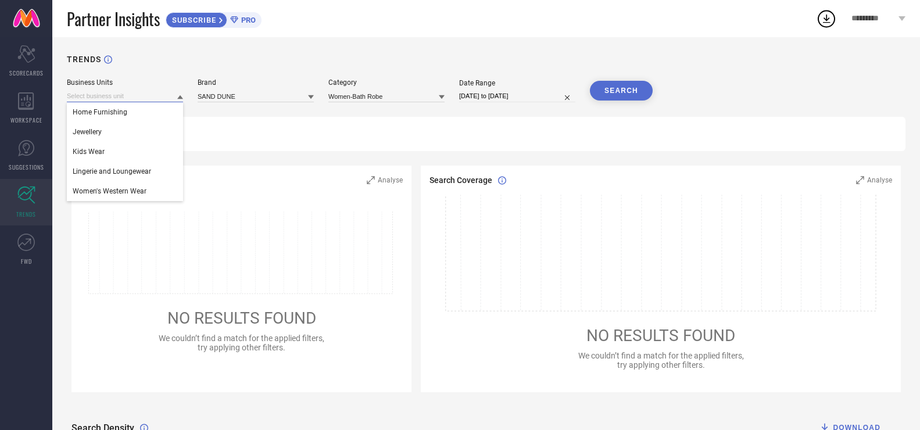
click at [133, 98] on input at bounding box center [125, 96] width 116 height 12
click at [129, 194] on span "Women's Western Wear" at bounding box center [110, 191] width 74 height 8
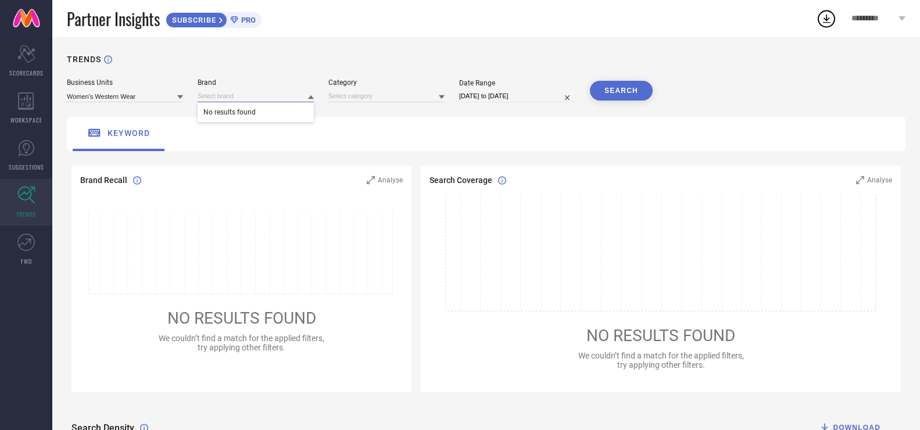
click at [236, 95] on input at bounding box center [256, 96] width 116 height 12
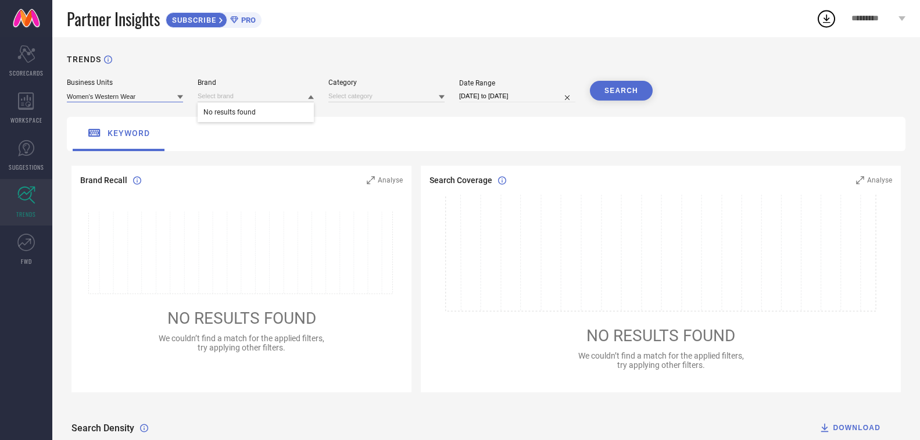
click at [151, 100] on input at bounding box center [125, 96] width 116 height 12
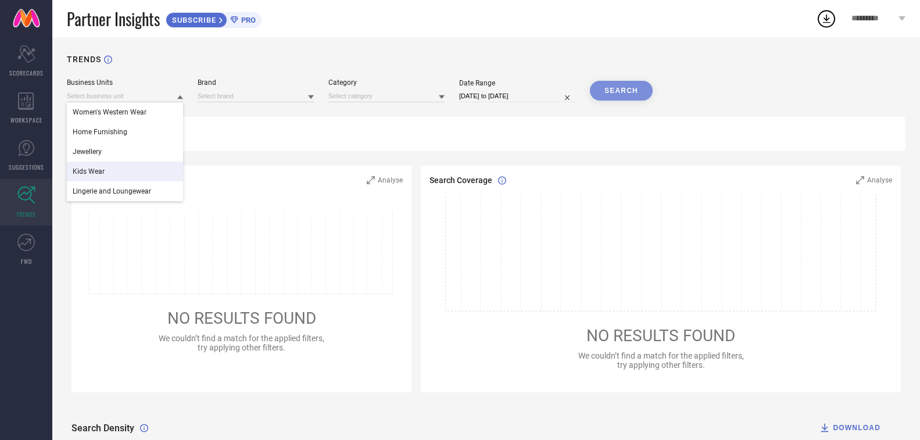
click at [99, 173] on span "Kids Wear" at bounding box center [89, 171] width 32 height 8
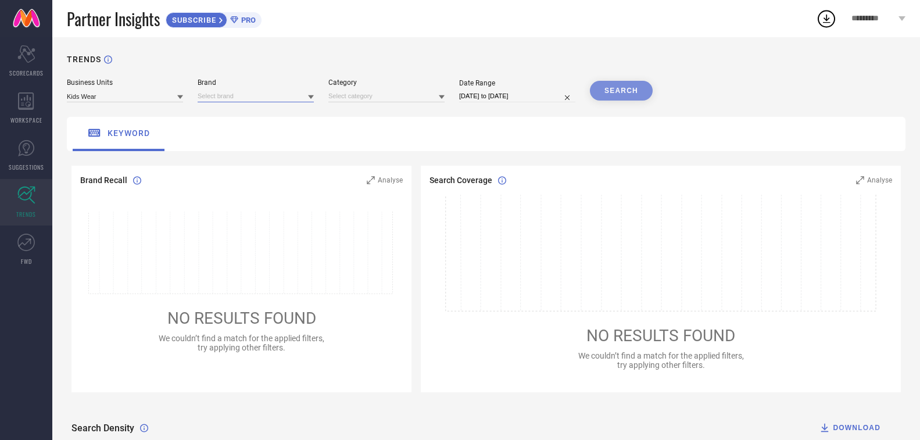
click at [241, 99] on input at bounding box center [256, 96] width 116 height 12
click at [237, 119] on div "SAND DUNE" at bounding box center [256, 112] width 116 height 20
click at [334, 101] on input at bounding box center [386, 96] width 116 height 12
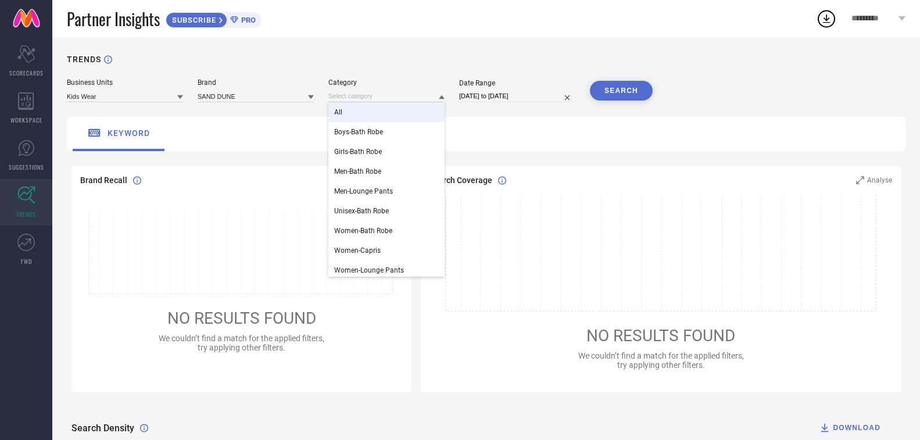
click at [343, 112] on div "All" at bounding box center [386, 112] width 116 height 20
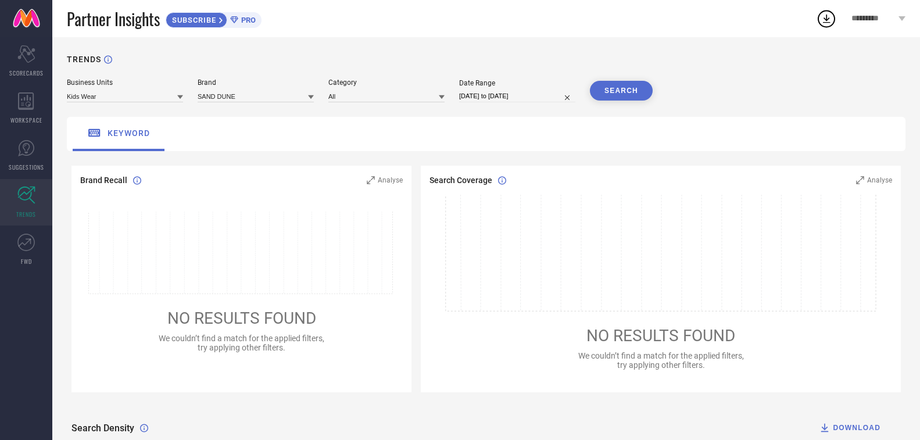
click at [627, 94] on button "SEARCH" at bounding box center [621, 91] width 63 height 20
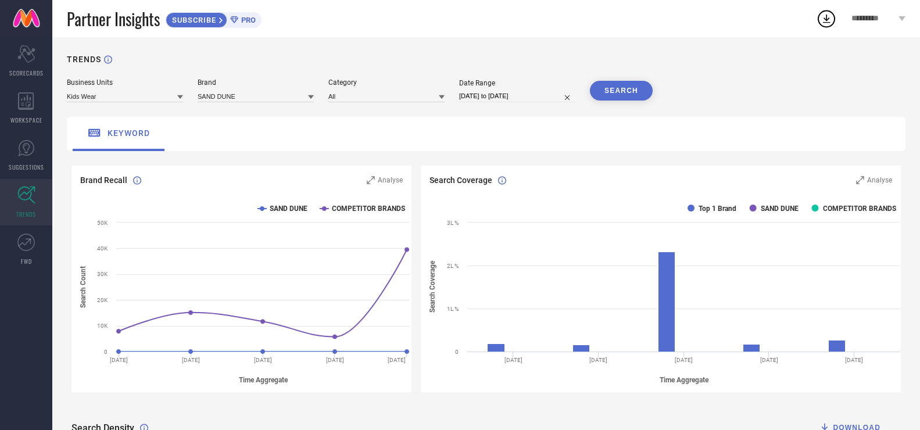
click at [137, 103] on div "TRENDS Business Units Kids Wear Brand SAND DUNE Category All Date Range [DATE] …" at bounding box center [486, 330] width 868 height 586
click at [129, 94] on input at bounding box center [125, 96] width 116 height 12
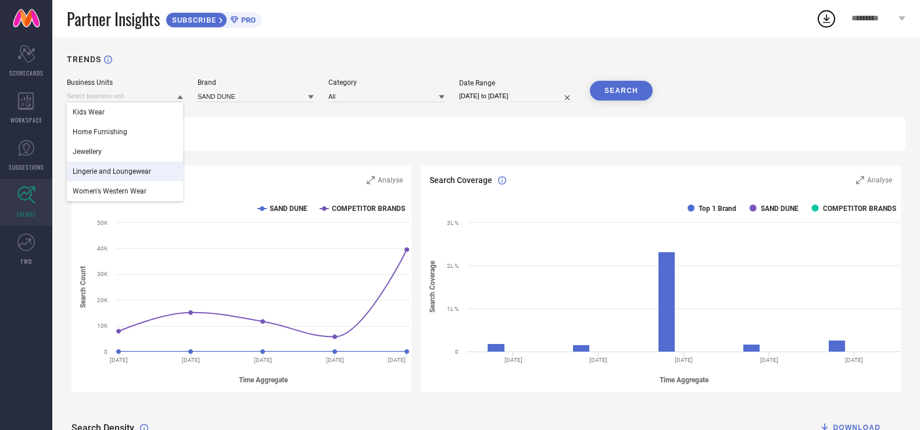
click at [114, 170] on span "Lingerie and Loungewear" at bounding box center [112, 171] width 78 height 8
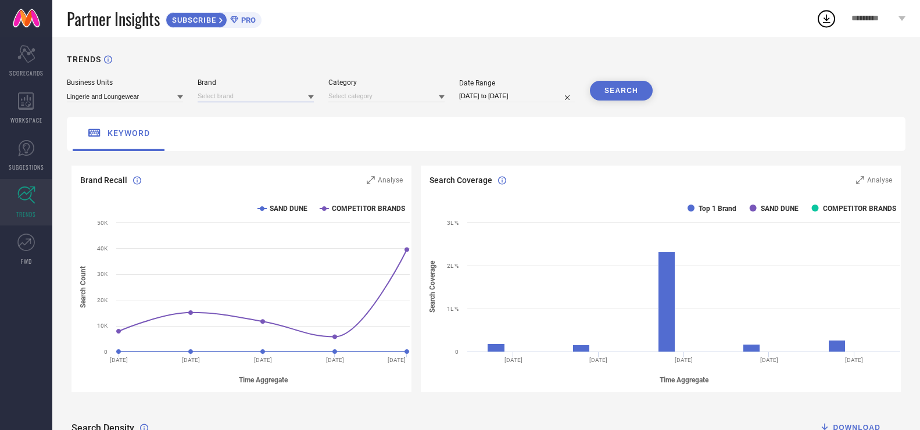
click at [226, 95] on input at bounding box center [256, 96] width 116 height 12
click at [221, 114] on span "SAND DUNE" at bounding box center [222, 112] width 39 height 8
click at [342, 97] on input at bounding box center [386, 96] width 116 height 12
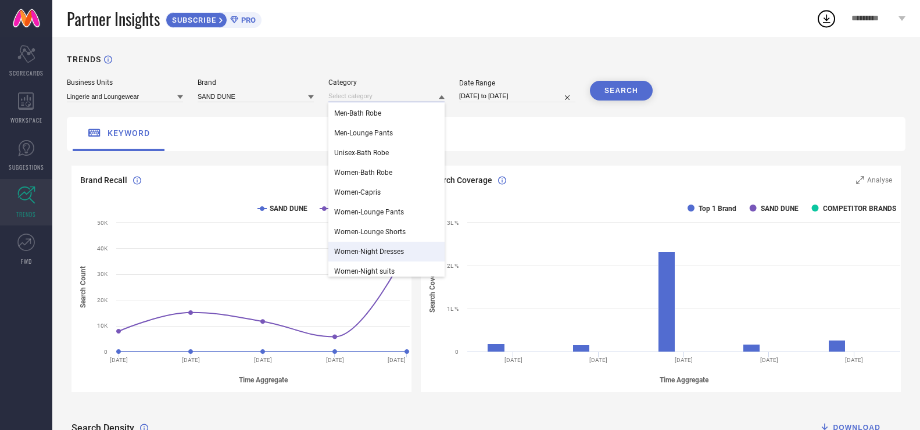
scroll to position [83, 0]
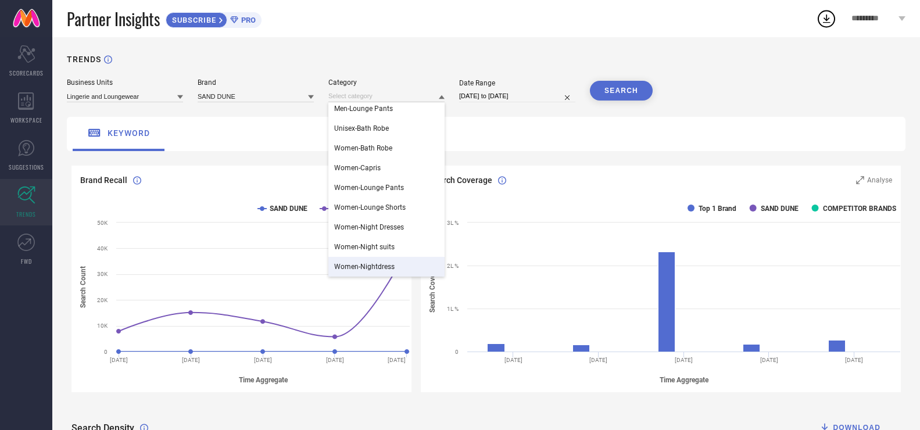
click at [390, 270] on span "Women-Nightdress" at bounding box center [364, 267] width 60 height 8
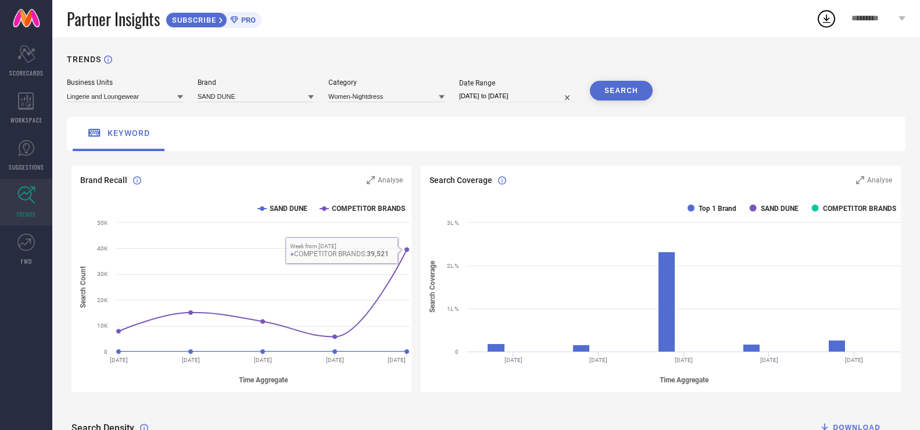
click at [606, 100] on button "SEARCH" at bounding box center [621, 91] width 63 height 20
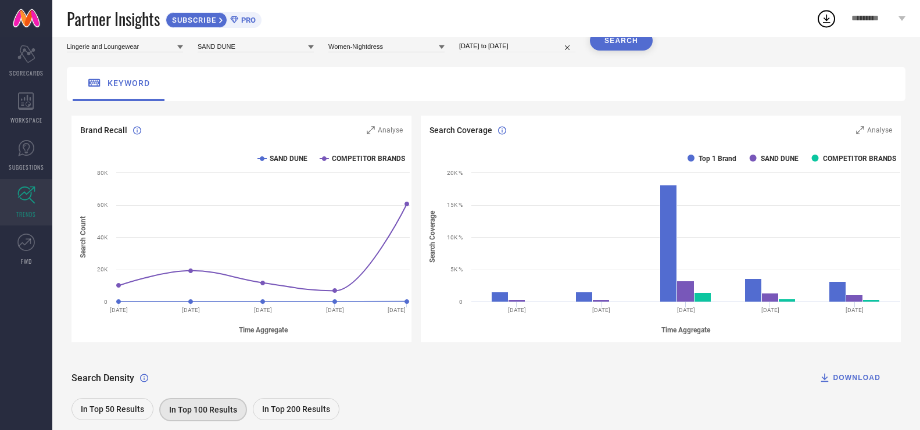
scroll to position [194, 0]
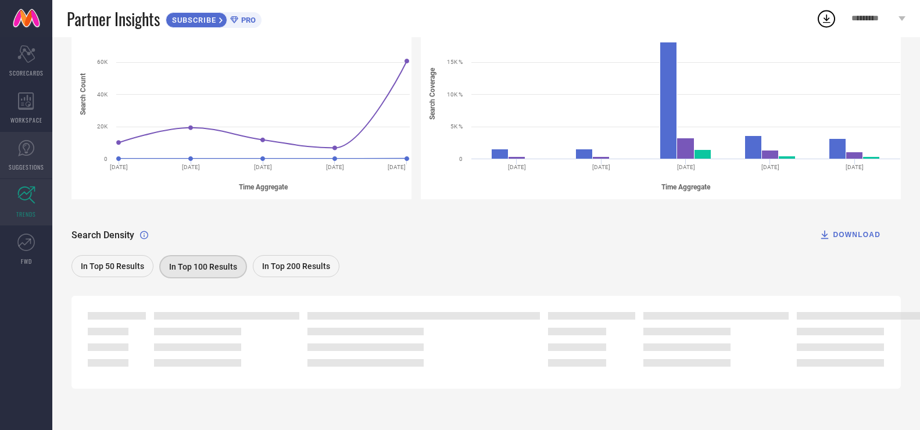
click at [30, 164] on span "SUGGESTIONS" at bounding box center [26, 167] width 35 height 9
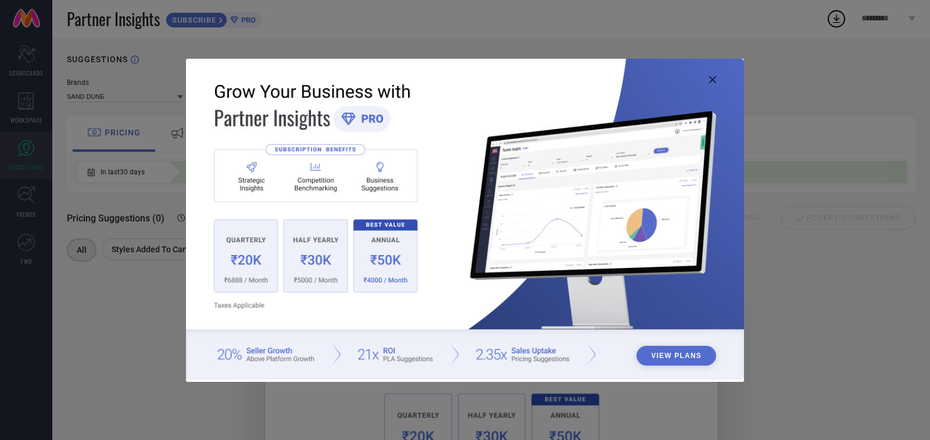
click at [713, 81] on icon at bounding box center [712, 79] width 7 height 7
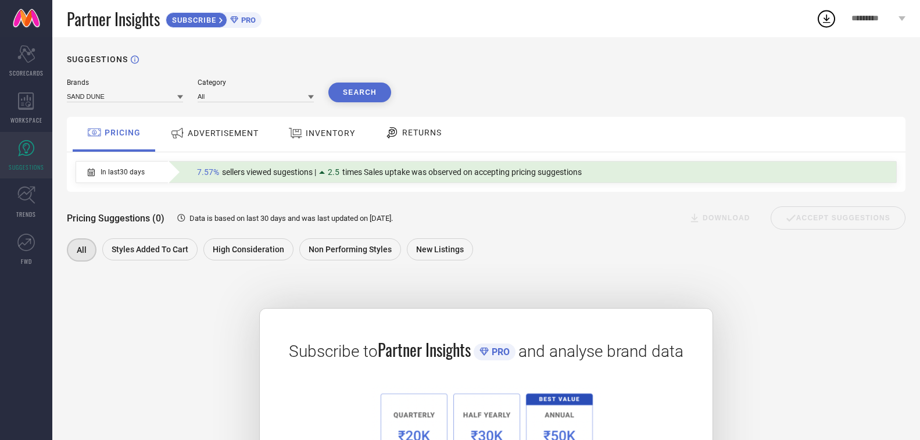
click at [230, 134] on span "ADVERTISEMENT" at bounding box center [223, 132] width 71 height 9
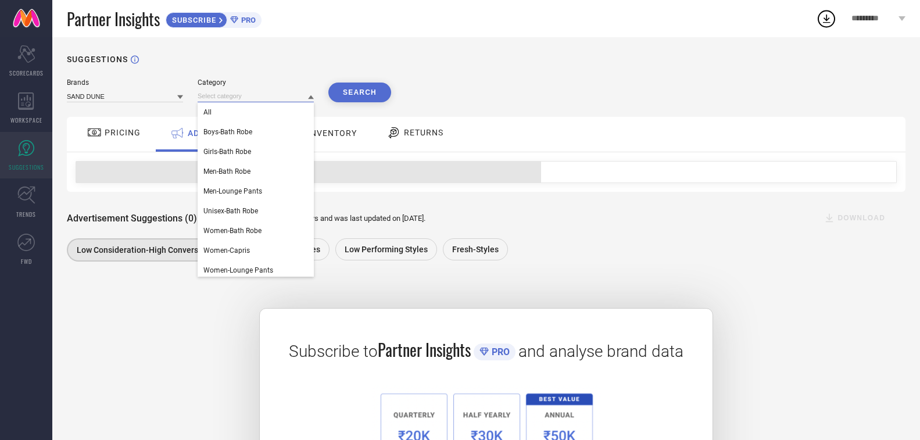
click at [249, 95] on input at bounding box center [256, 96] width 116 height 12
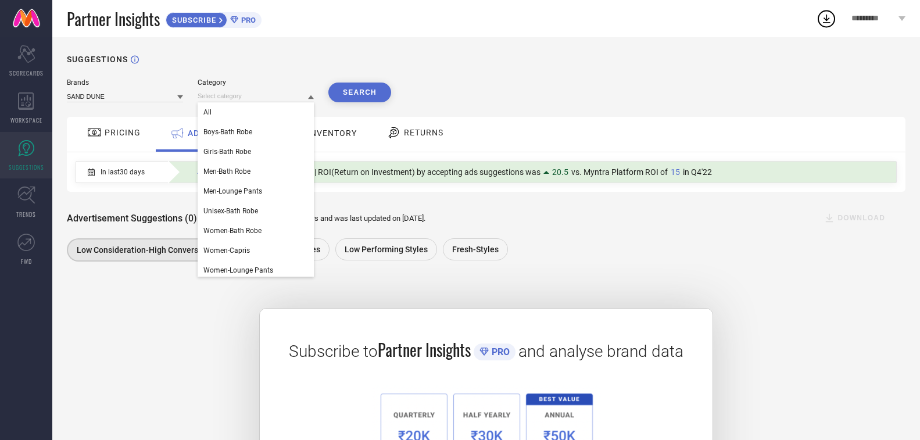
click at [542, 88] on div "Brands SAND DUNE Category All Boys-Bath Robe Girls-Bath Robe Men-Bath Robe Men-…" at bounding box center [486, 90] width 839 height 24
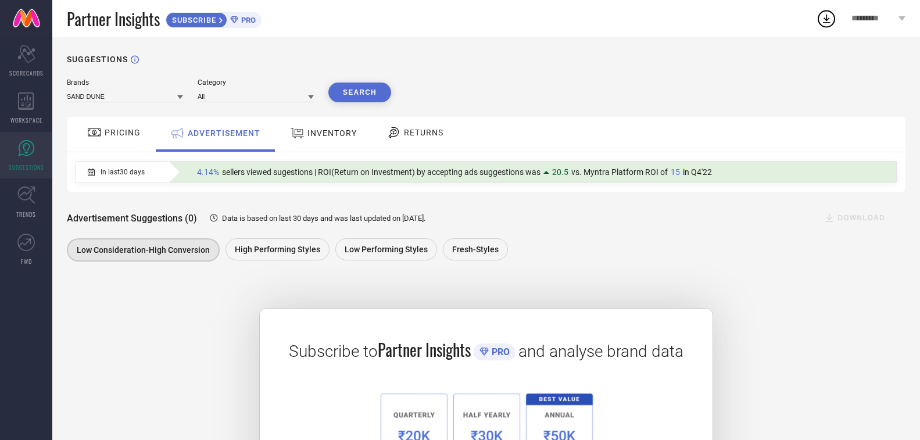
click at [368, 88] on button "Search" at bounding box center [359, 93] width 63 height 20
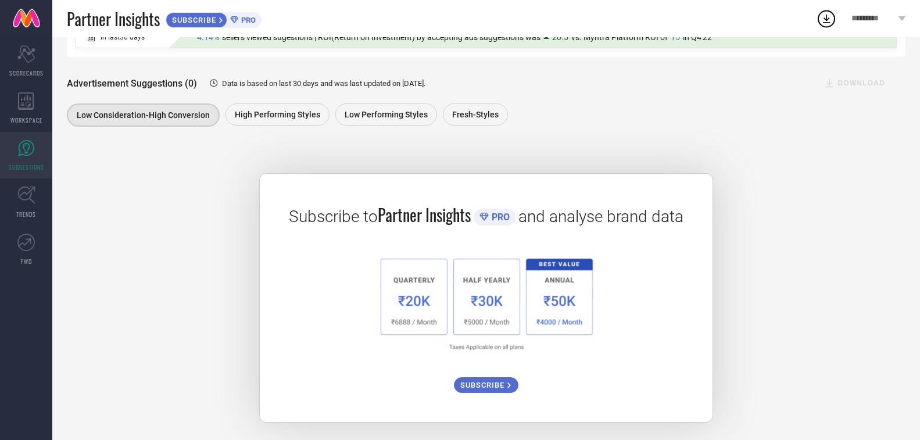
scroll to position [138, 0]
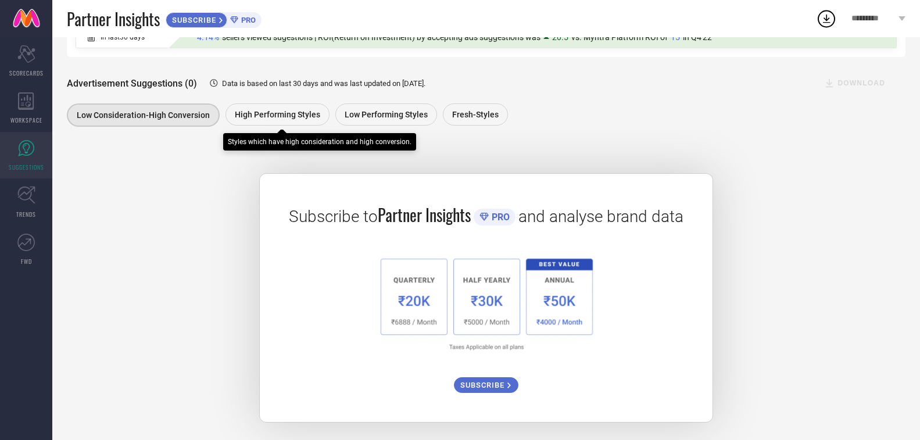
click at [284, 114] on span "High Performing Styles" at bounding box center [277, 114] width 85 height 9
click at [292, 110] on span "High Performing Styles" at bounding box center [276, 114] width 85 height 9
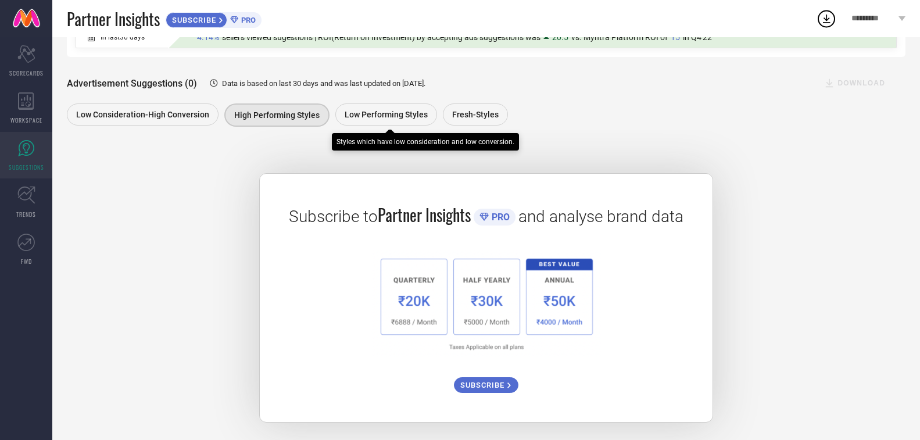
click at [367, 112] on span "Low Performing Styles" at bounding box center [386, 114] width 83 height 9
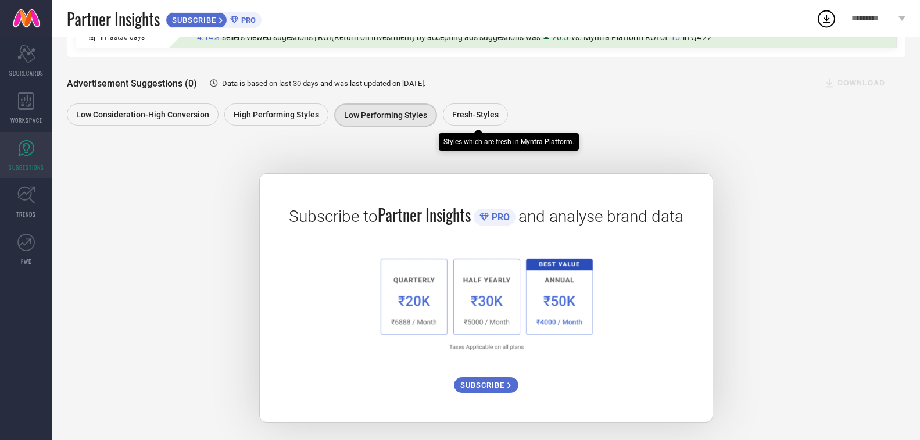
click at [474, 115] on span "Fresh-Styles" at bounding box center [475, 114] width 46 height 9
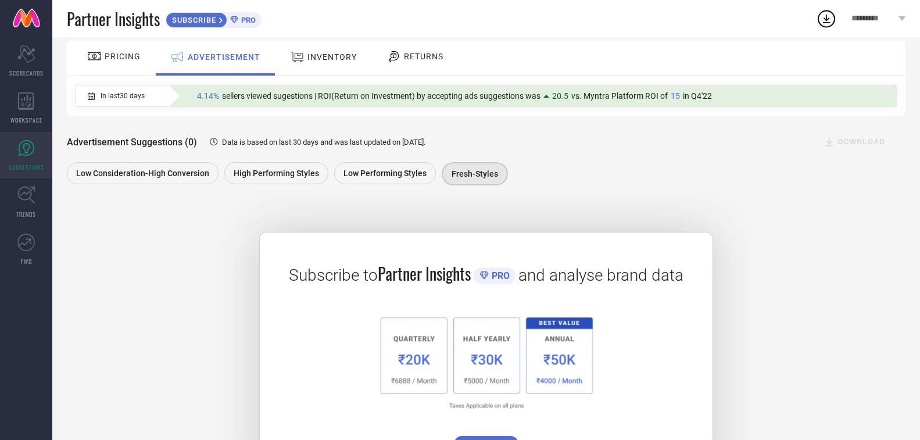
scroll to position [0, 0]
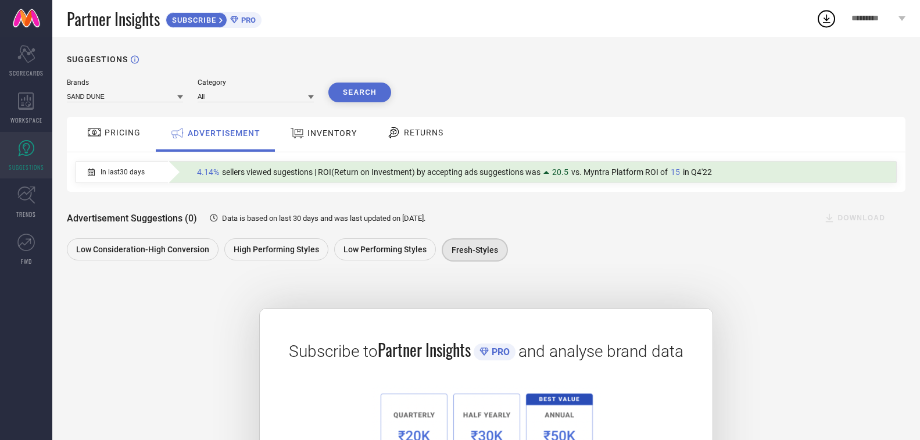
click at [335, 132] on span "INVENTORY" at bounding box center [331, 132] width 49 height 9
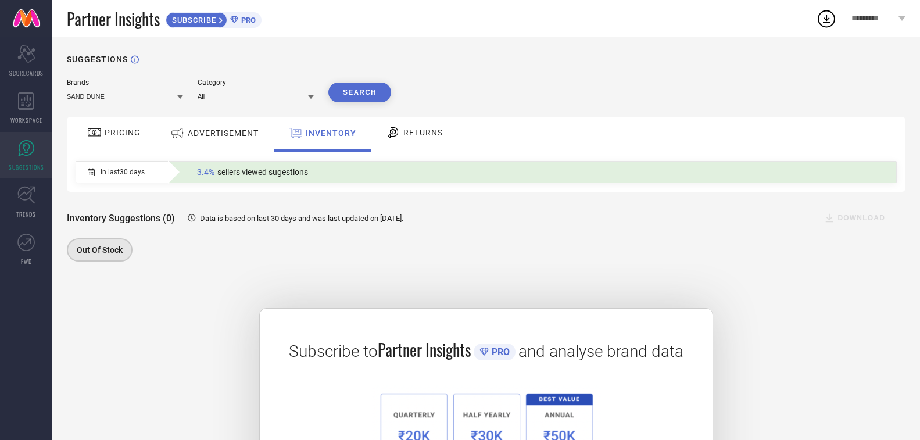
click at [431, 134] on span "RETURNS" at bounding box center [423, 132] width 40 height 9
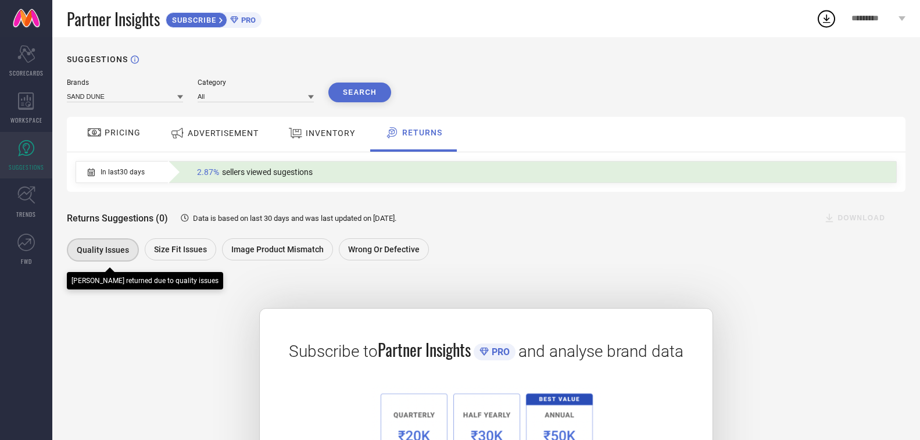
click at [102, 248] on span "Quality issues" at bounding box center [103, 249] width 52 height 9
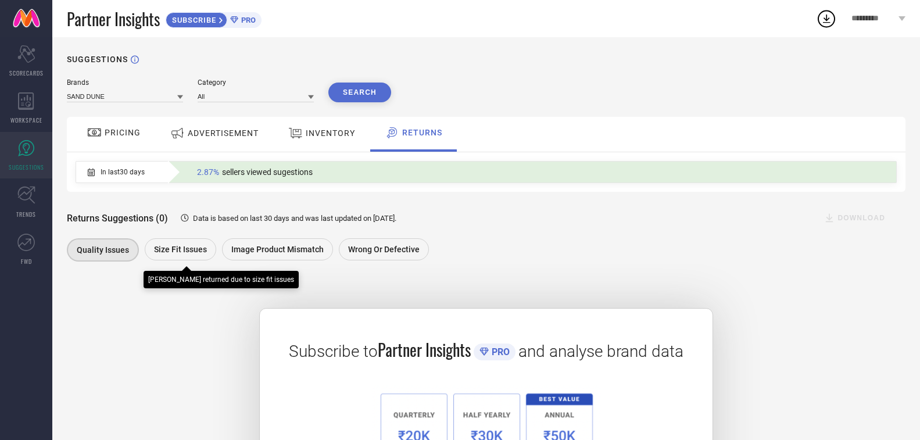
click at [166, 256] on div "Size fit issues" at bounding box center [180, 249] width 71 height 22
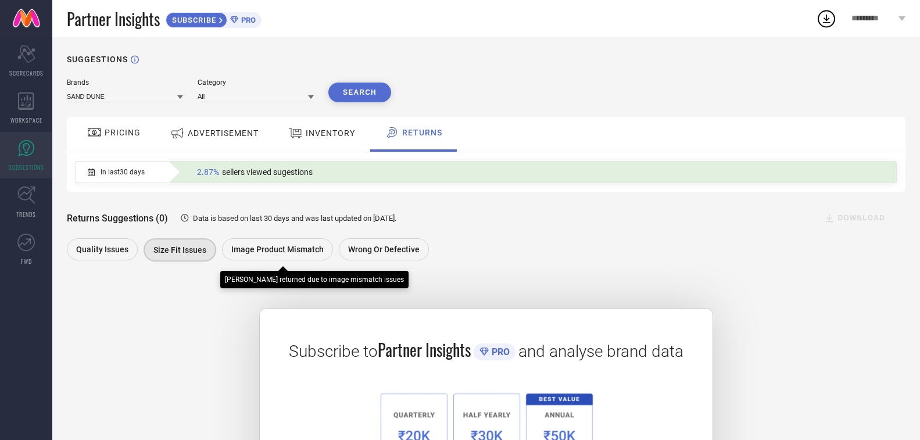
click at [254, 243] on div "Image product mismatch" at bounding box center [277, 249] width 111 height 22
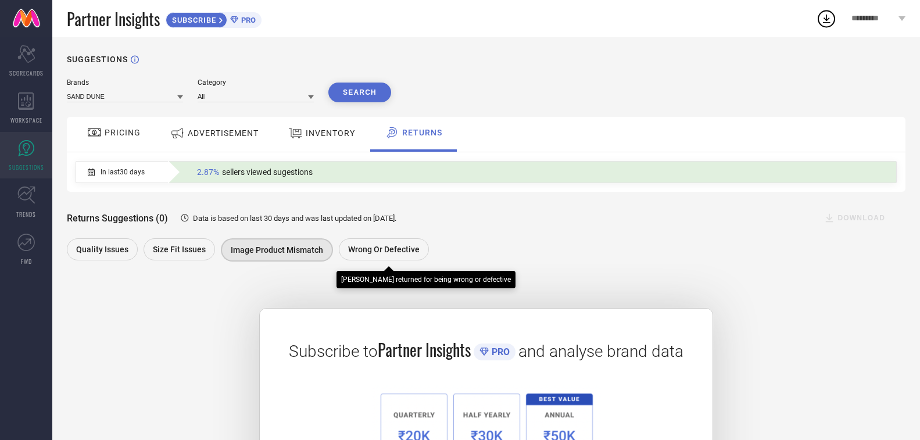
click at [385, 248] on span "Wrong or Defective" at bounding box center [383, 249] width 71 height 9
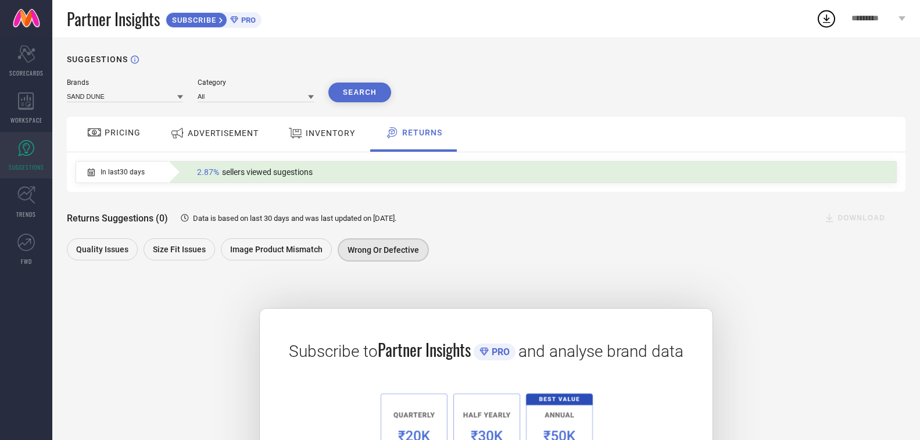
click at [133, 135] on span "PRICING" at bounding box center [123, 132] width 36 height 9
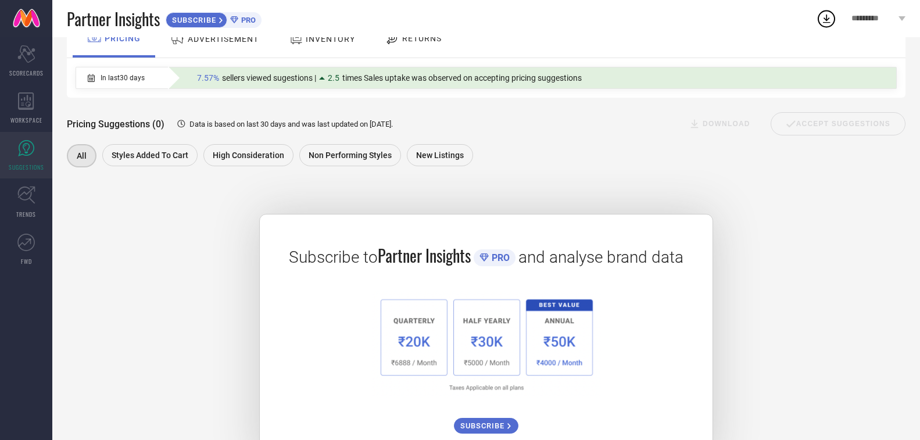
scroll to position [138, 0]
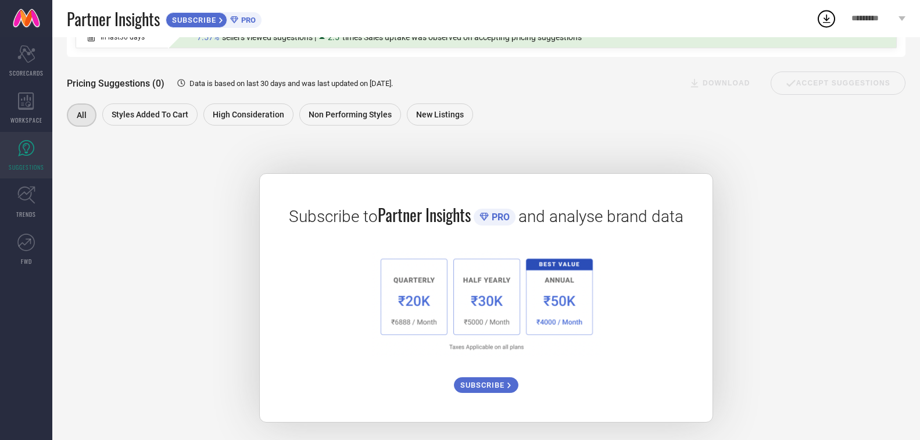
click at [409, 299] on img at bounding box center [486, 303] width 230 height 107
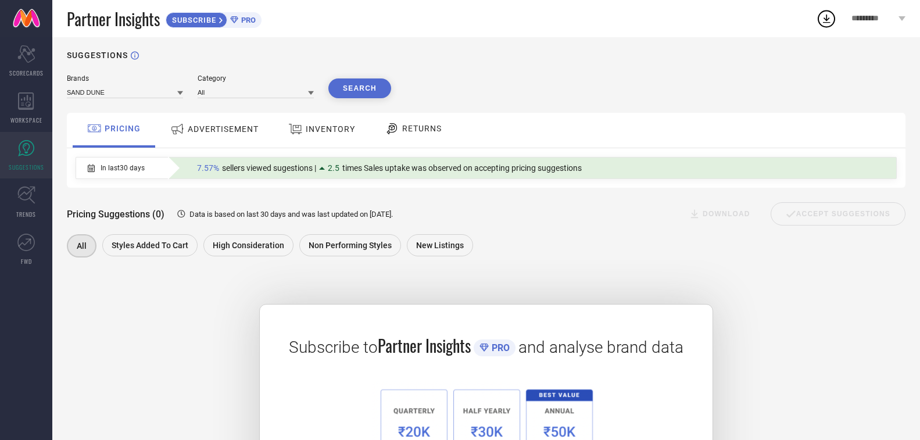
scroll to position [0, 0]
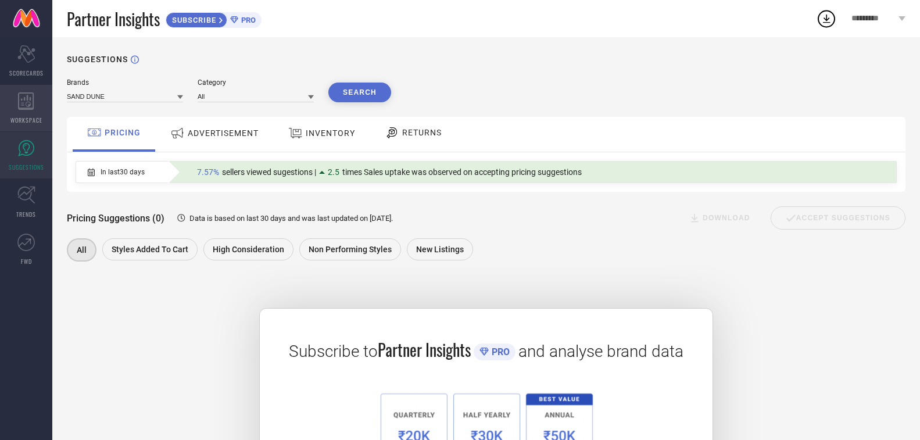
click at [26, 108] on icon at bounding box center [26, 100] width 16 height 17
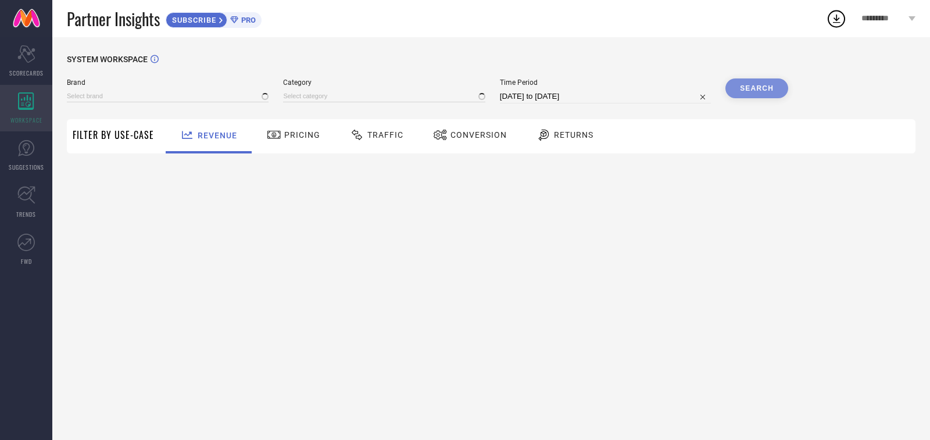
type input "SAND DUNE"
type input "All"
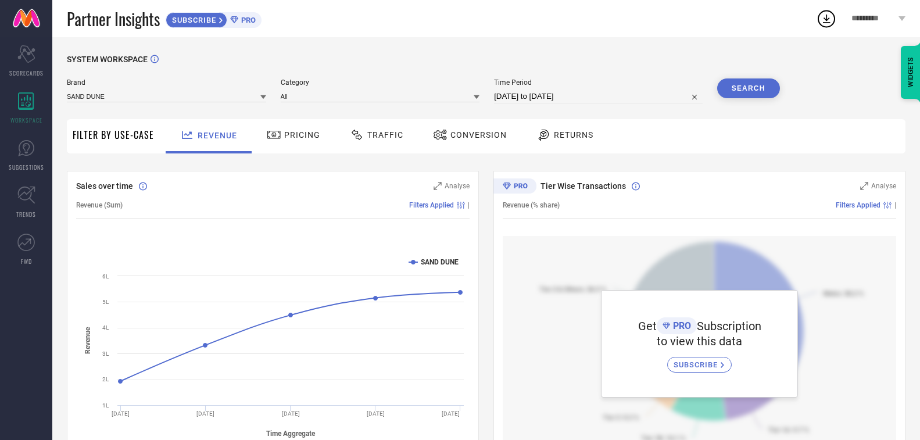
click at [268, 98] on div "Brand SAND DUNE Category All Time Period [DATE] to [DATE] Search" at bounding box center [423, 90] width 713 height 25
click at [262, 101] on div at bounding box center [263, 96] width 6 height 11
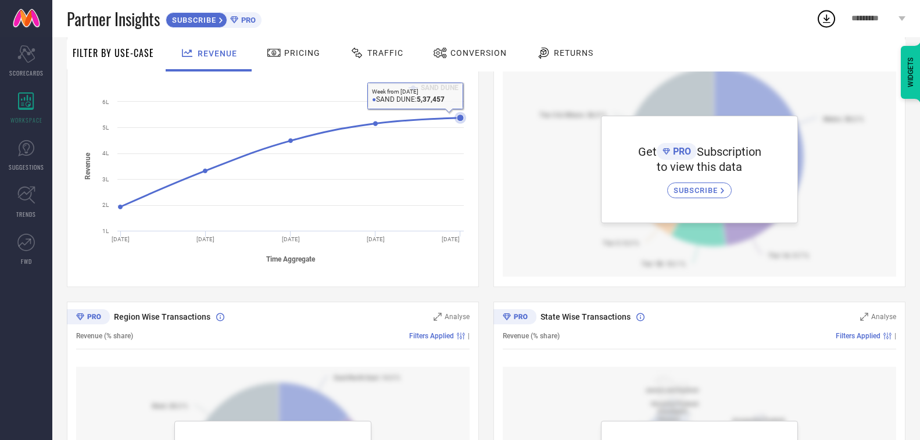
scroll to position [170, 0]
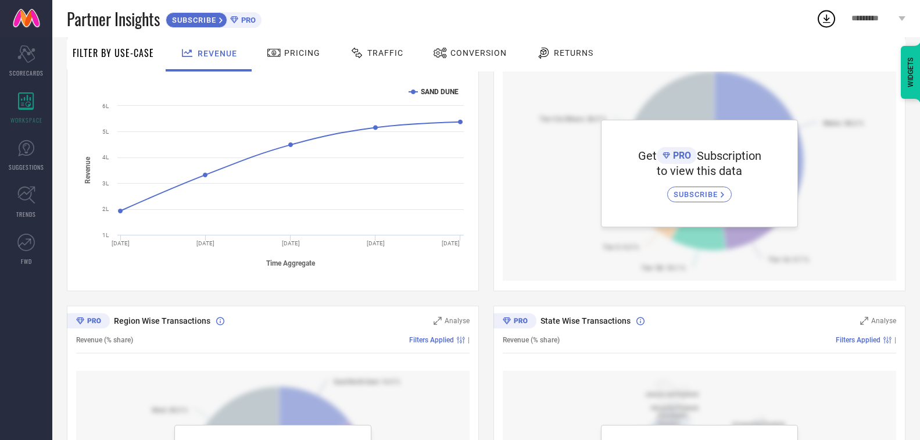
click at [399, 52] on span "Traffic" at bounding box center [385, 52] width 36 height 9
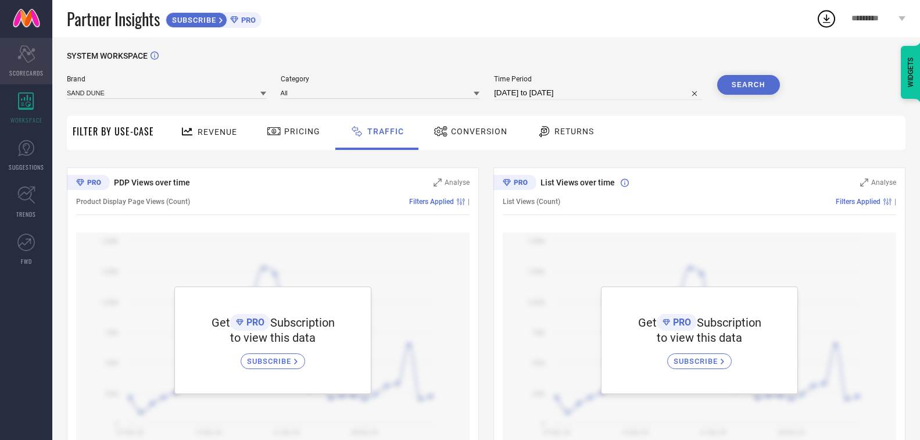
scroll to position [0, 0]
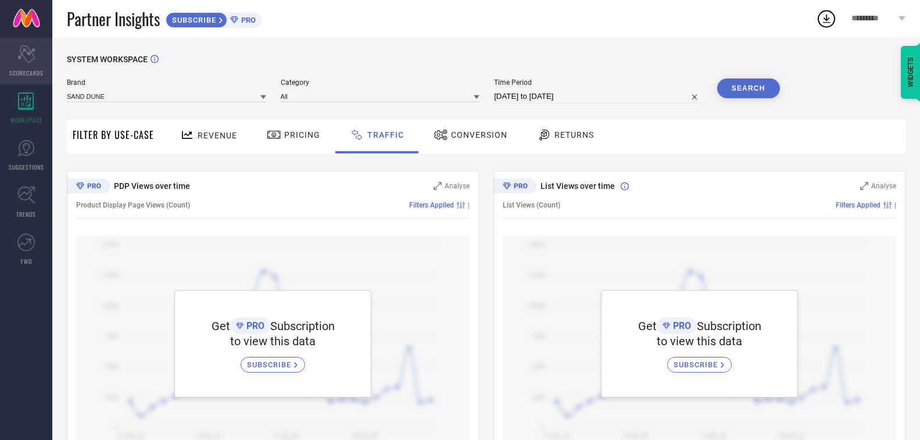
click at [37, 66] on div "Scorecard SCORECARDS" at bounding box center [26, 61] width 52 height 46
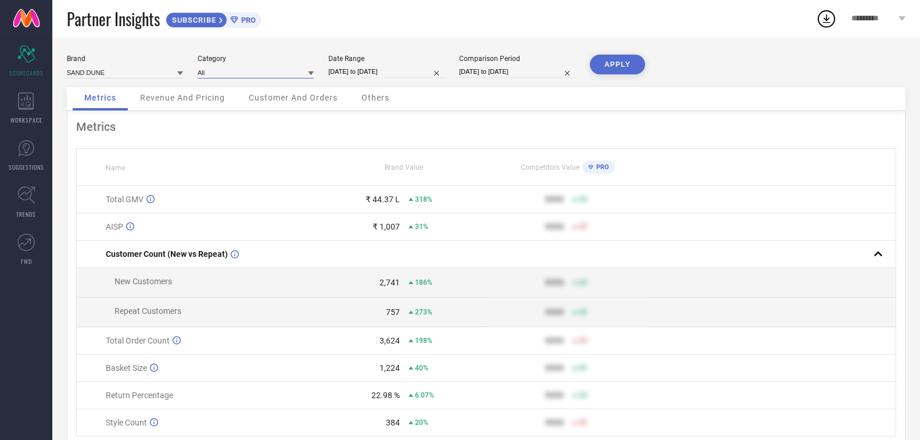
click at [221, 74] on input at bounding box center [256, 72] width 116 height 12
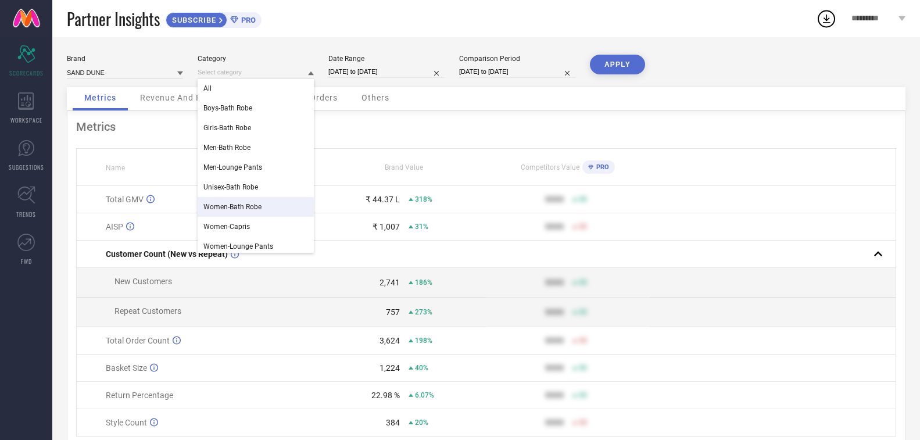
click at [238, 206] on span "Women-Bath Robe" at bounding box center [232, 207] width 58 height 8
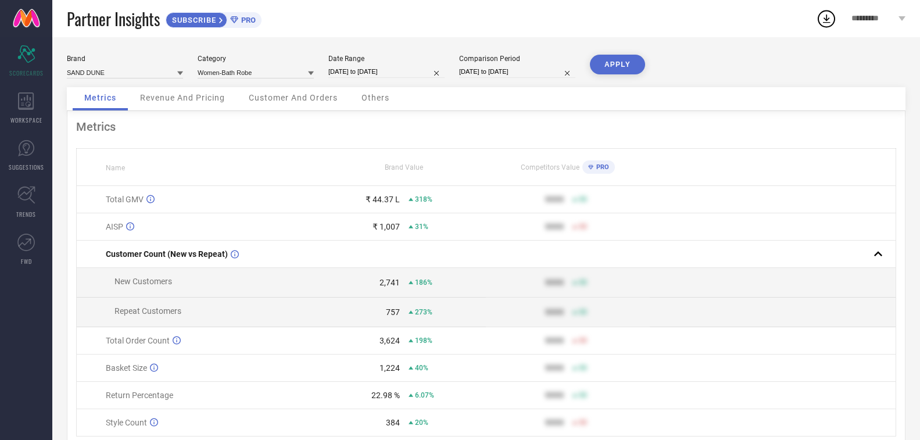
click at [601, 70] on button "APPLY" at bounding box center [617, 65] width 55 height 20
click at [187, 99] on span "Revenue And Pricing" at bounding box center [182, 97] width 85 height 9
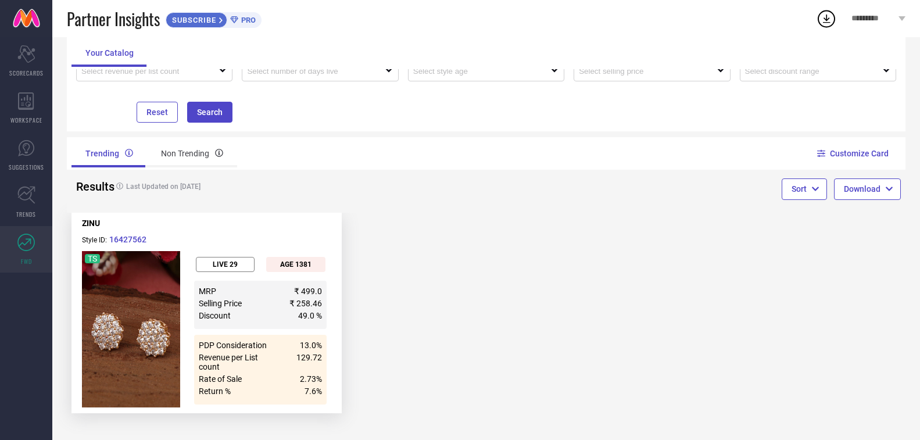
scroll to position [148, 0]
click at [15, 66] on div "Scorecard SCORECARDS" at bounding box center [26, 61] width 52 height 46
